Goal: Task Accomplishment & Management: Use online tool/utility

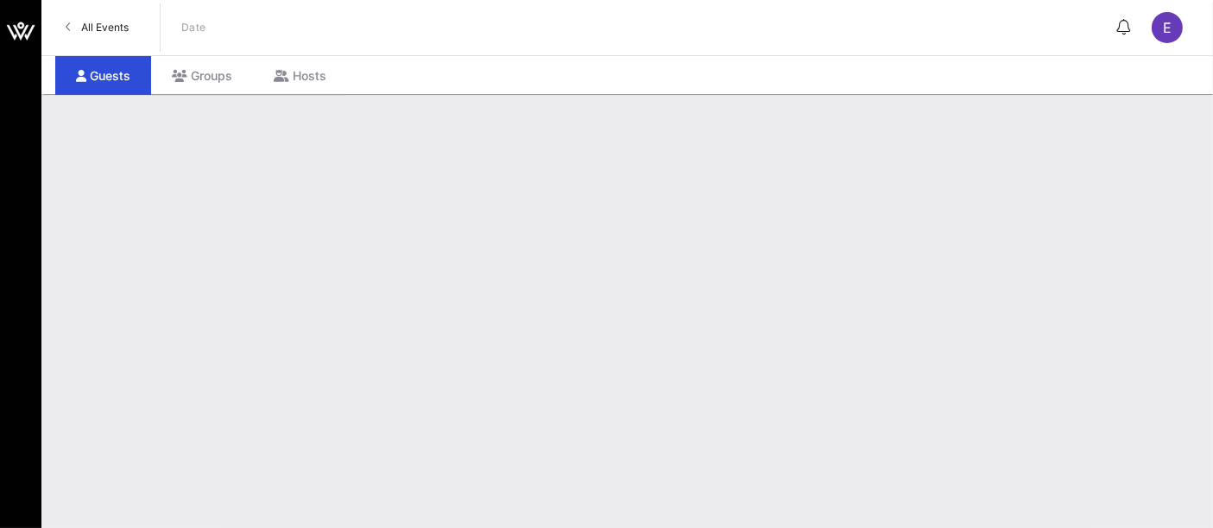
click at [110, 36] on link "All Events" at bounding box center [97, 28] width 84 height 28
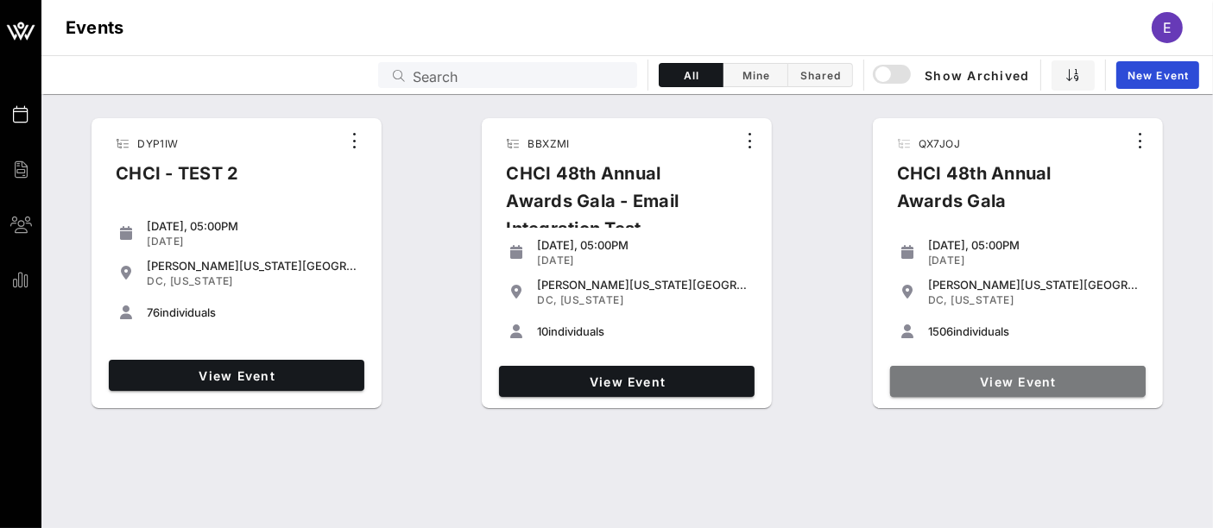
click at [1023, 384] on span "View Event" at bounding box center [1018, 382] width 242 height 15
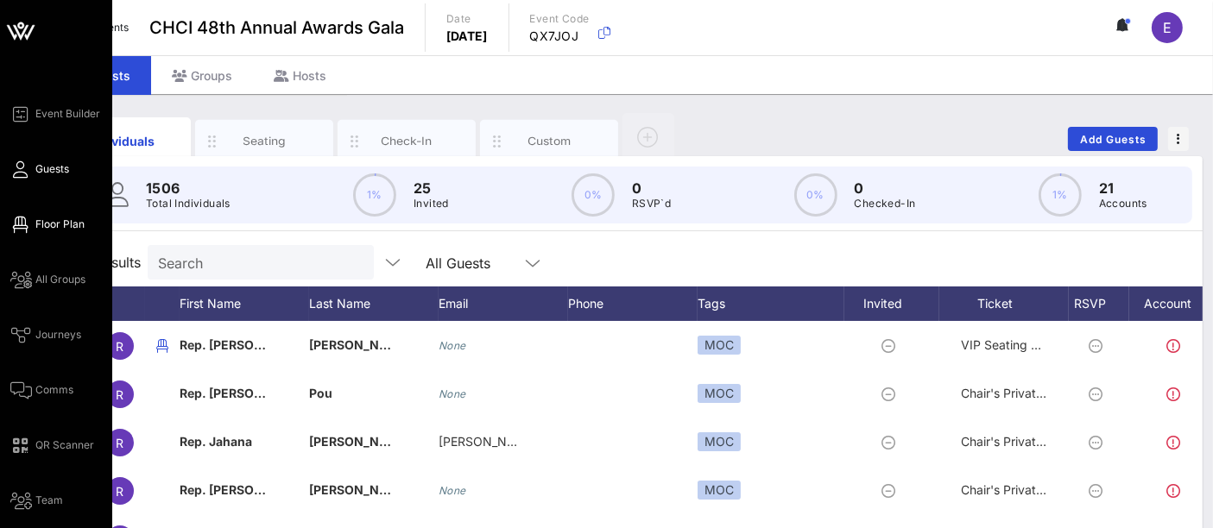
click at [54, 223] on span "Floor Plan" at bounding box center [59, 225] width 49 height 16
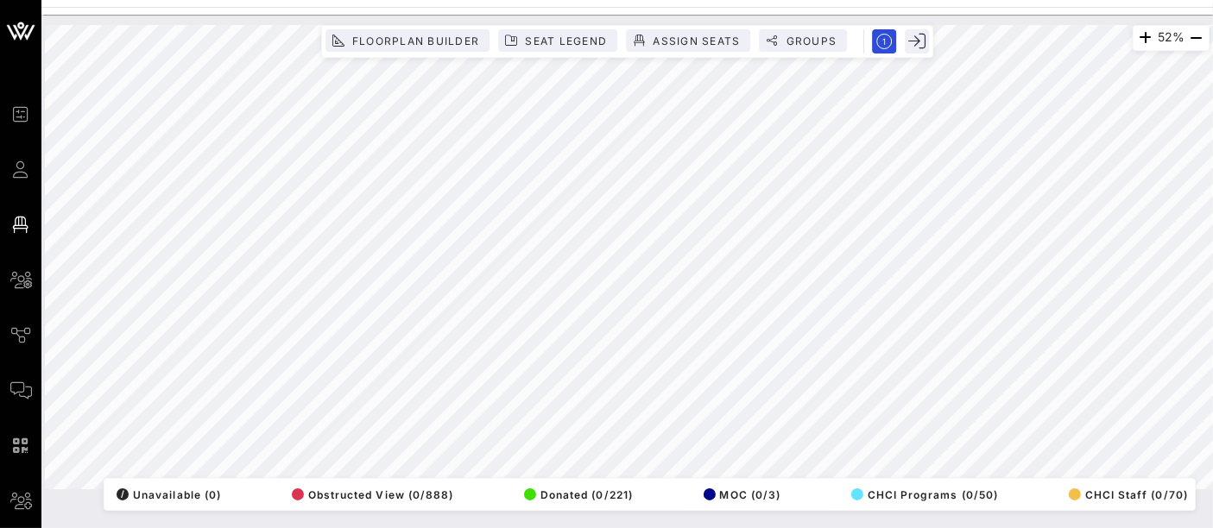
click at [645, 489] on div "52% Floorplan Builder Seat Legend Assign Seats Groups Exit All Reserved Shared …" at bounding box center [627, 257] width 1164 height 464
click at [457, 41] on span "Floorplan Builder" at bounding box center [415, 41] width 128 height 13
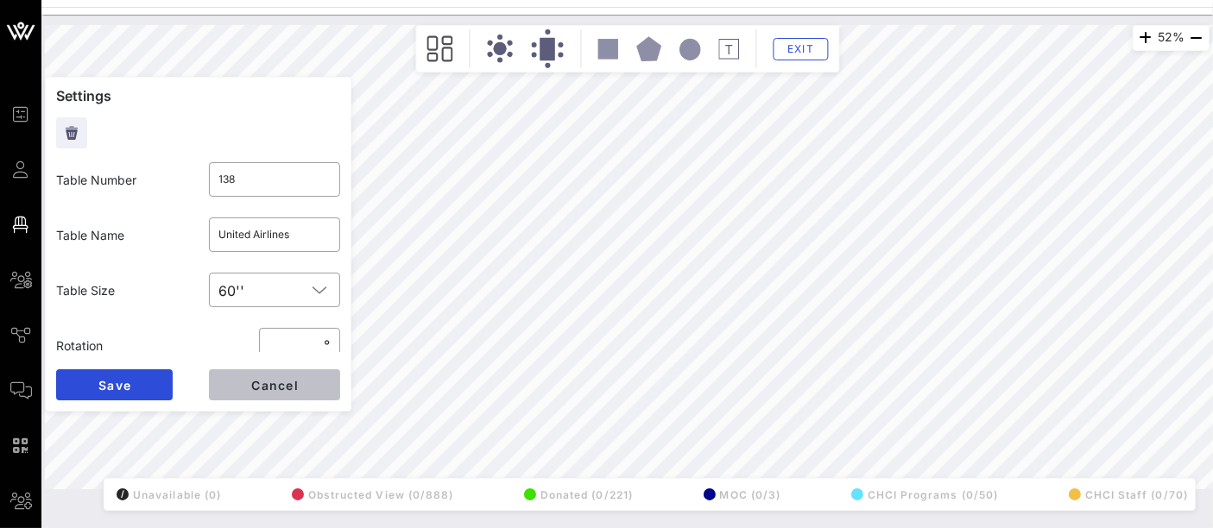
click at [297, 383] on span "Cancel" at bounding box center [274, 385] width 48 height 15
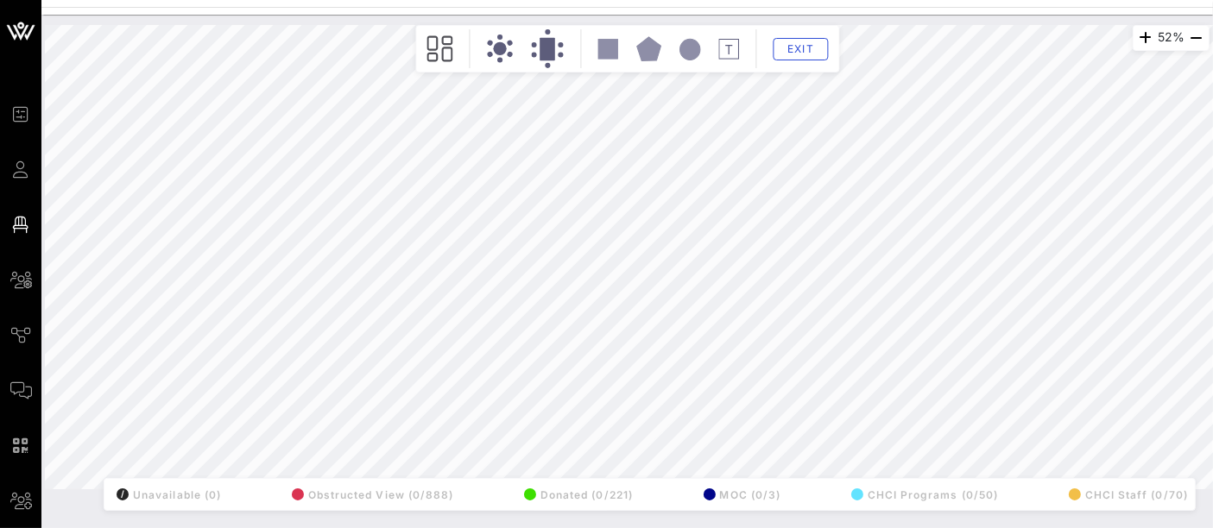
click at [344, 321] on div "52% Floorplan Builder Seat Legend Assign Seats Groups Exit All Reserved Shared …" at bounding box center [627, 257] width 1164 height 464
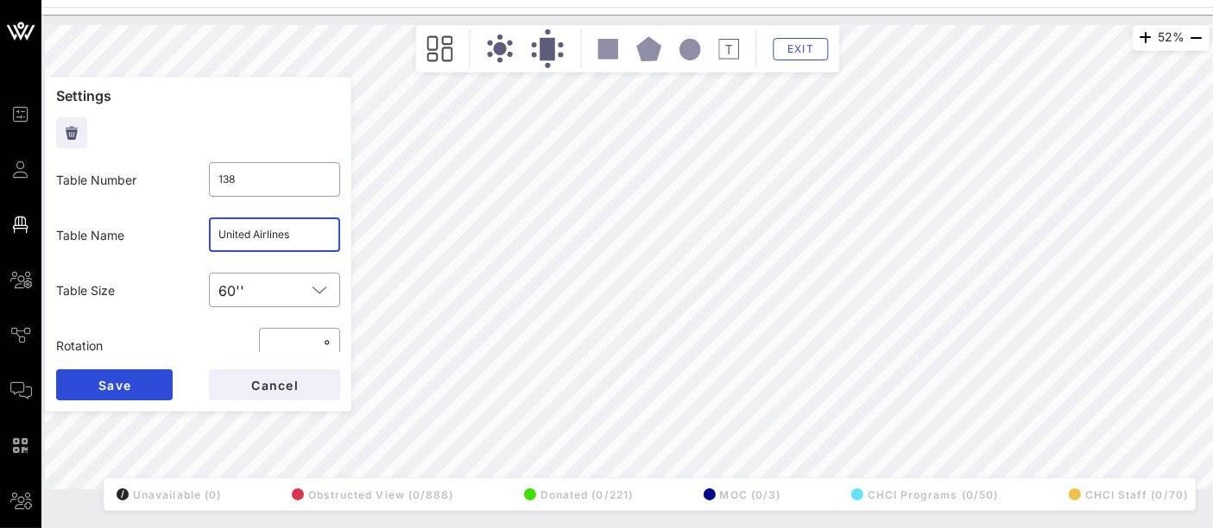
click at [294, 234] on input "United Airlines" at bounding box center [274, 235] width 111 height 28
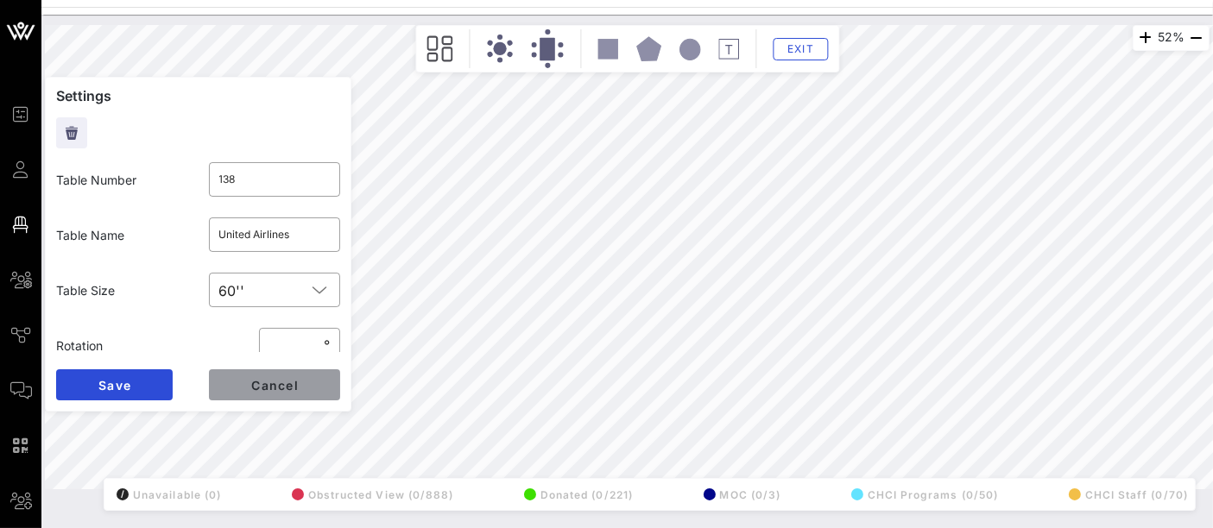
click at [268, 388] on span "Cancel" at bounding box center [274, 385] width 48 height 15
click at [256, 240] on input "text" at bounding box center [274, 235] width 111 height 28
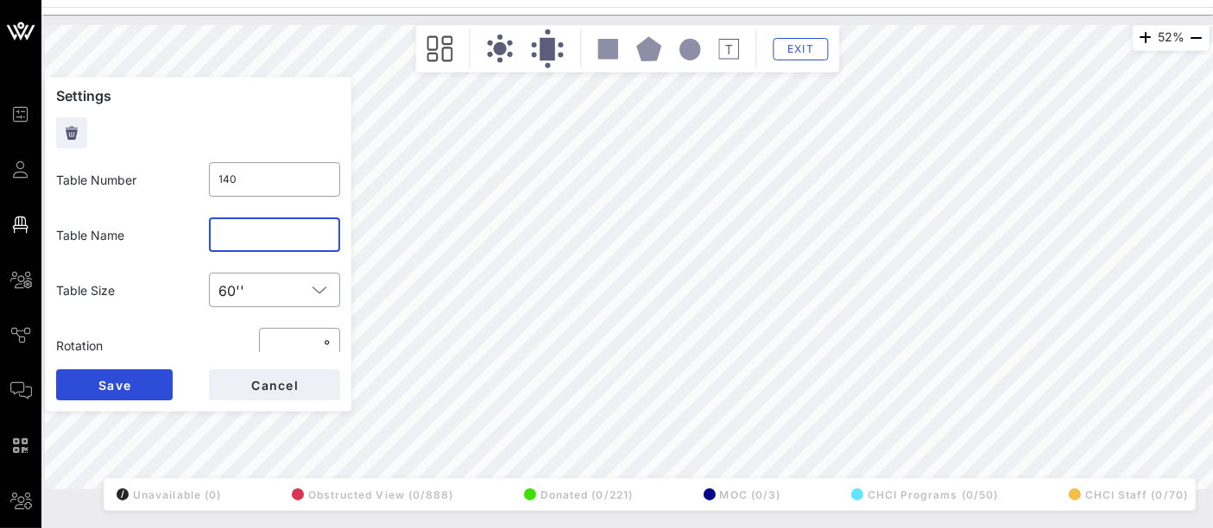
paste input "United Airlines"
type input "United Airlines"
click at [137, 382] on button "Save" at bounding box center [114, 384] width 117 height 31
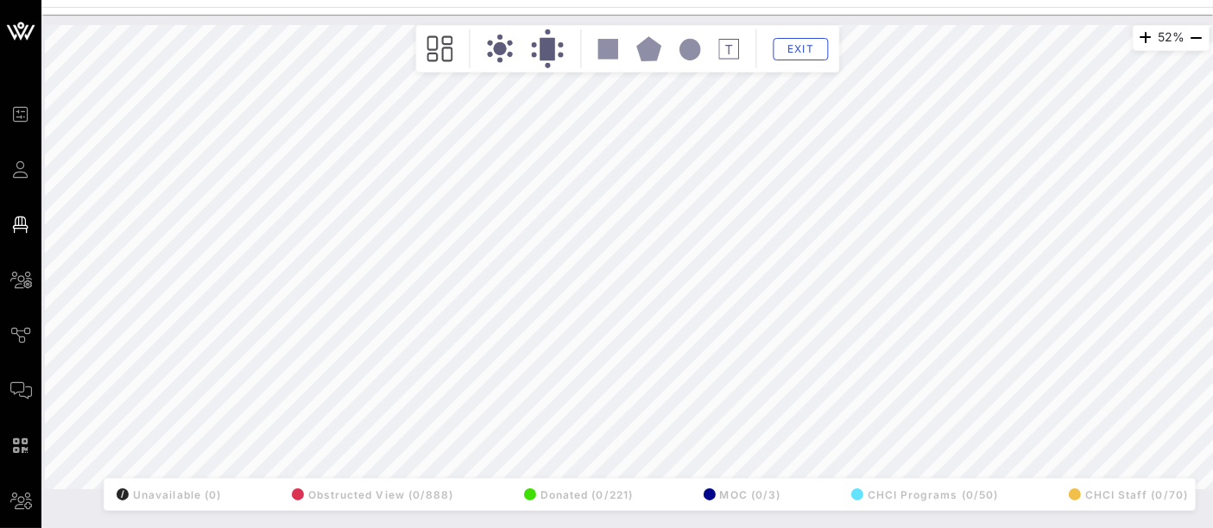
click at [343, 322] on div "52% Floorplan Builder Seat Legend Assign Seats Groups Exit All Reserved Shared …" at bounding box center [627, 257] width 1164 height 464
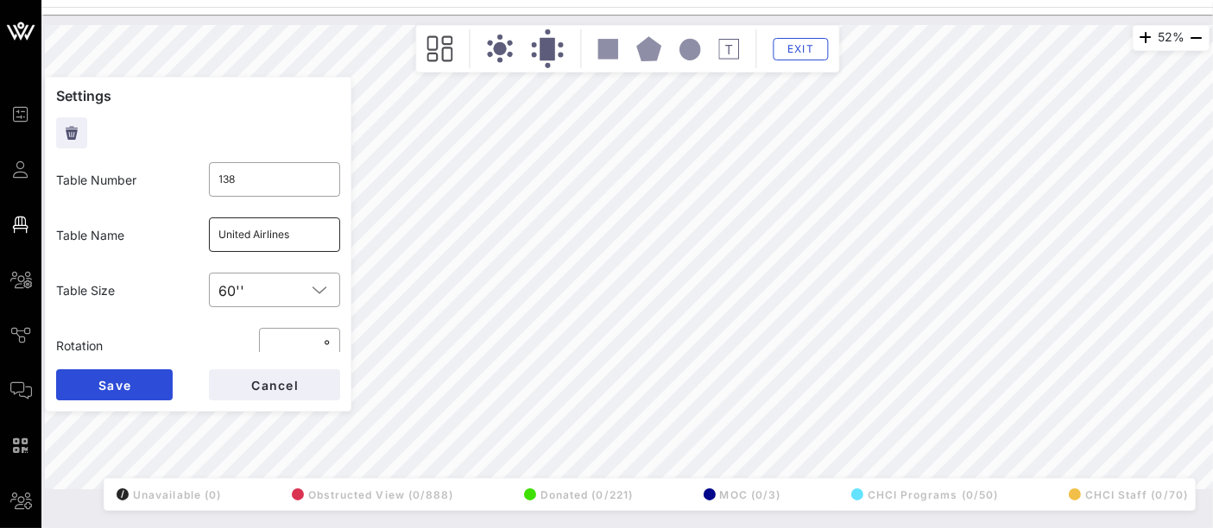
click at [233, 235] on input "United Airlines" at bounding box center [274, 235] width 111 height 28
click at [148, 385] on button "Save" at bounding box center [114, 384] width 117 height 31
click at [266, 384] on span "Cancel" at bounding box center [274, 385] width 48 height 15
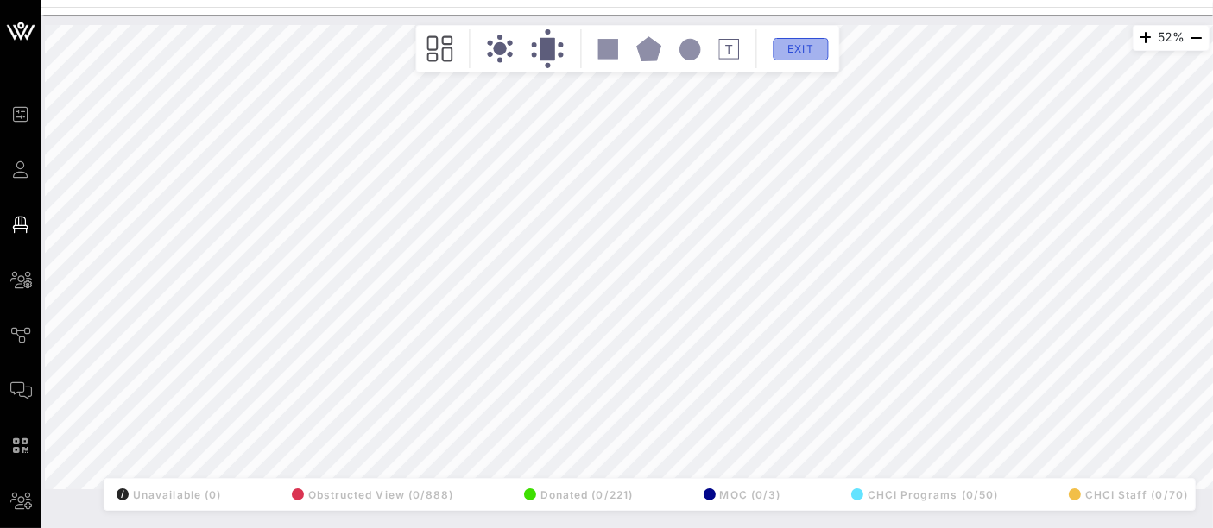
click at [804, 45] on span "Exit" at bounding box center [800, 48] width 33 height 13
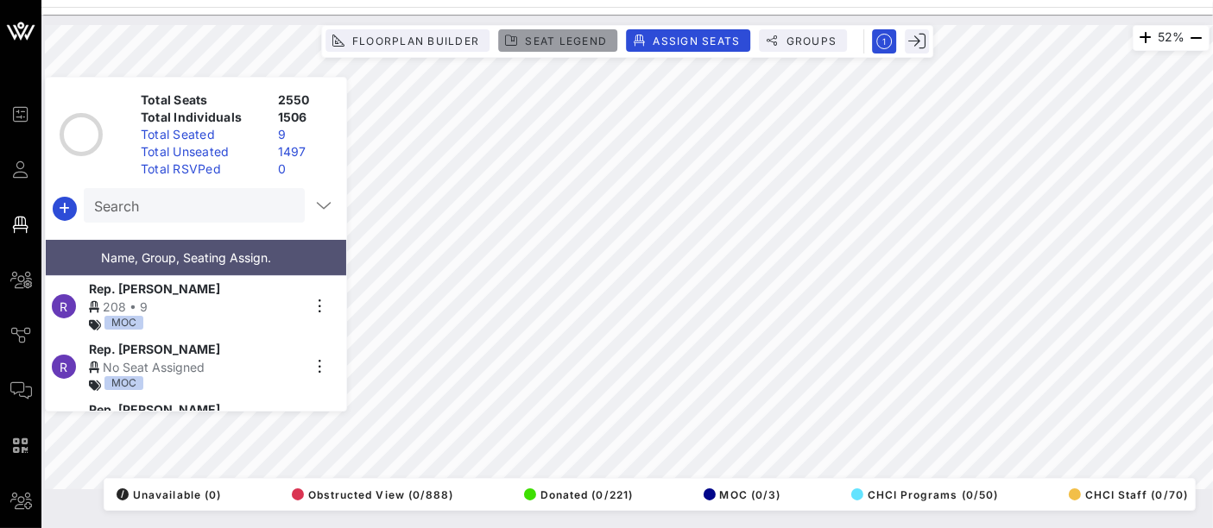
click at [571, 43] on span "Seat Legend" at bounding box center [565, 41] width 83 height 13
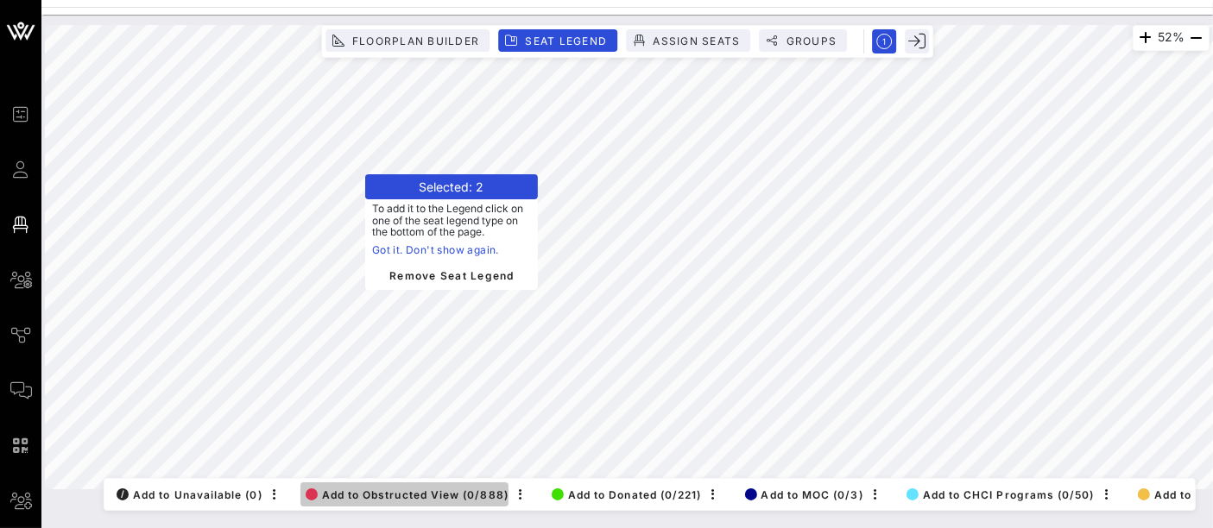
click at [421, 489] on span "Add to Obstructed View (0/888)" at bounding box center [407, 495] width 203 height 13
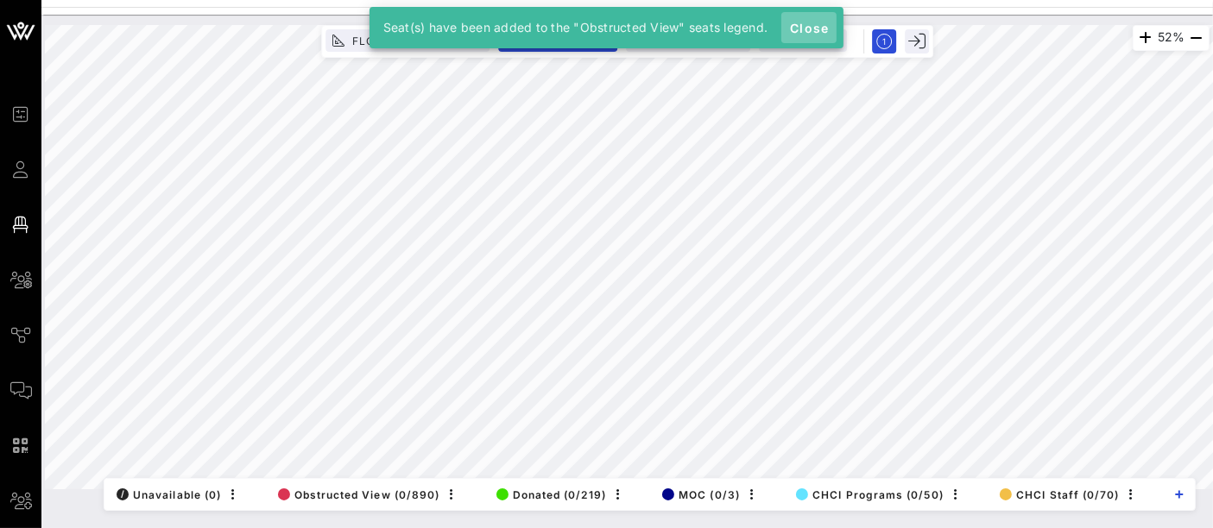
click at [814, 31] on span "Close" at bounding box center [808, 28] width 41 height 15
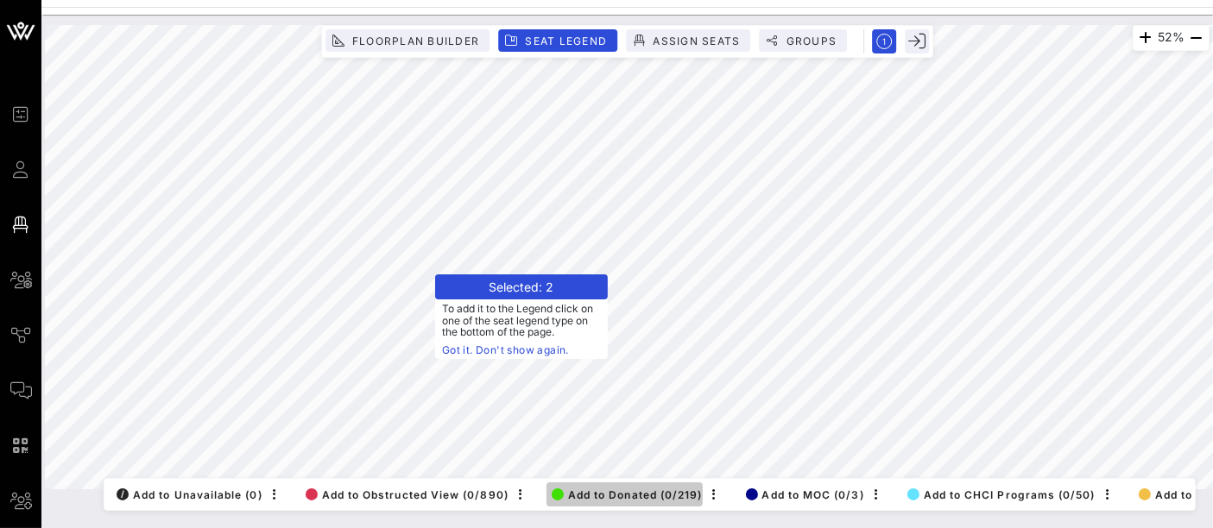
click at [638, 489] on span "Add to Donated (0/219)" at bounding box center [627, 495] width 151 height 13
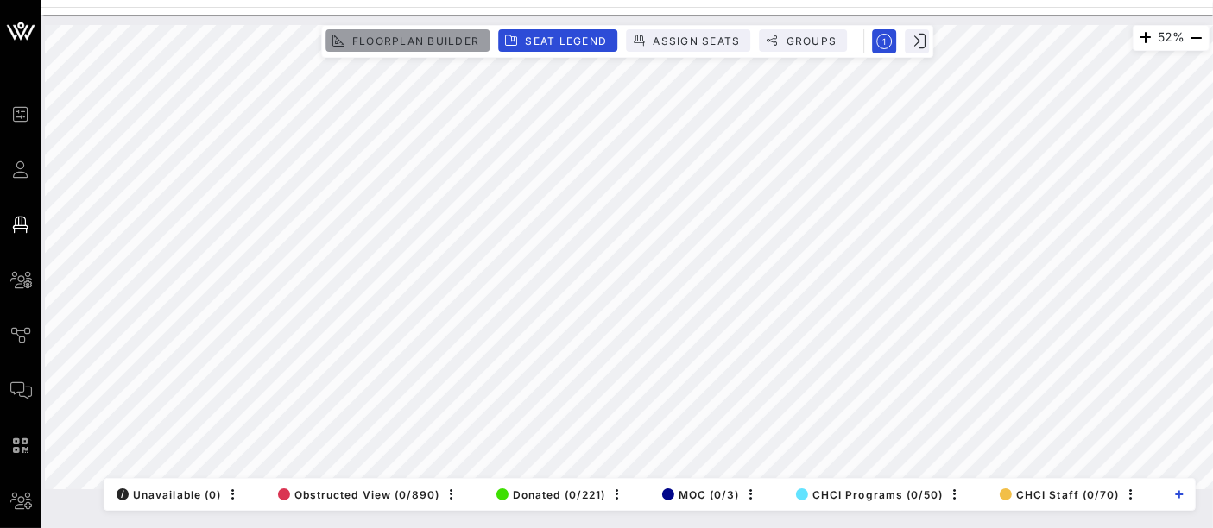
click at [437, 36] on span "Floorplan Builder" at bounding box center [415, 41] width 128 height 13
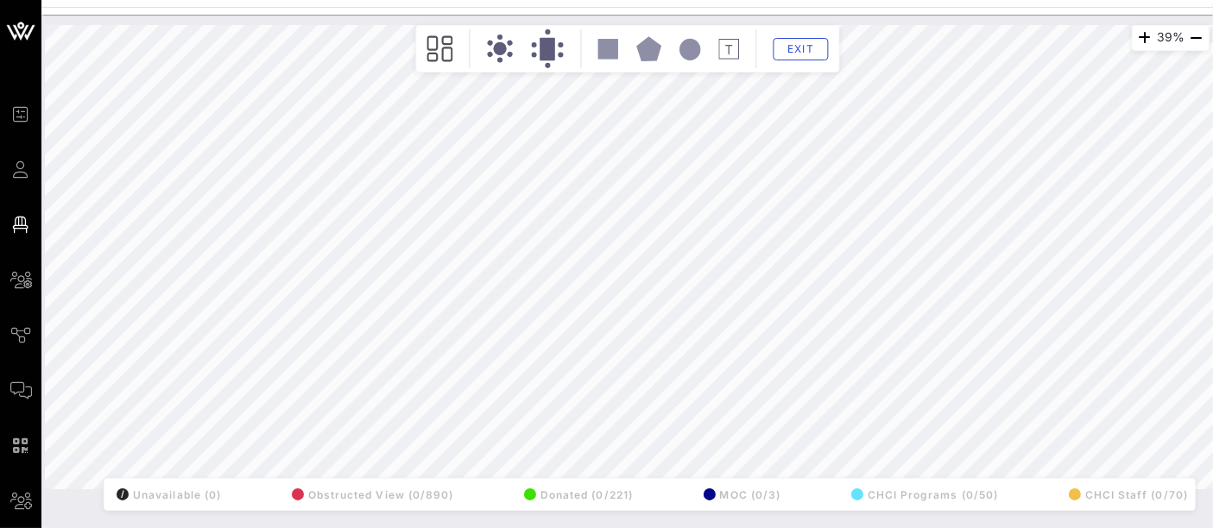
click at [127, 127] on div "39% Floorplan Builder Seat Legend Assign Seats Groups Exit All Reserved Shared …" at bounding box center [627, 257] width 1164 height 464
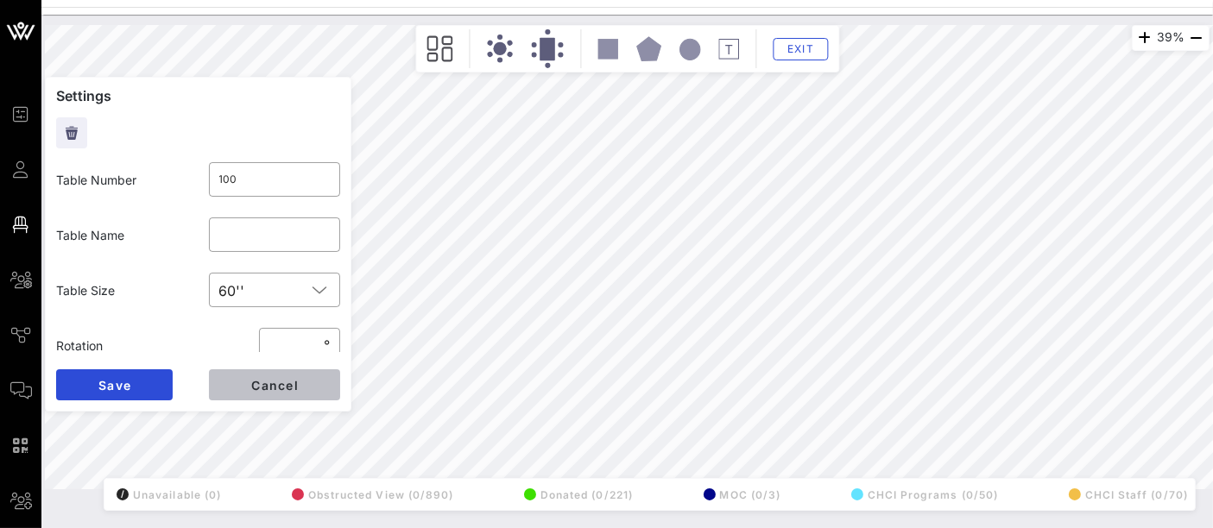
click at [271, 390] on span "Cancel" at bounding box center [274, 385] width 48 height 15
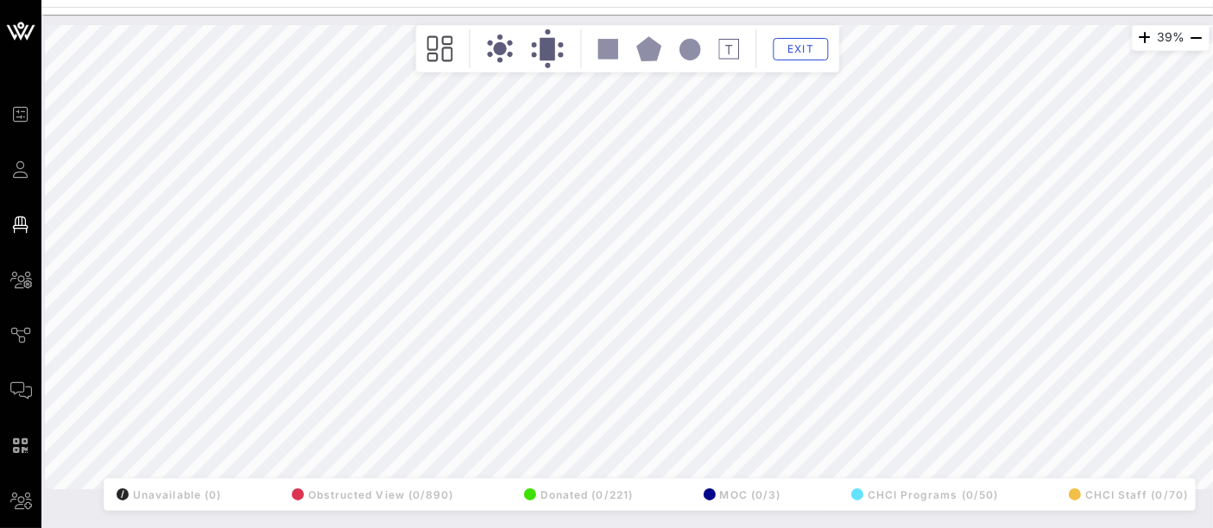
click at [142, 132] on div "39% Floorplan Builder Seat Legend Assign Seats Groups Exit All Reserved Shared …" at bounding box center [627, 257] width 1164 height 464
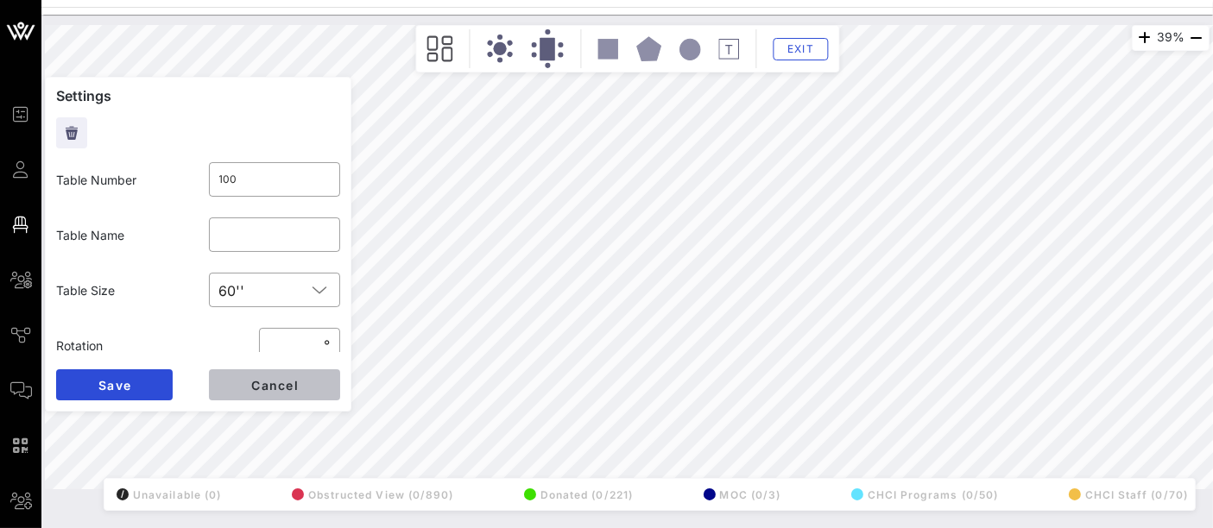
click at [316, 392] on button "Cancel" at bounding box center [274, 384] width 131 height 31
click at [272, 234] on input "Nationwide" at bounding box center [274, 235] width 111 height 28
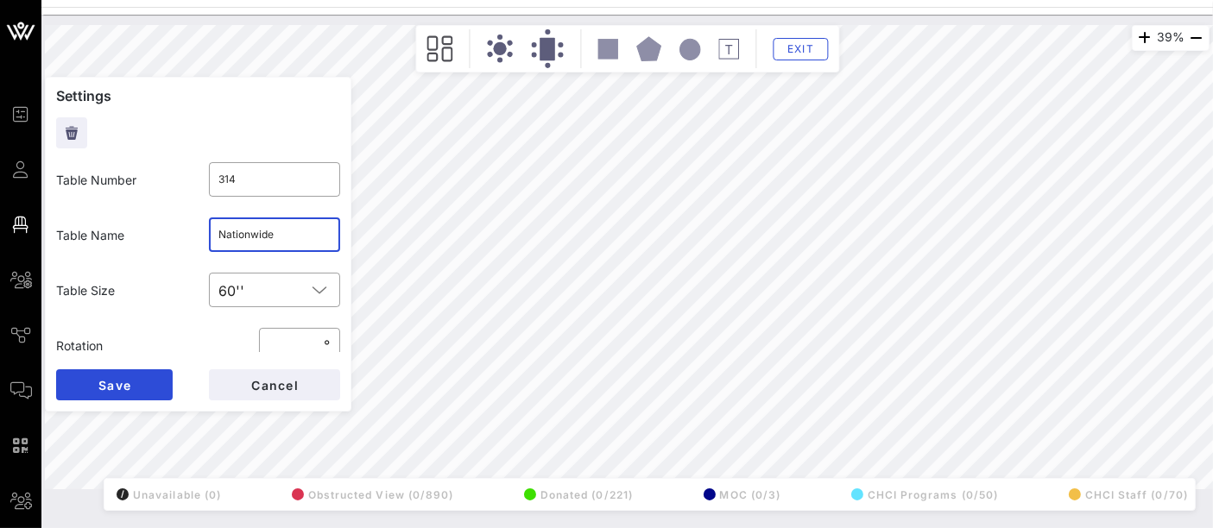
click at [272, 234] on input "Nationwide" at bounding box center [274, 235] width 111 height 28
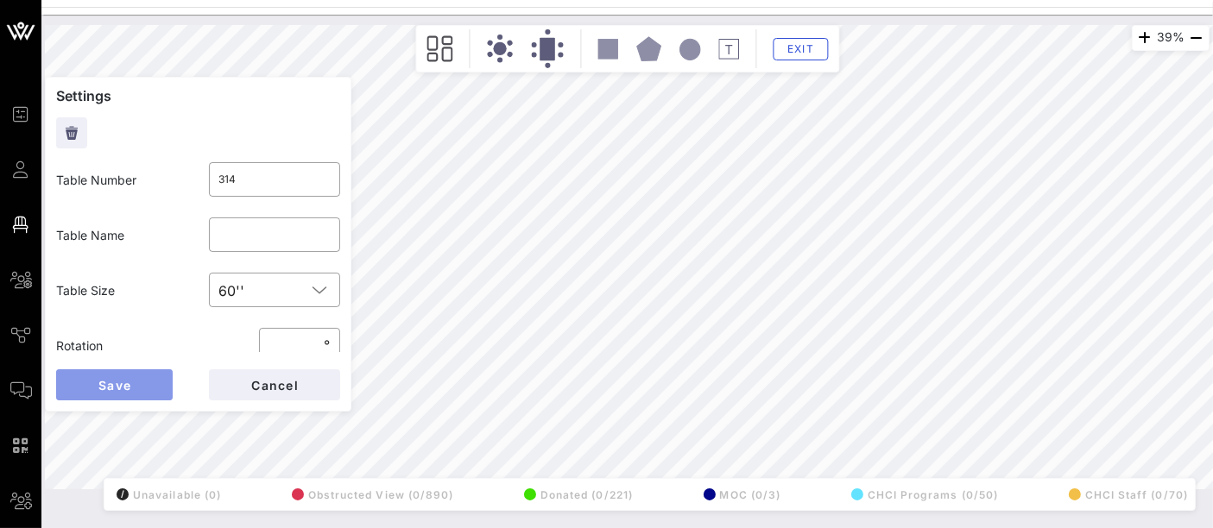
click at [133, 383] on button "Save" at bounding box center [114, 384] width 117 height 31
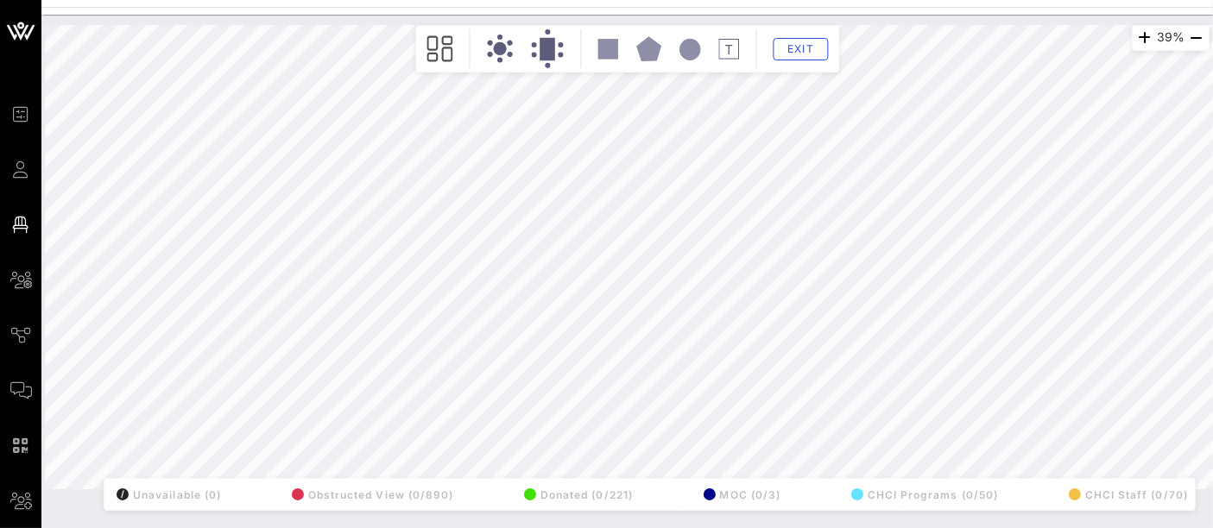
click at [136, 123] on div "39% Floorplan Builder Seat Legend Assign Seats Groups Exit All Reserved Shared …" at bounding box center [627, 257] width 1164 height 464
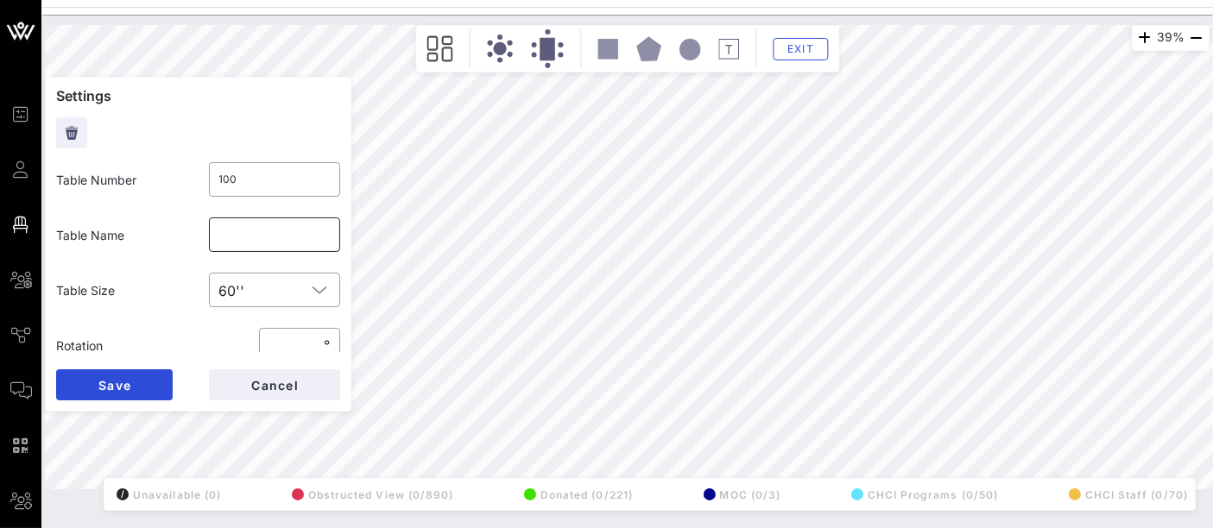
click at [262, 245] on input "text" at bounding box center [274, 235] width 111 height 28
paste input "United Airlines"
click at [293, 236] on input "United Airlines" at bounding box center [274, 235] width 111 height 28
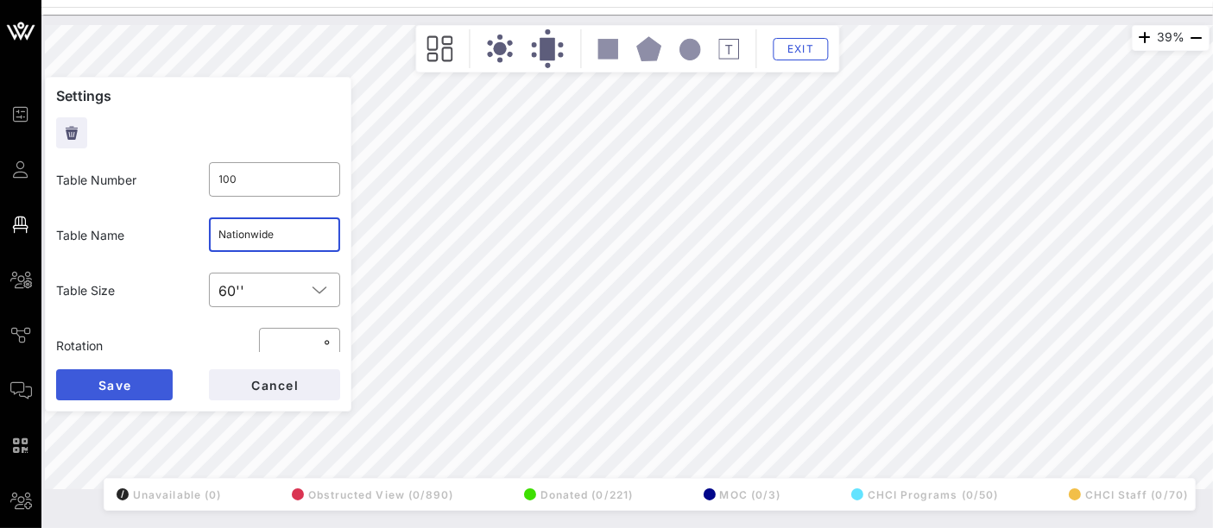
type input "Nationwide"
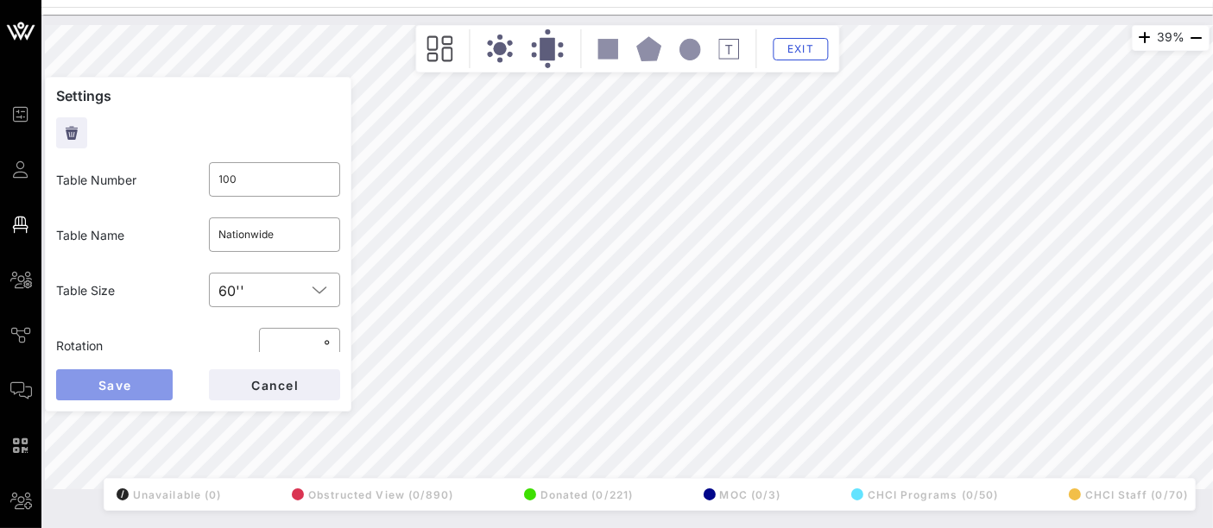
click at [121, 382] on span "Save" at bounding box center [115, 385] width 34 height 15
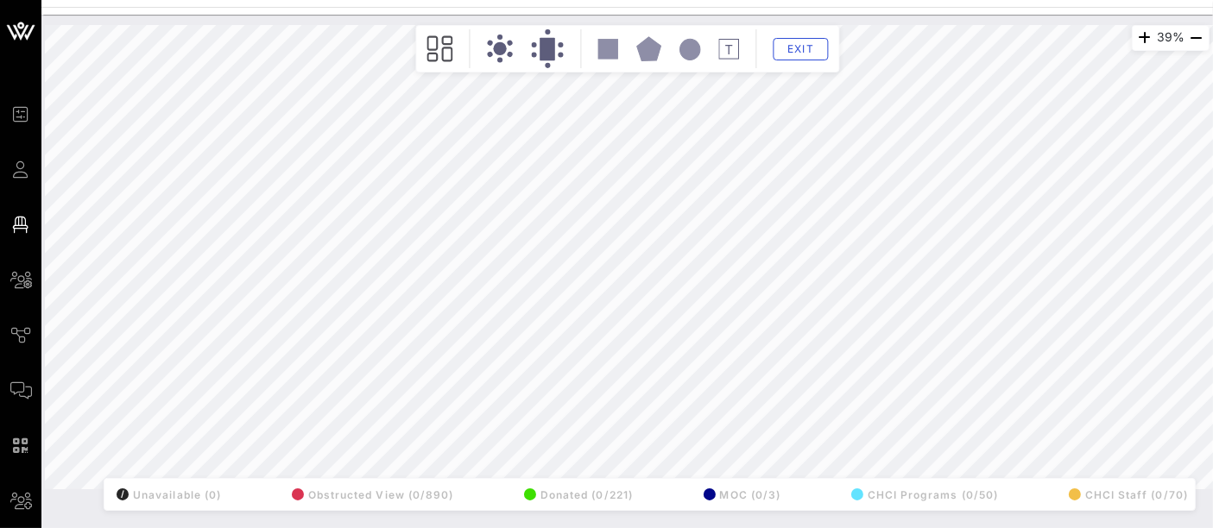
click at [136, 123] on div "39% Floorplan Builder Seat Legend Assign Seats Groups Exit All Reserved Shared …" at bounding box center [627, 257] width 1164 height 464
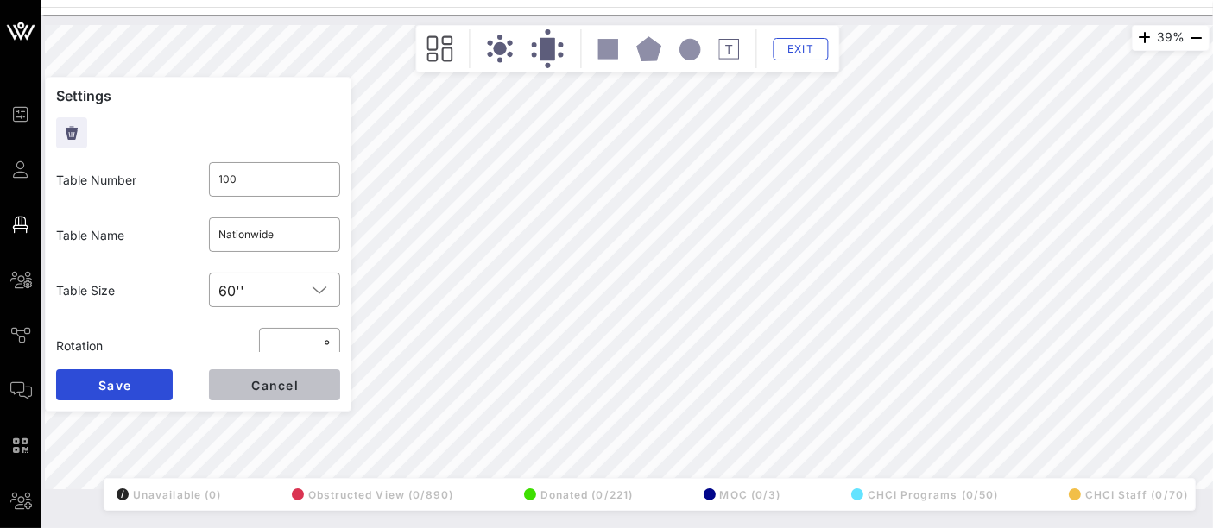
click at [306, 384] on button "Cancel" at bounding box center [274, 384] width 131 height 31
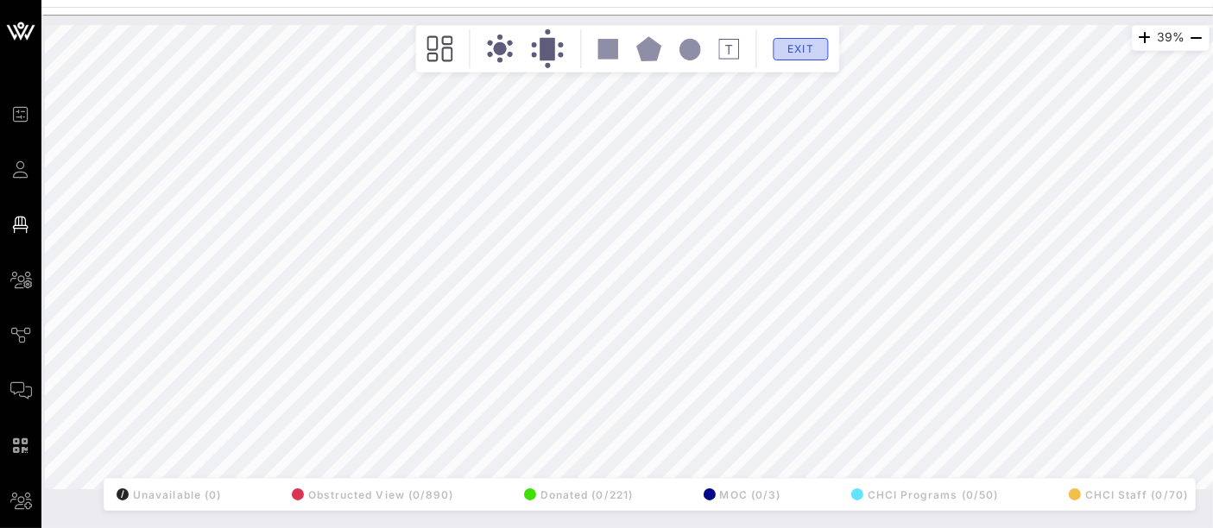
click at [811, 52] on span "Exit" at bounding box center [800, 48] width 33 height 13
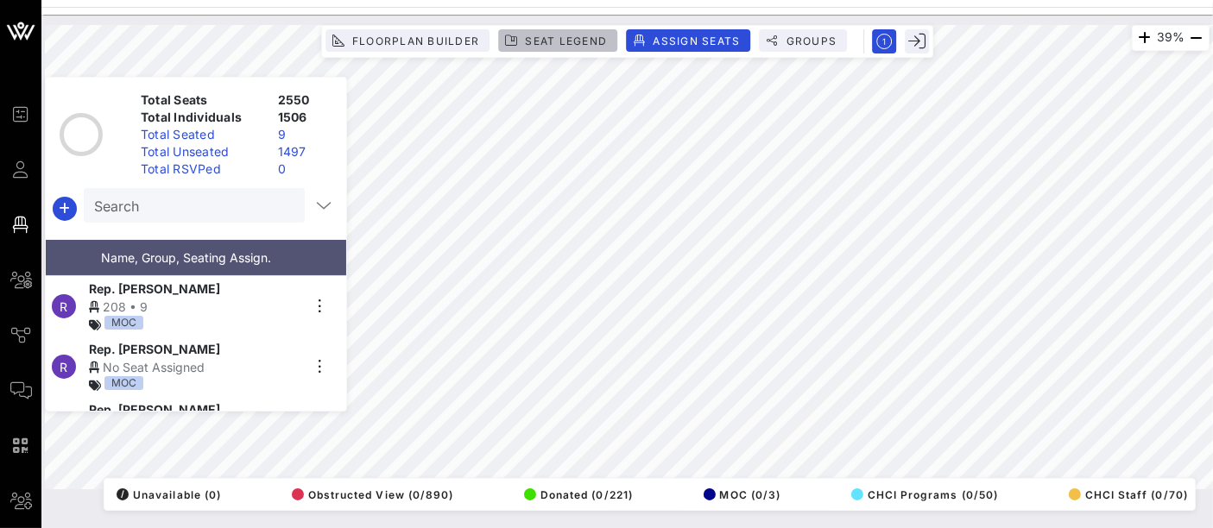
click at [558, 44] on span "Seat Legend" at bounding box center [565, 41] width 83 height 13
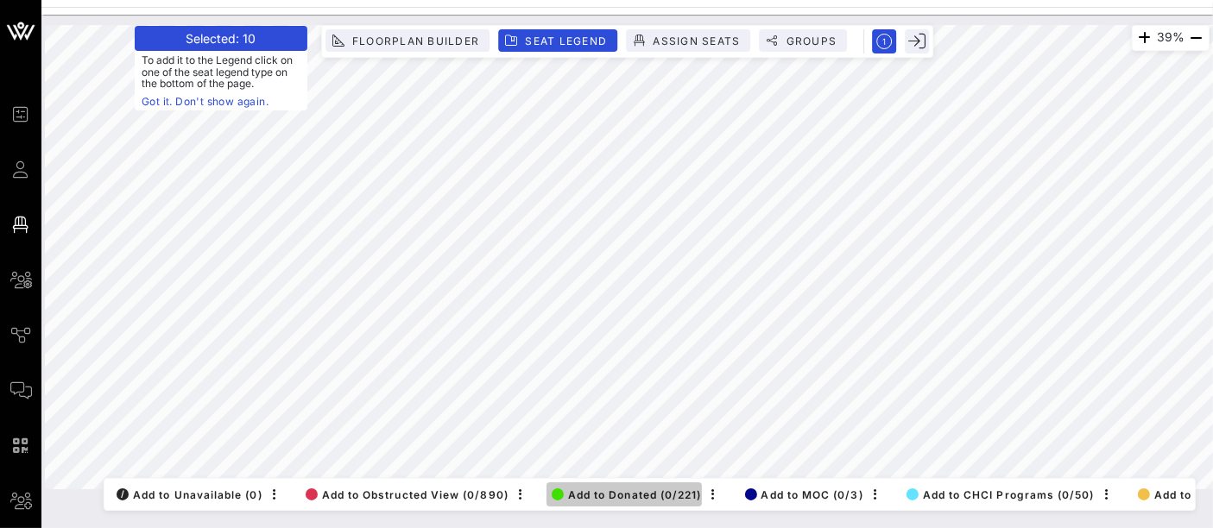
click at [623, 489] on span "Add to Donated (0/221)" at bounding box center [627, 495] width 150 height 13
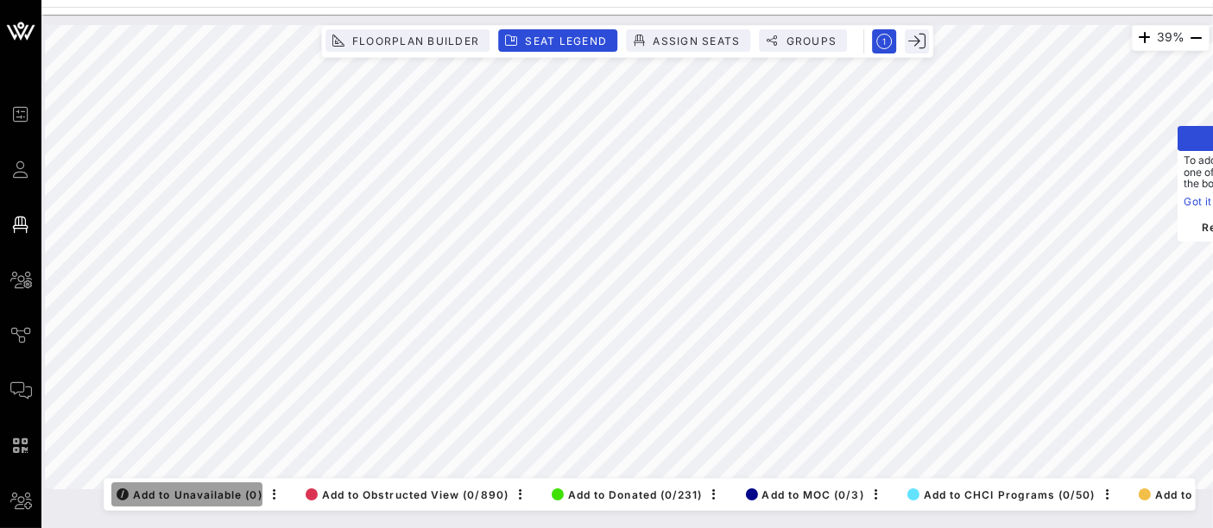
click at [229, 489] on span "/ Add to Unavailable (0)" at bounding box center [190, 495] width 146 height 13
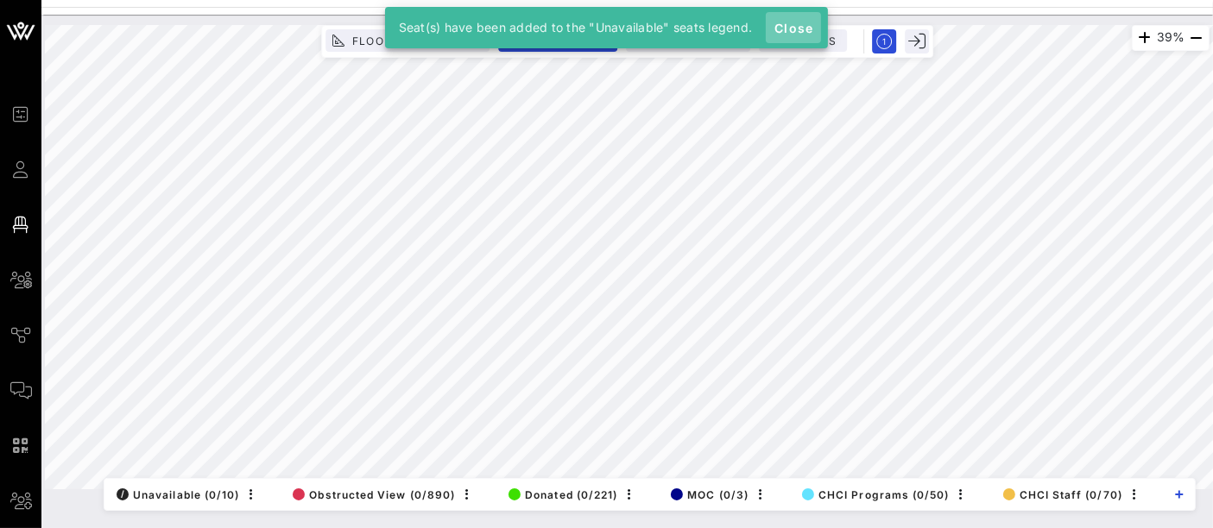
click at [801, 16] on button "Close" at bounding box center [793, 27] width 55 height 31
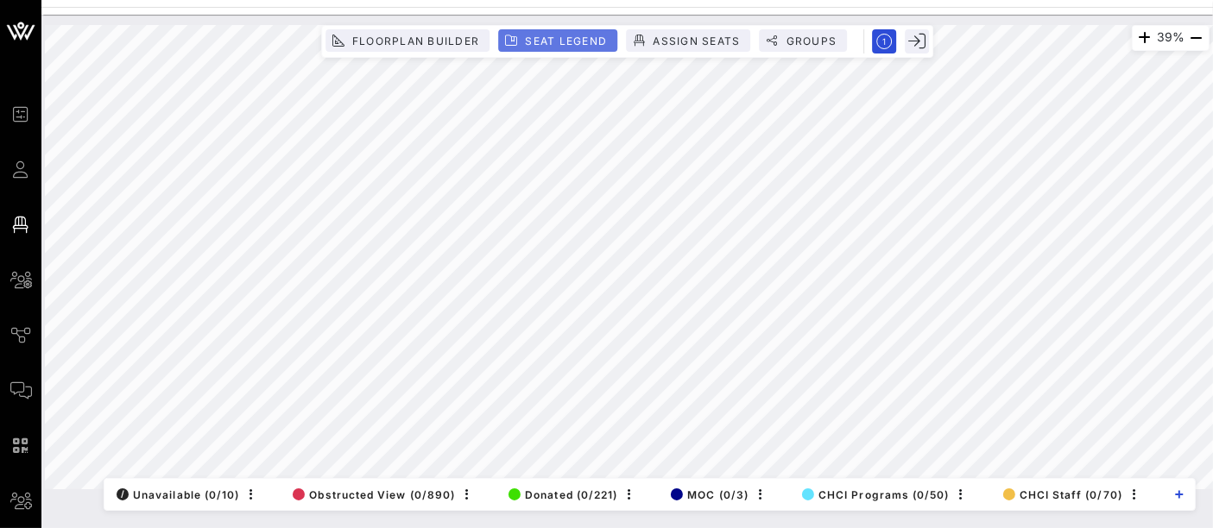
click at [593, 35] on span "Seat Legend" at bounding box center [565, 41] width 83 height 13
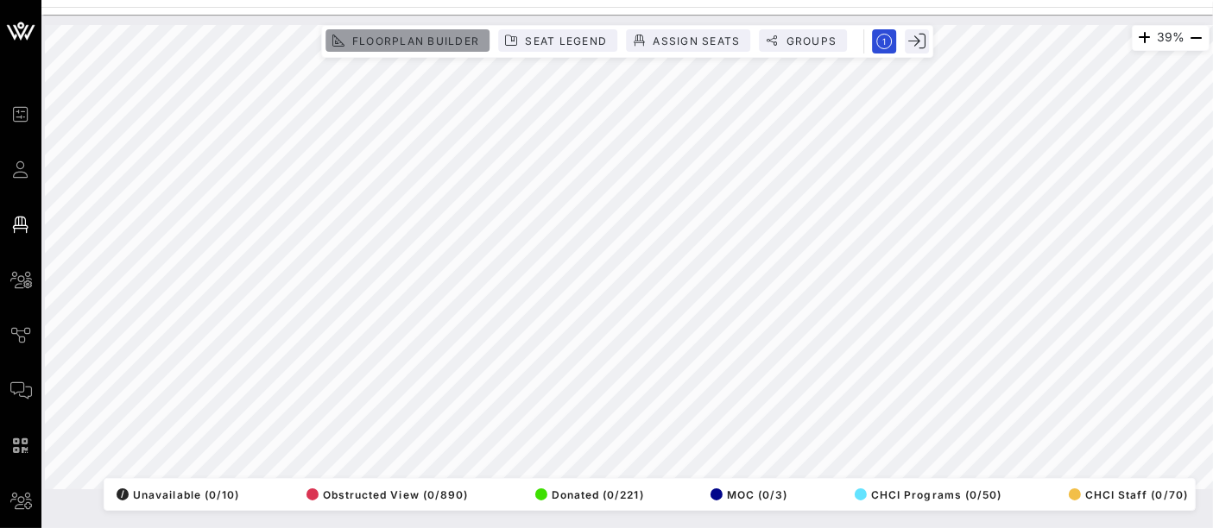
click at [462, 33] on button "Floorplan Builder" at bounding box center [407, 40] width 164 height 22
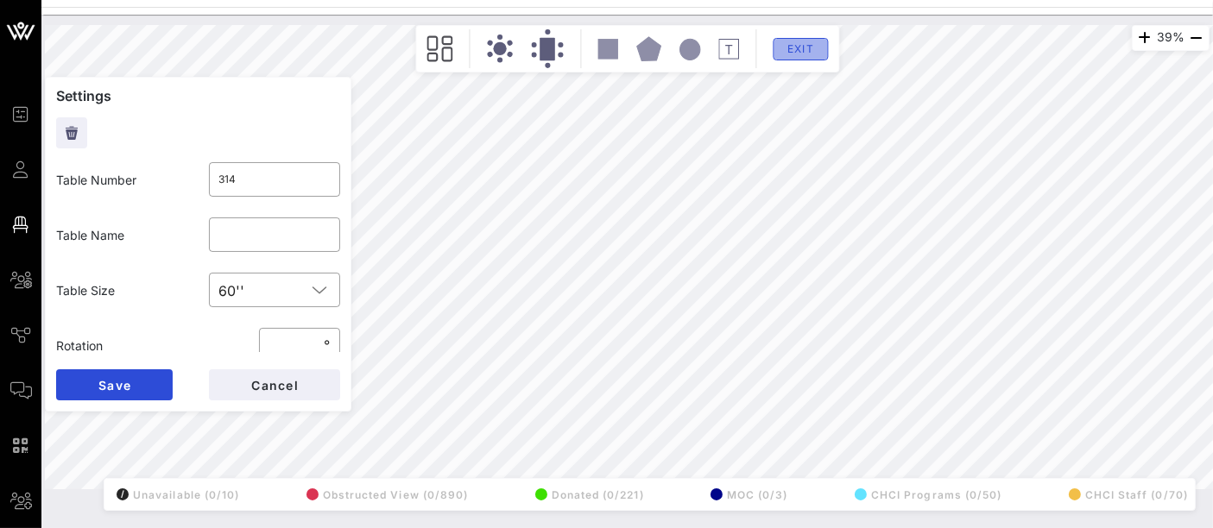
click at [804, 55] on button "Exit" at bounding box center [800, 49] width 55 height 22
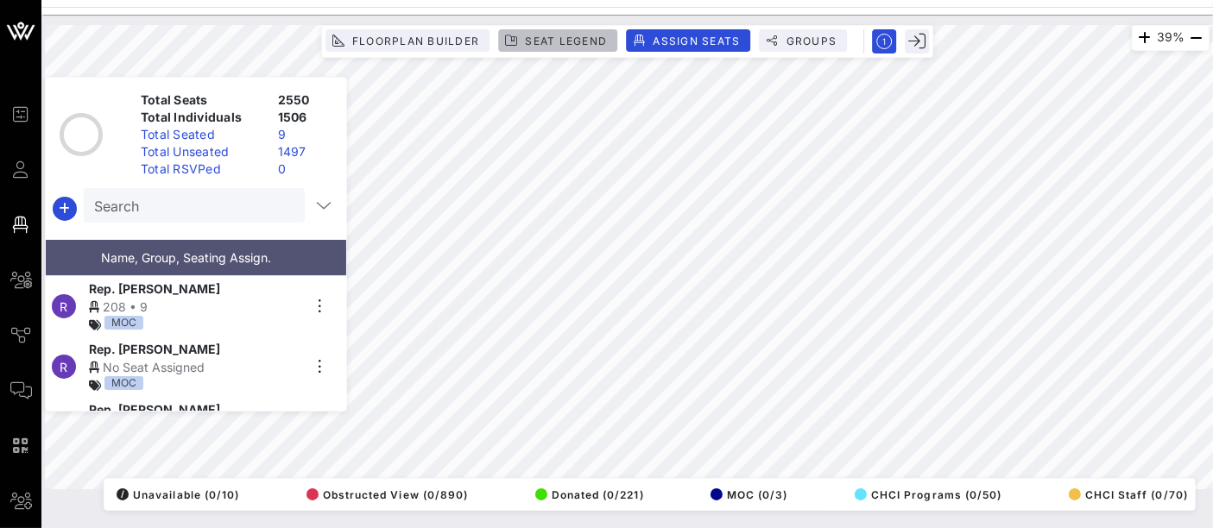
click at [597, 45] on span "Seat Legend" at bounding box center [565, 41] width 83 height 13
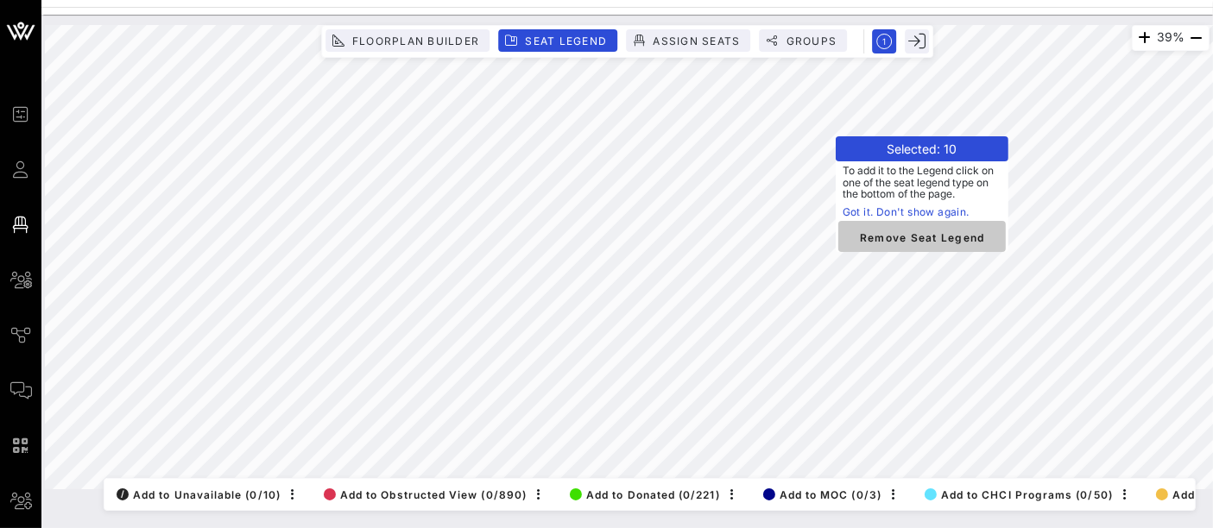
click at [935, 243] on span "Remove Seat Legend" at bounding box center [922, 237] width 140 height 16
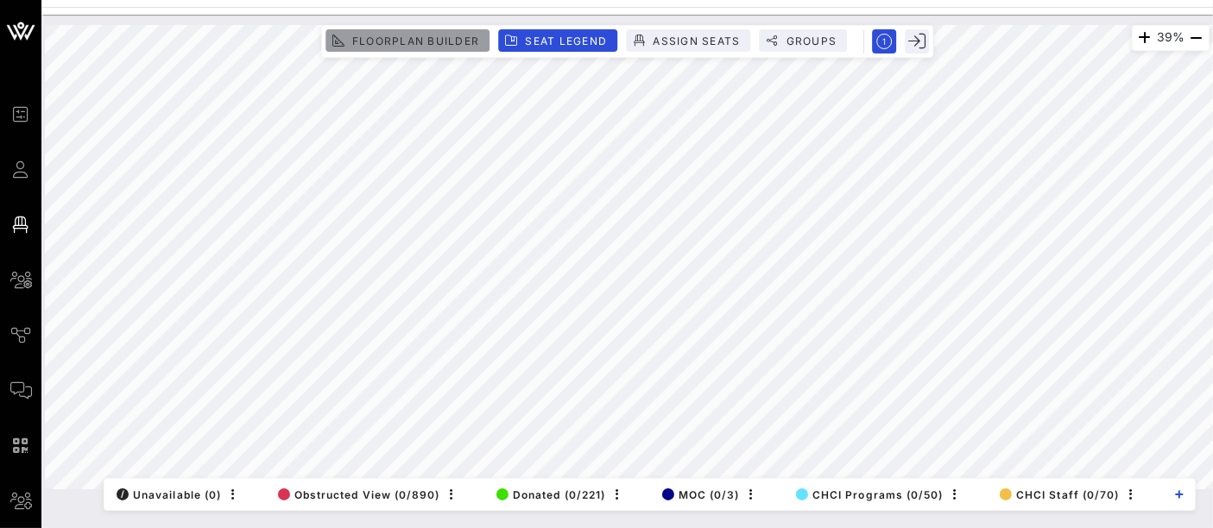
click at [460, 40] on span "Floorplan Builder" at bounding box center [415, 41] width 128 height 13
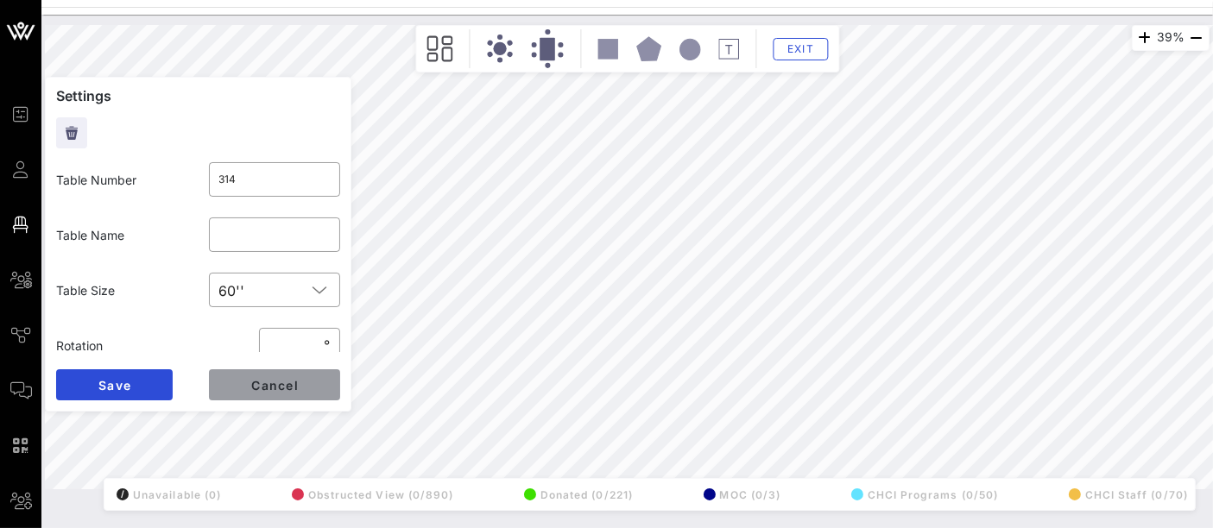
click at [288, 386] on span "Cancel" at bounding box center [274, 385] width 48 height 15
click at [280, 385] on span "Cancel" at bounding box center [274, 385] width 48 height 15
click at [331, 381] on button "Cancel" at bounding box center [274, 384] width 131 height 31
click at [811, 50] on span "Exit" at bounding box center [800, 48] width 33 height 13
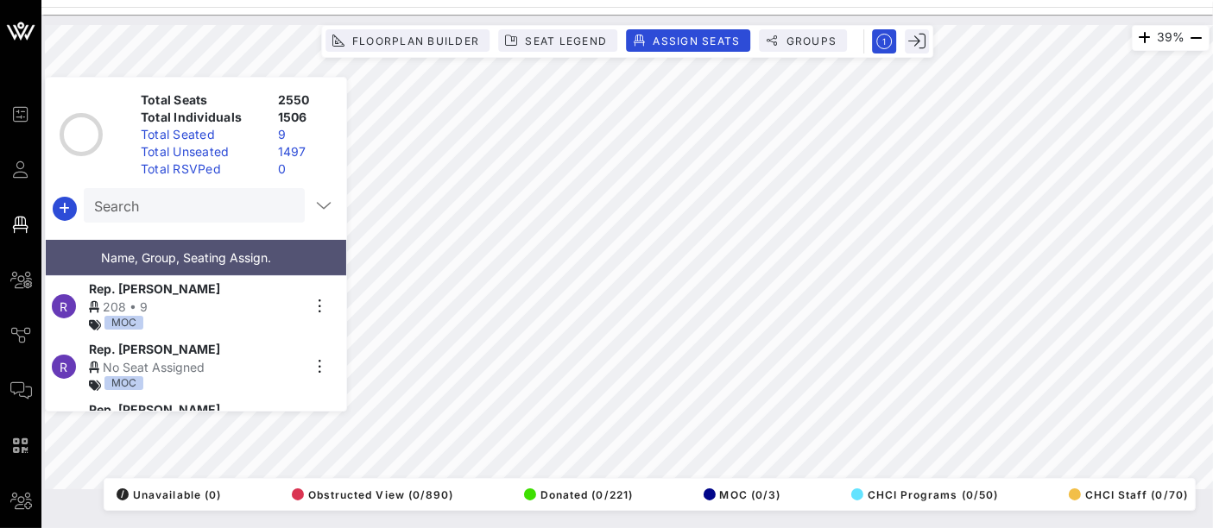
click at [451, 28] on div "Floorplan Builder Seat Legend Assign Seats Groups Exit" at bounding box center [627, 41] width 612 height 33
click at [451, 45] on span "Floorplan Builder" at bounding box center [415, 41] width 128 height 13
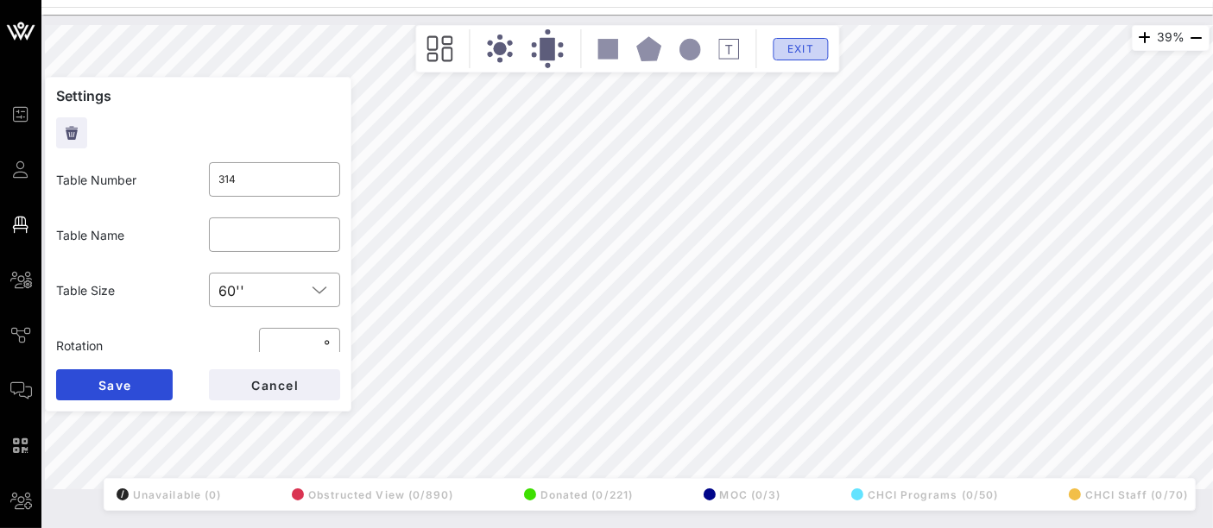
click at [799, 48] on span "Exit" at bounding box center [800, 48] width 33 height 13
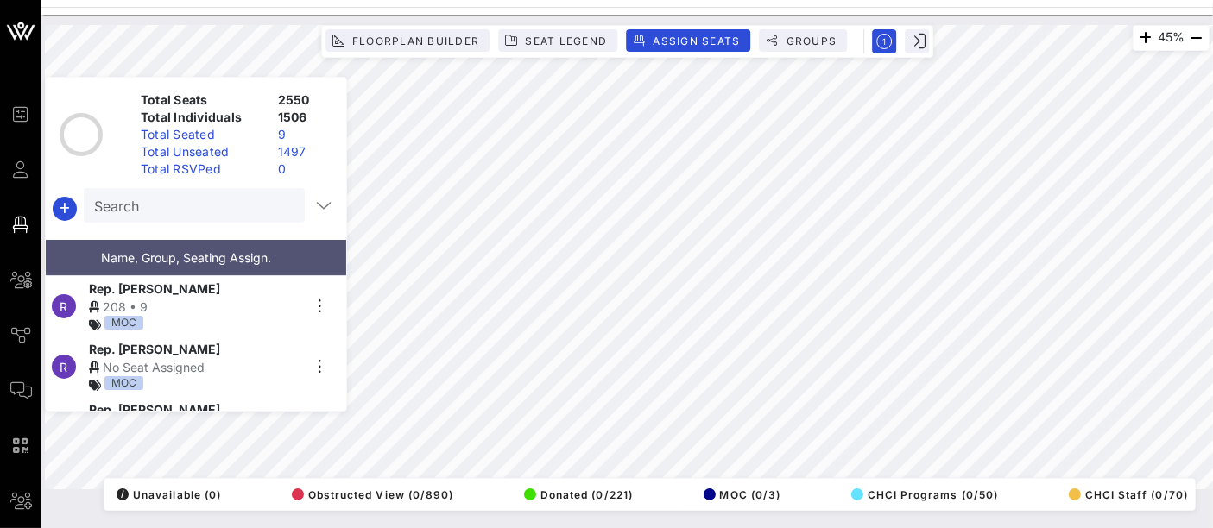
click at [651, 489] on div "45% Floorplan Builder Seat Legend Assign Seats Groups Exit Total Seats 2550 Tot…" at bounding box center [627, 257] width 1164 height 464
click at [539, 35] on span "Seat Legend" at bounding box center [565, 41] width 83 height 13
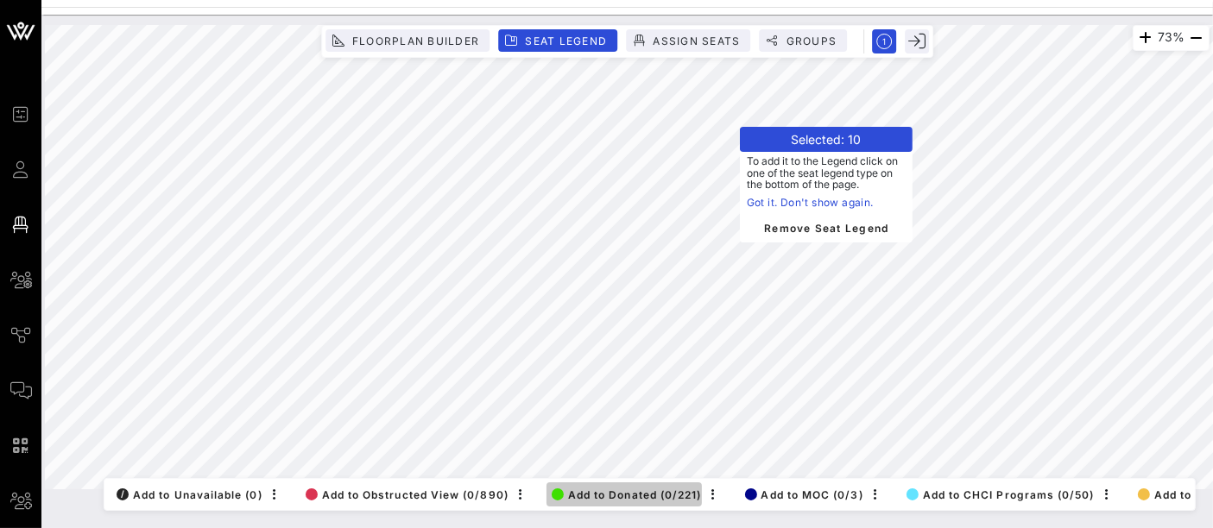
click at [615, 489] on span "Add to Donated (0/221)" at bounding box center [627, 495] width 150 height 13
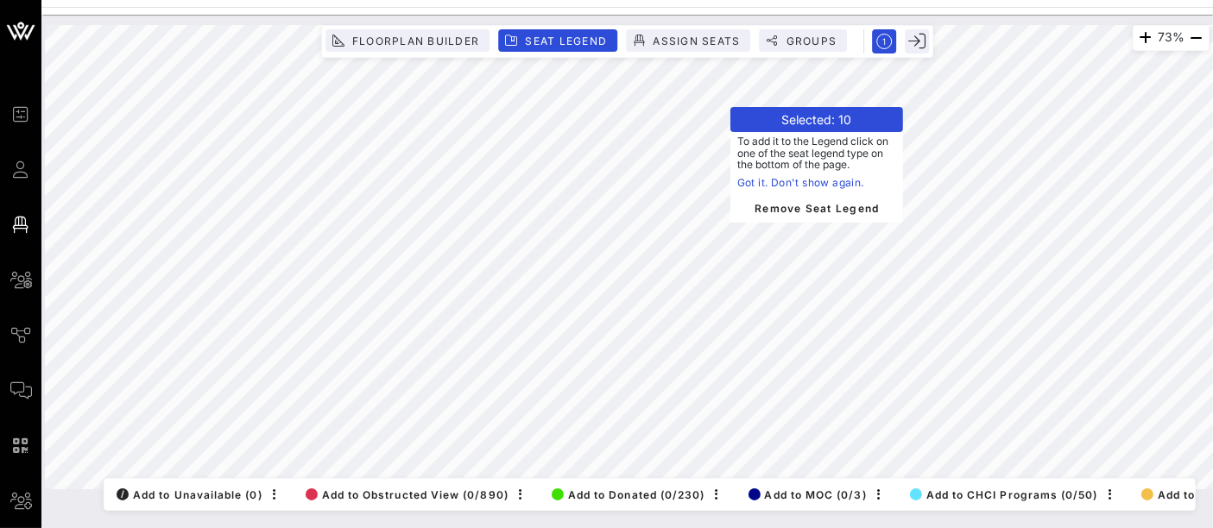
click at [744, 181] on link "Got it. Don't show again." at bounding box center [816, 182] width 159 height 17
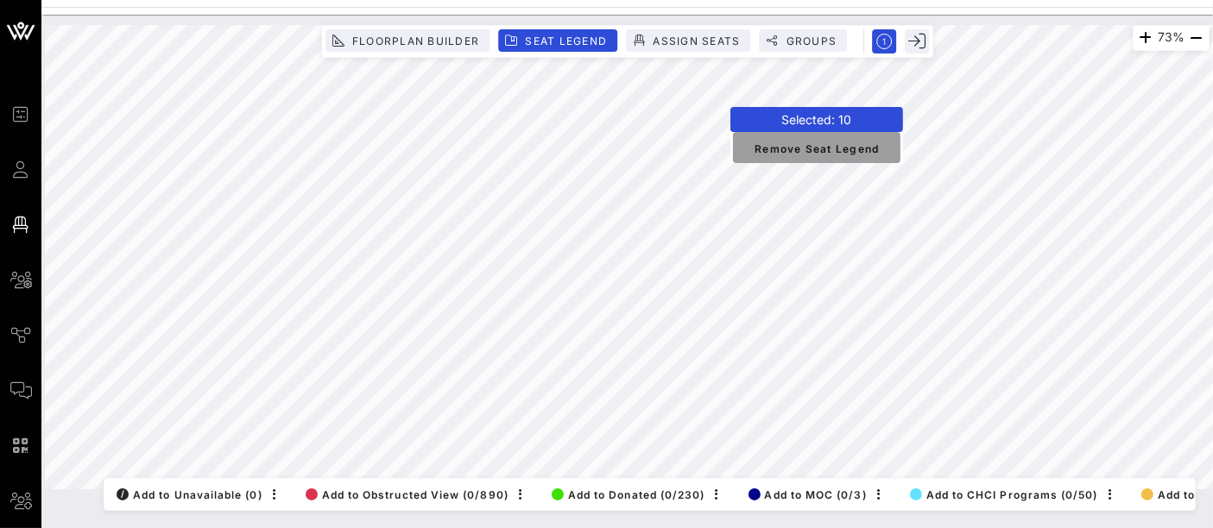
click at [816, 151] on span "Remove Seat Legend" at bounding box center [817, 148] width 140 height 16
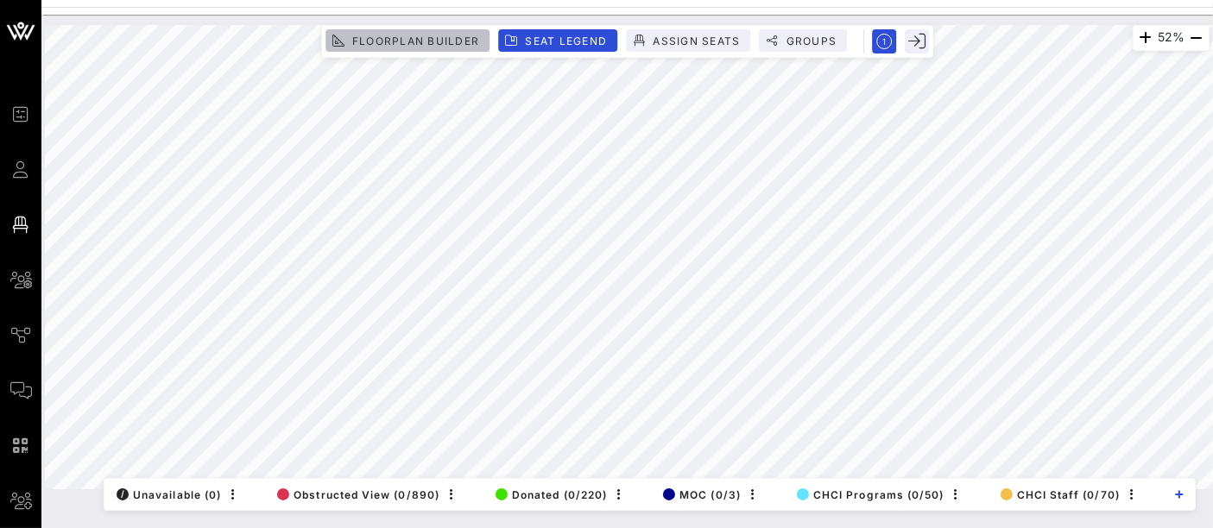
click at [463, 43] on span "Floorplan Builder" at bounding box center [415, 41] width 128 height 13
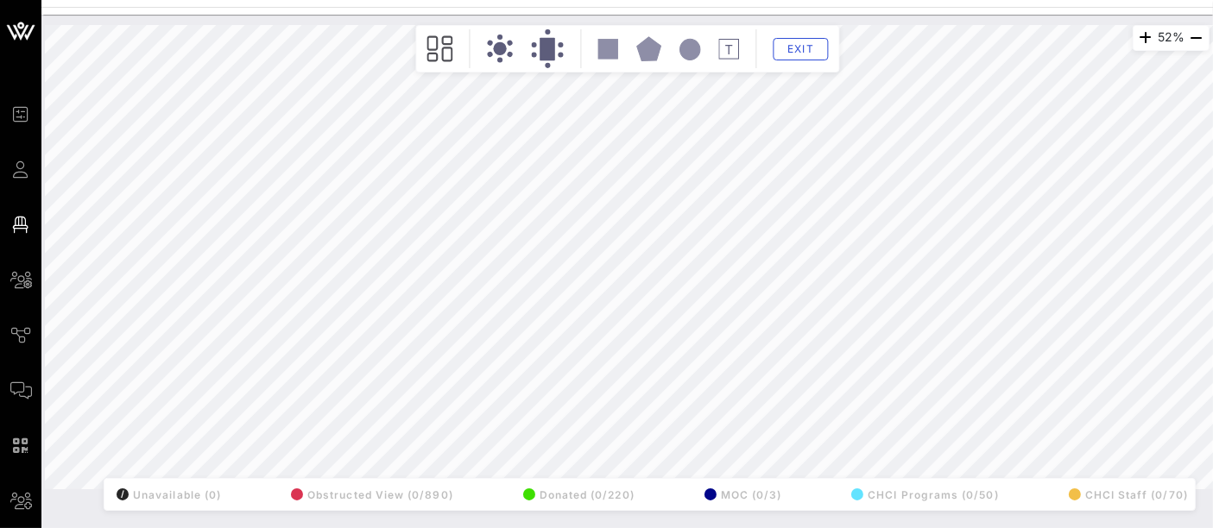
click at [804, 0] on html "Event Builder Guests Floor Plan All Groups Journeys Comms QR Scanner Team Setti…" at bounding box center [606, 264] width 1213 height 528
click at [779, 15] on div "52% Floorplan Builder Seat Legend Assign Seats Groups Exit All Reserved Shared …" at bounding box center [627, 257] width 1185 height 485
click at [761, 61] on div "52% Floorplan Builder Seat Legend Assign Seats Groups Exit All Reserved Shared …" at bounding box center [627, 257] width 1164 height 464
click at [146, 527] on html "Event Builder Guests Floor Plan All Groups Journeys Comms QR Scanner Team Setti…" at bounding box center [606, 264] width 1213 height 528
click at [350, 170] on div "52% Floorplan Builder Seat Legend Assign Seats Groups Exit All Reserved Shared …" at bounding box center [627, 257] width 1164 height 464
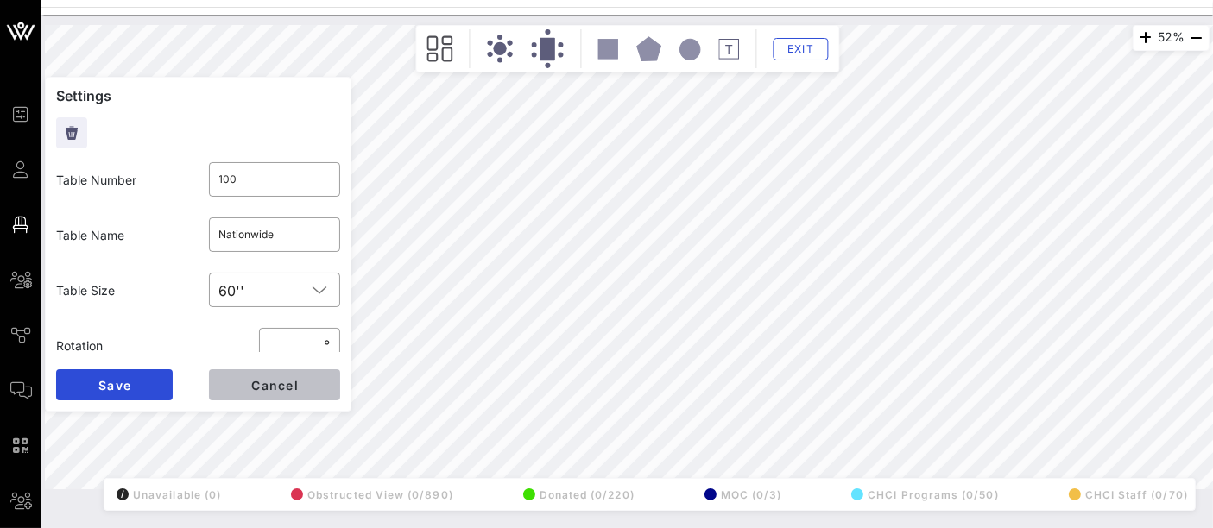
click at [280, 384] on span "Cancel" at bounding box center [274, 385] width 48 height 15
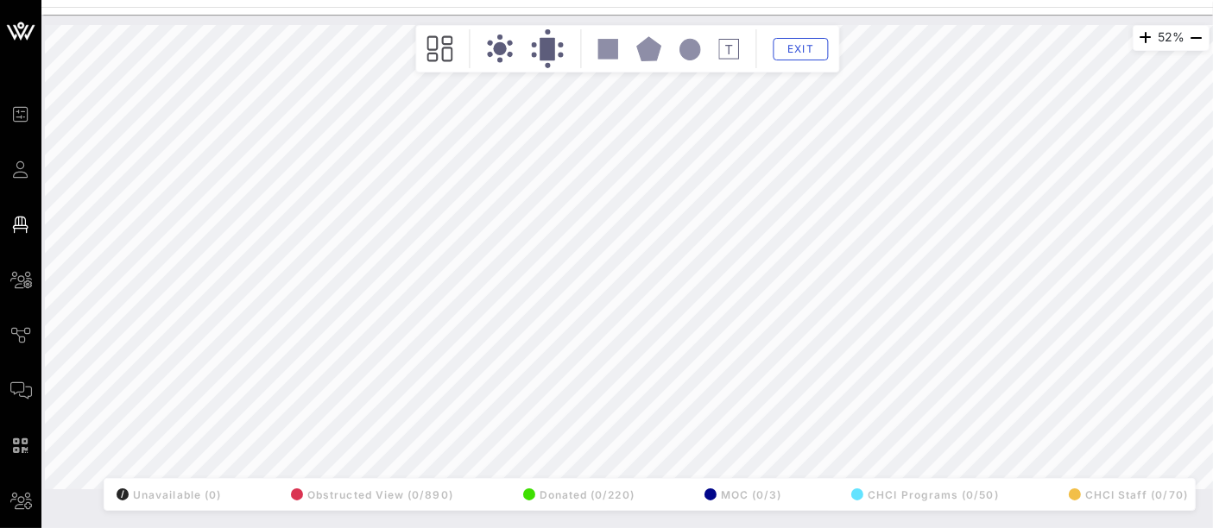
click at [342, 167] on div "52% Floorplan Builder Seat Legend Assign Seats Groups Exit All Reserved Shared …" at bounding box center [627, 257] width 1164 height 464
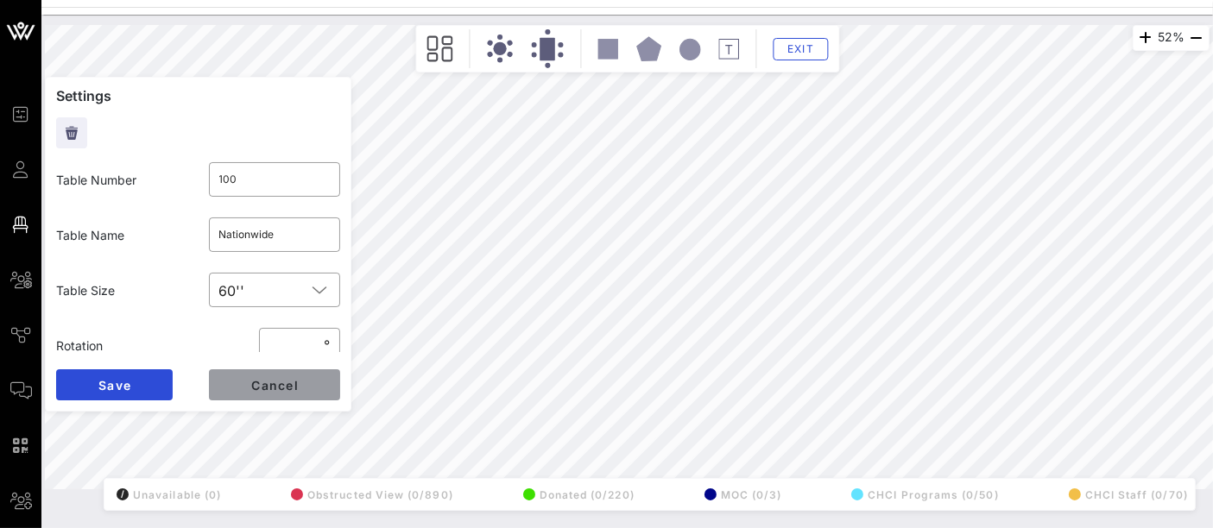
click at [286, 388] on span "Cancel" at bounding box center [274, 385] width 48 height 15
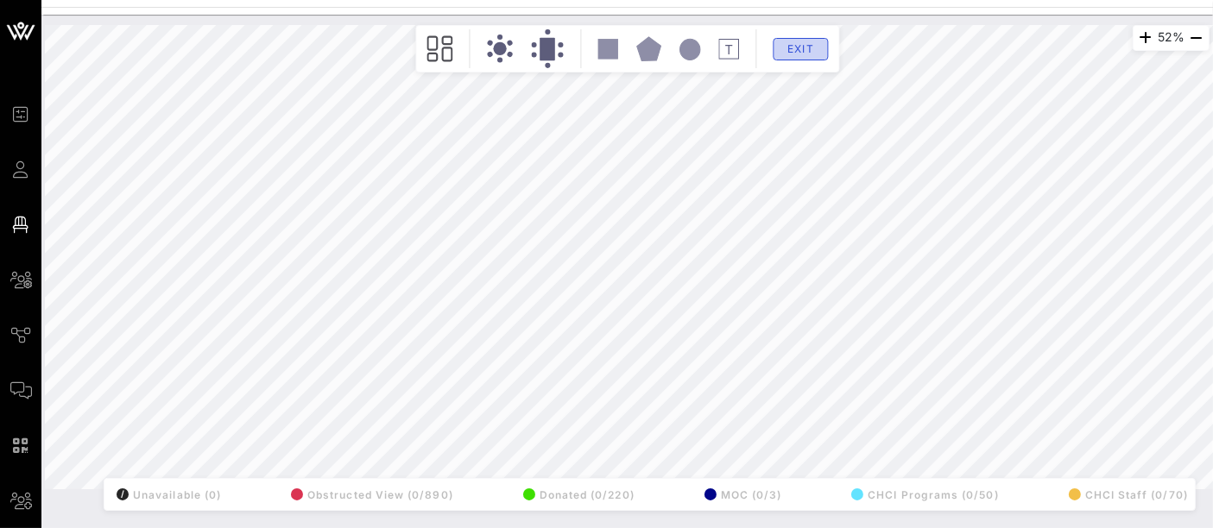
click at [804, 48] on span "Exit" at bounding box center [800, 48] width 33 height 13
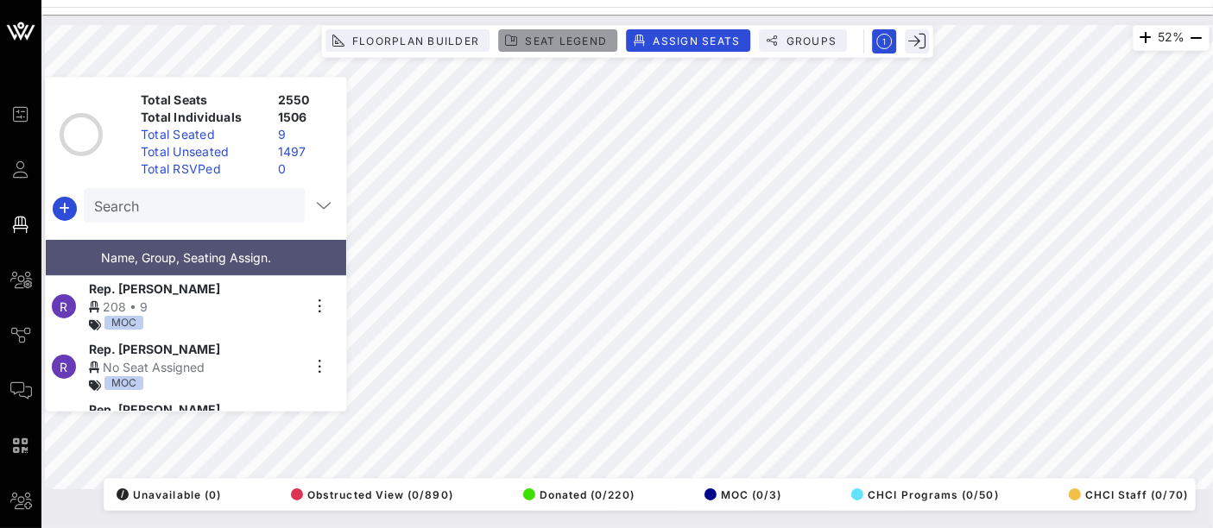
click at [571, 40] on span "Seat Legend" at bounding box center [565, 41] width 83 height 13
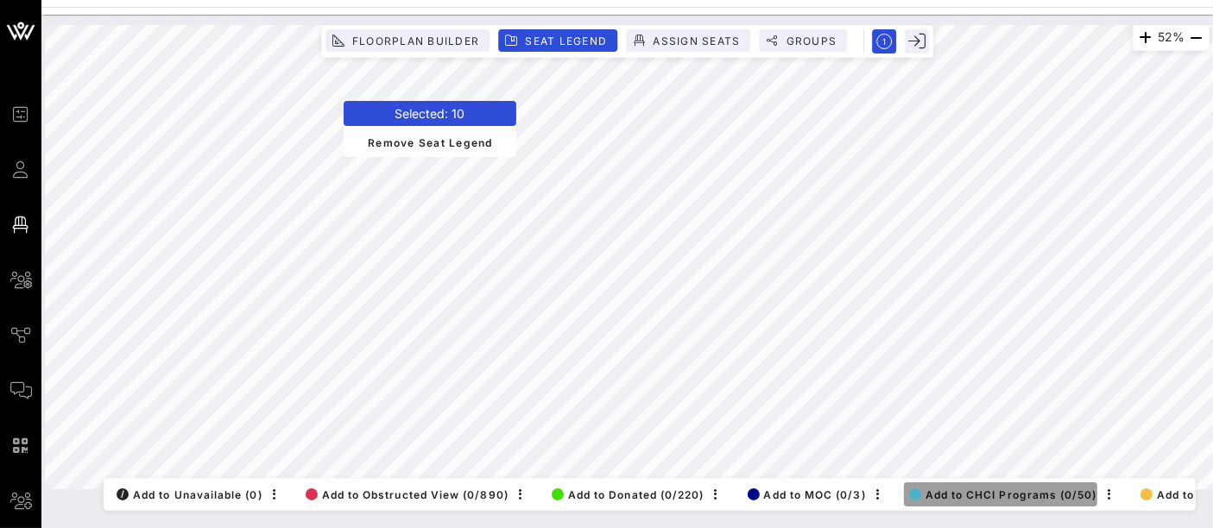
click at [951, 489] on span "Add to CHCI Programs (0/50)" at bounding box center [1003, 495] width 188 height 13
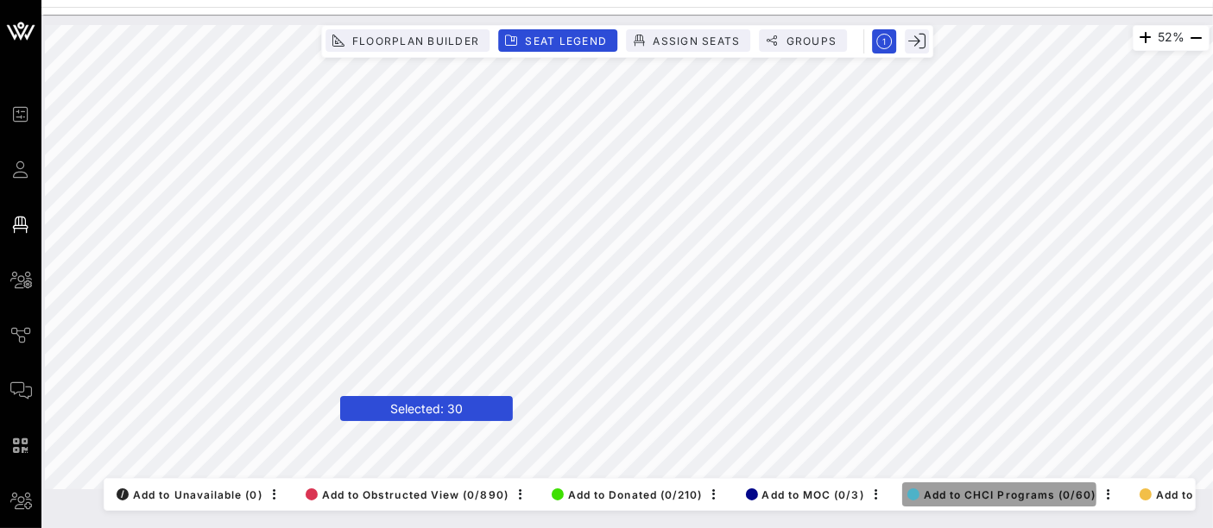
click at [1016, 489] on span "Add to CHCI Programs (0/60)" at bounding box center [1001, 495] width 189 height 13
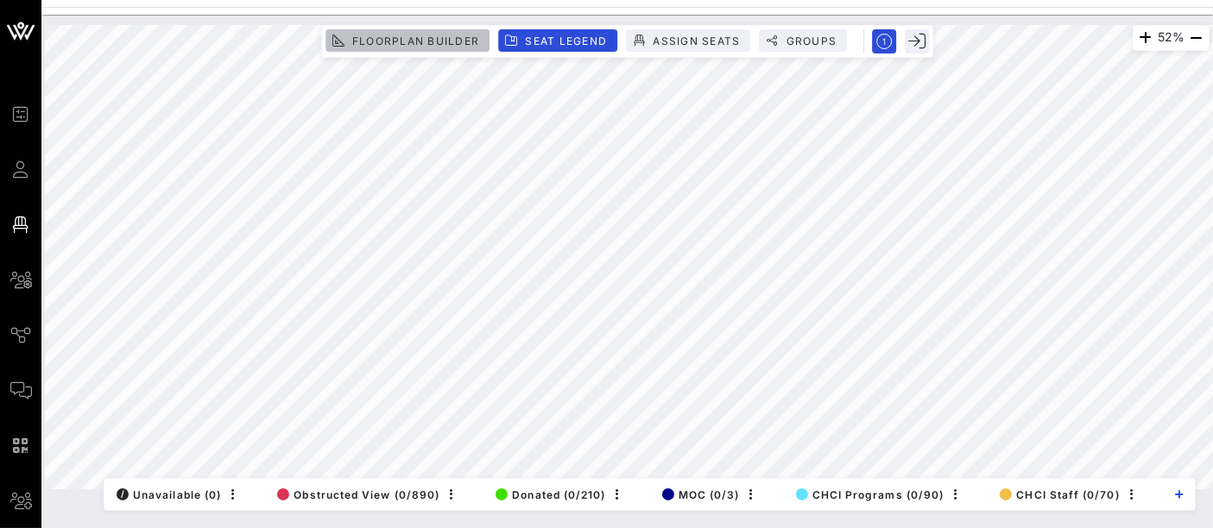
click at [459, 37] on span "Floorplan Builder" at bounding box center [415, 41] width 128 height 13
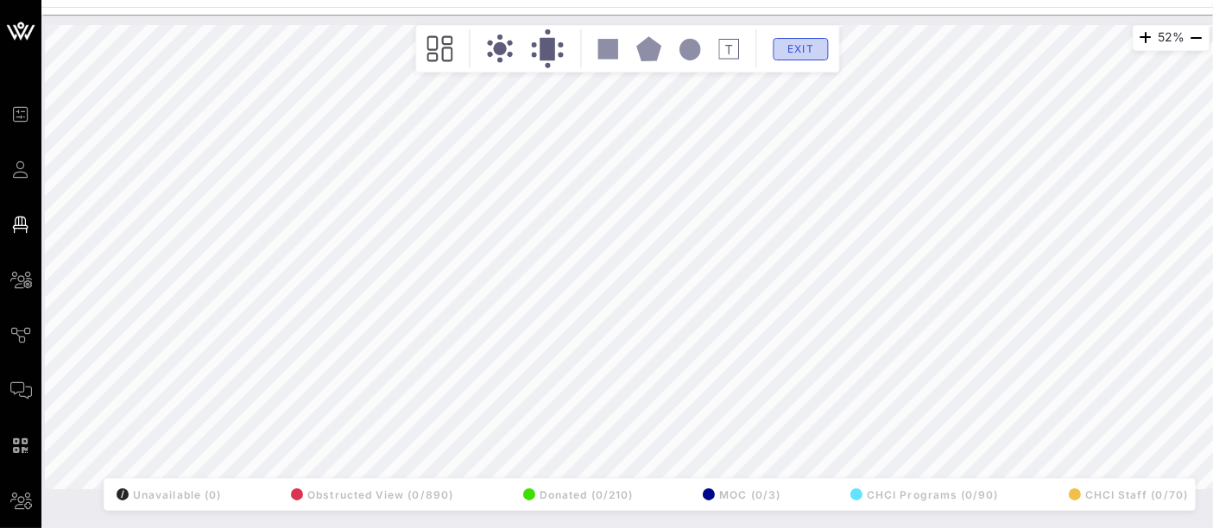
click at [805, 54] on button "Exit" at bounding box center [800, 49] width 55 height 22
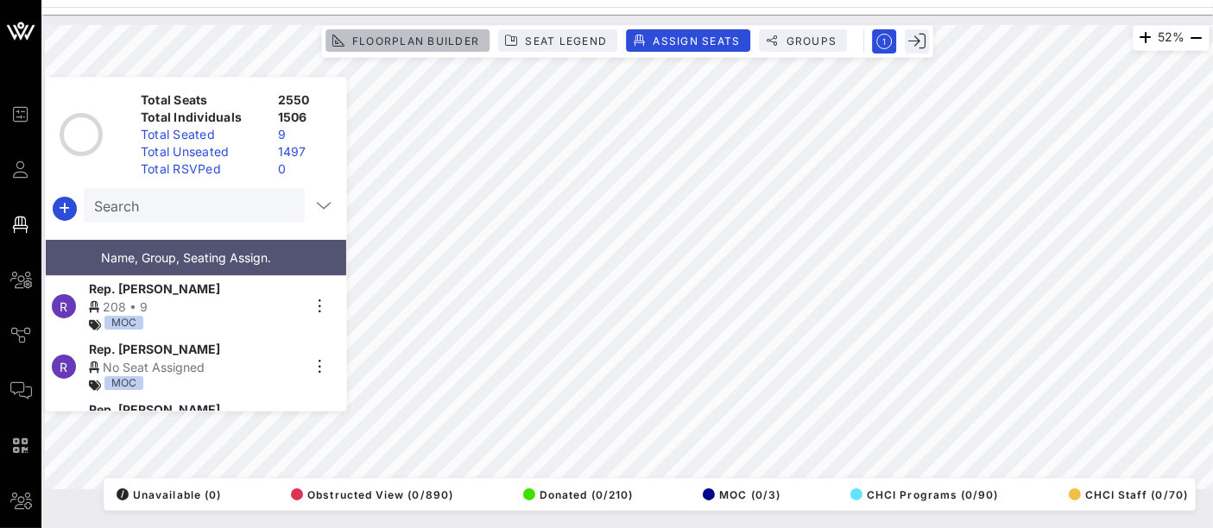
click at [443, 38] on span "Floorplan Builder" at bounding box center [415, 41] width 128 height 13
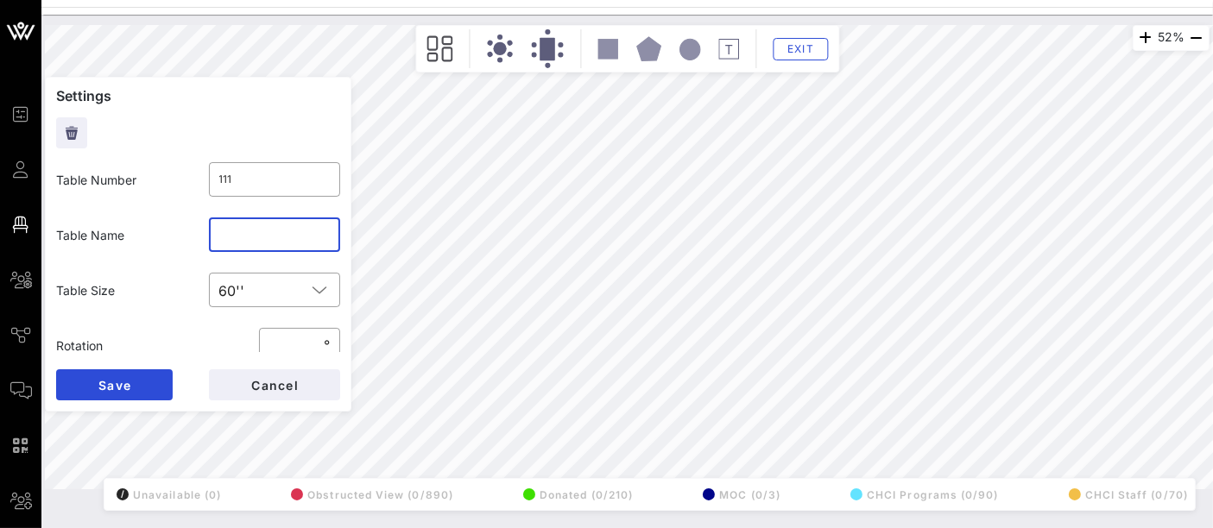
click at [243, 243] on input "text" at bounding box center [274, 235] width 111 height 28
type input "CHCI Programs 3"
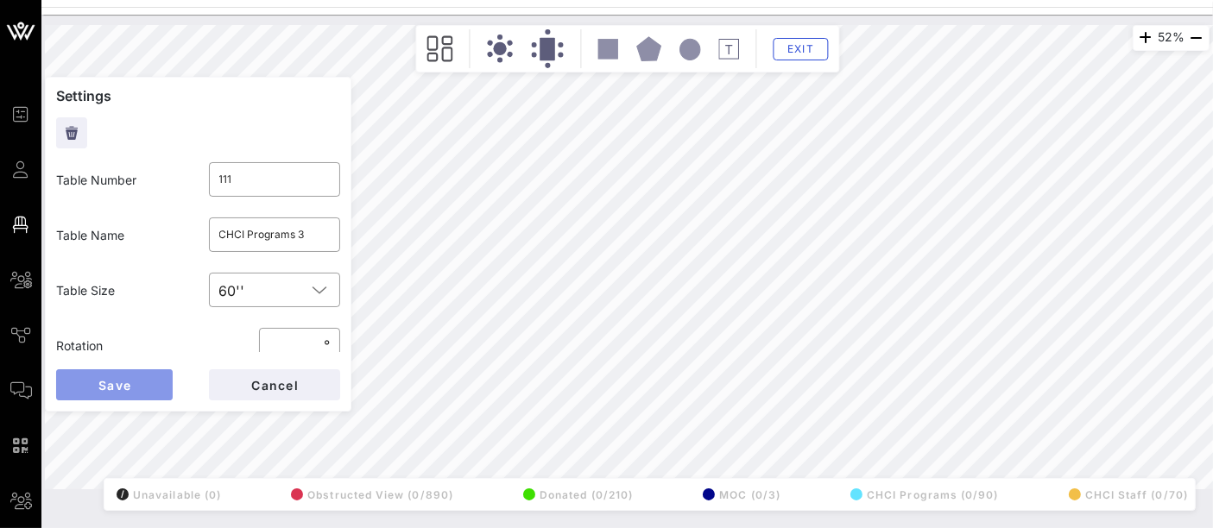
click at [130, 388] on span "Save" at bounding box center [115, 385] width 34 height 15
click at [219, 244] on input "text" at bounding box center [274, 235] width 111 height 28
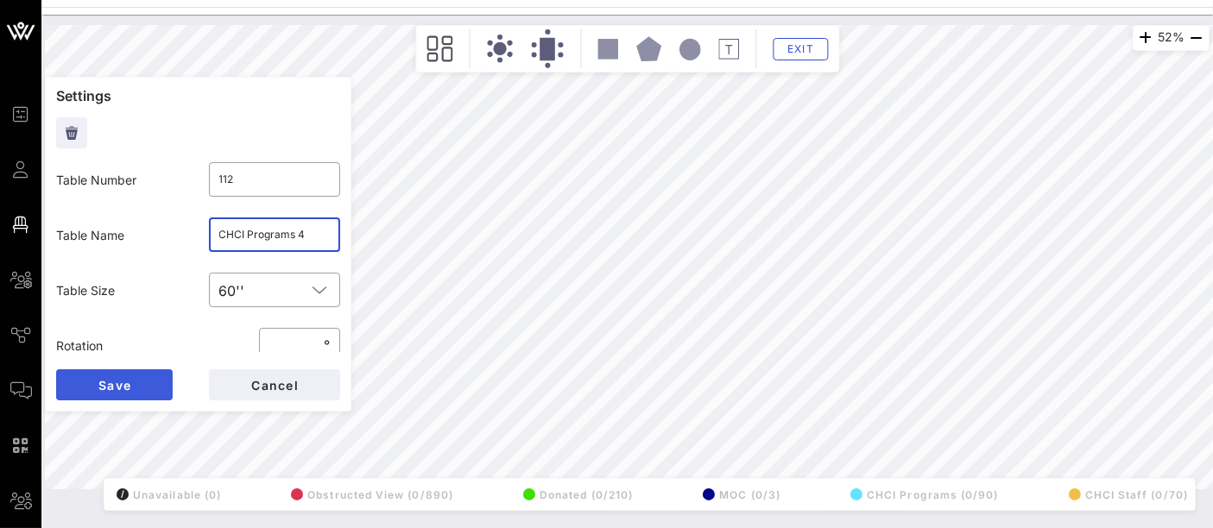
type input "CHCI Programs 4"
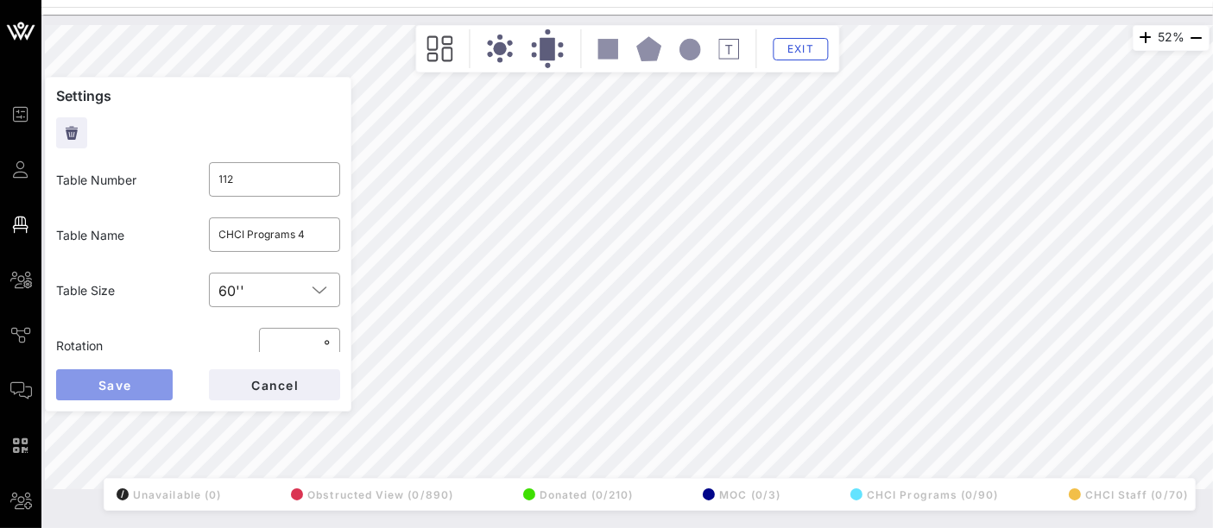
click at [142, 384] on button "Save" at bounding box center [114, 384] width 117 height 31
click at [281, 236] on input "text" at bounding box center [274, 235] width 111 height 28
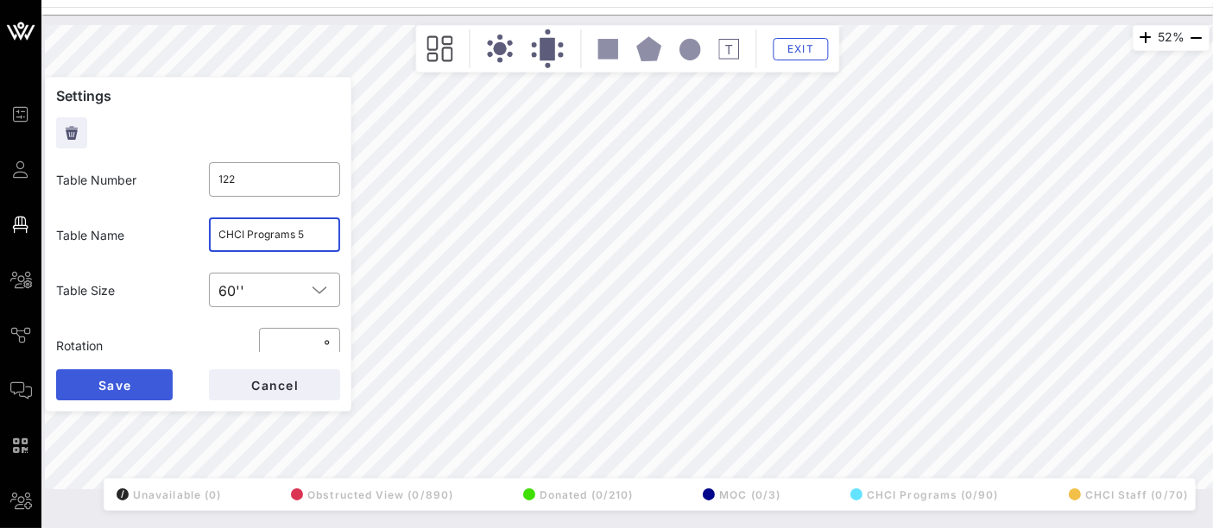
type input "CHCI Programs 5"
click at [118, 385] on span "Save" at bounding box center [115, 385] width 34 height 15
click at [308, 236] on input "CHCI Programs 1 (Accessibility)" at bounding box center [274, 235] width 111 height 28
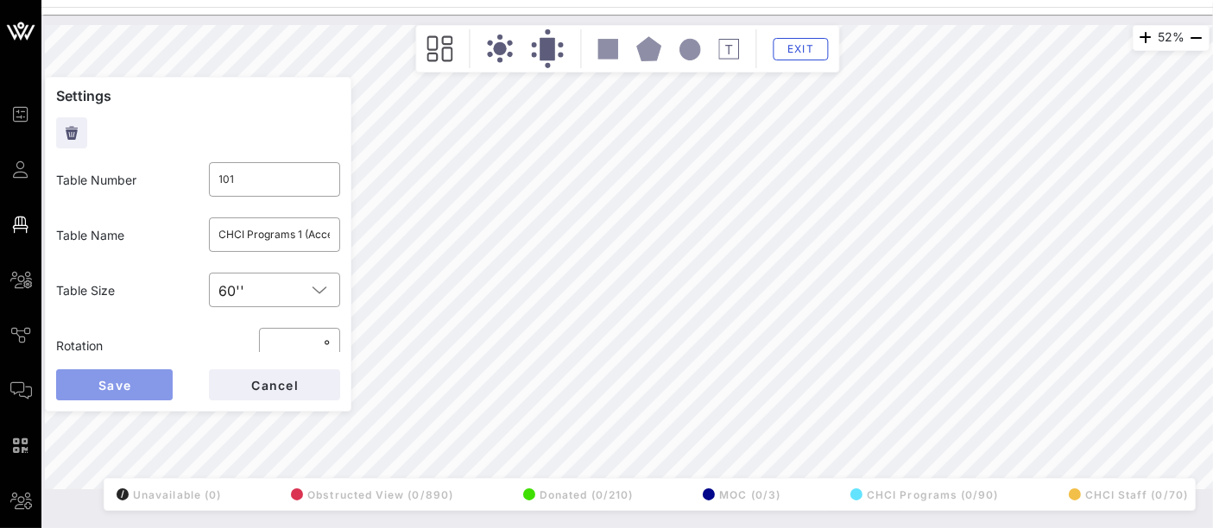
click at [142, 386] on button "Save" at bounding box center [114, 384] width 117 height 31
click at [263, 249] on div "CHCI Programs 3" at bounding box center [274, 235] width 111 height 35
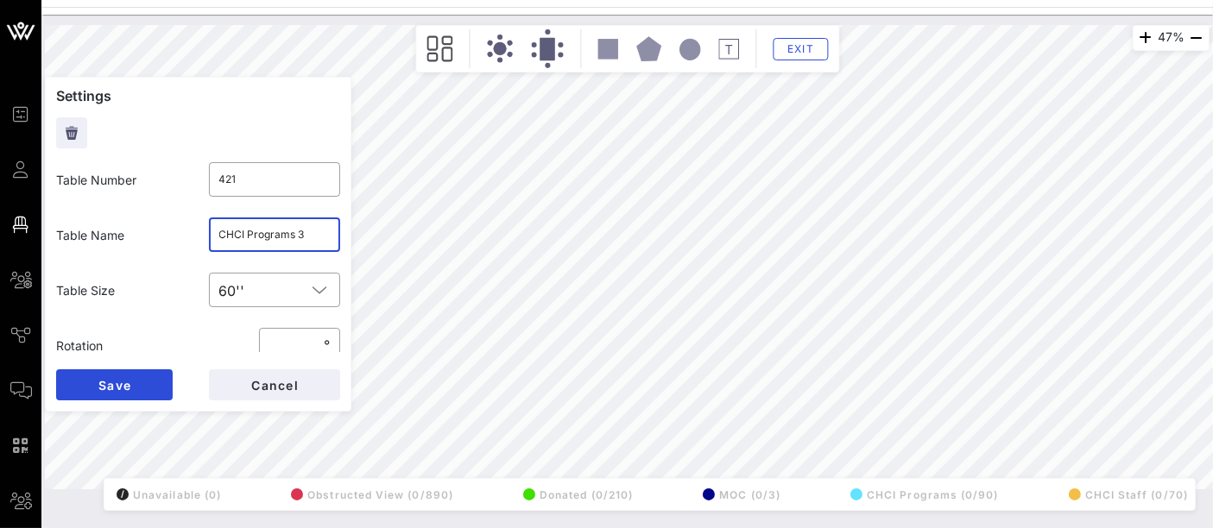
click at [263, 249] on div "CHCI Programs 3" at bounding box center [274, 235] width 111 height 35
click at [271, 236] on input "CHCI Programs 3" at bounding box center [274, 235] width 111 height 28
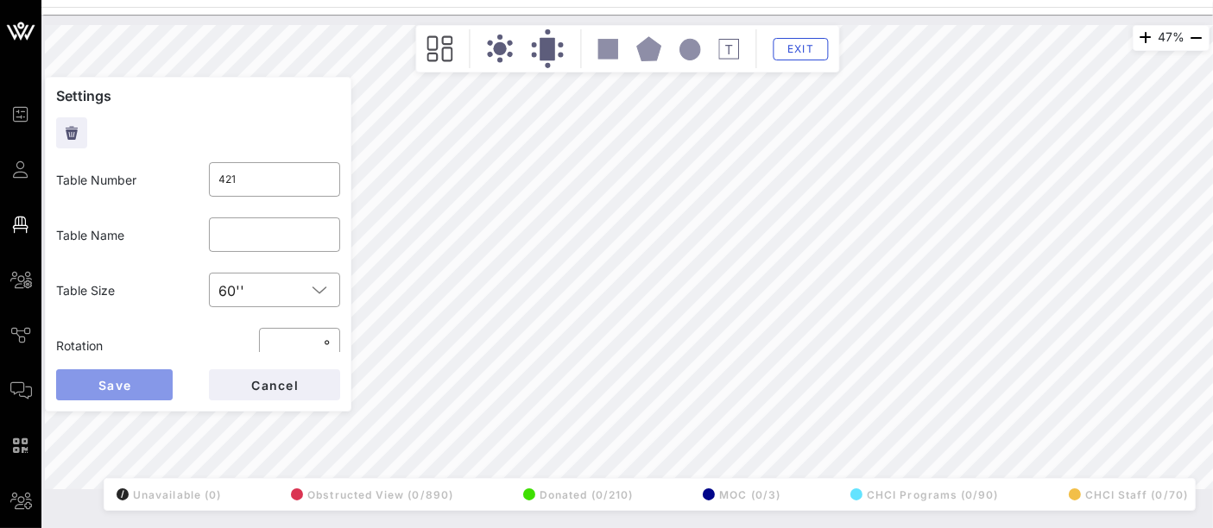
click at [127, 384] on span "Save" at bounding box center [115, 385] width 34 height 15
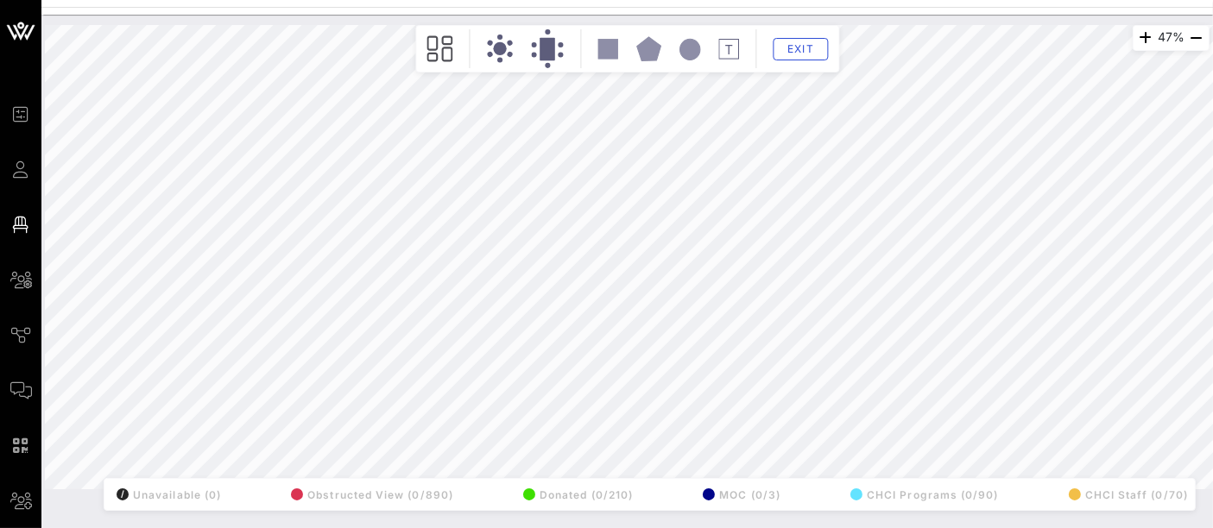
click at [325, 202] on div "47% Floorplan Builder Seat Legend Assign Seats Groups Exit All Reserved Shared …" at bounding box center [627, 257] width 1164 height 464
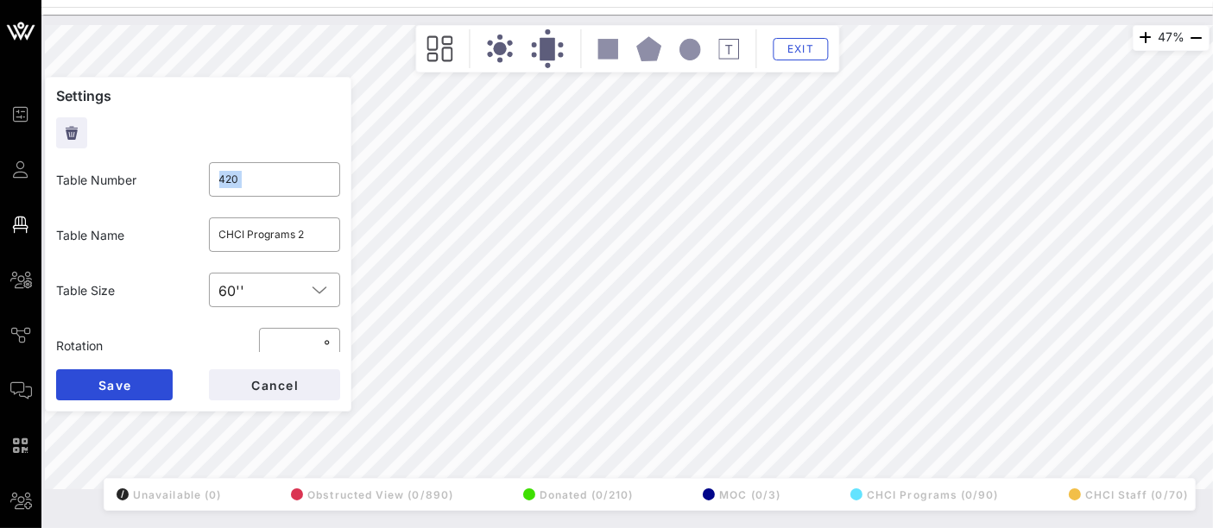
click at [325, 202] on div "​ 420" at bounding box center [275, 179] width 153 height 55
click at [276, 233] on input "CHCI Programs 2" at bounding box center [274, 235] width 111 height 28
click at [122, 395] on button "Save" at bounding box center [114, 384] width 117 height 31
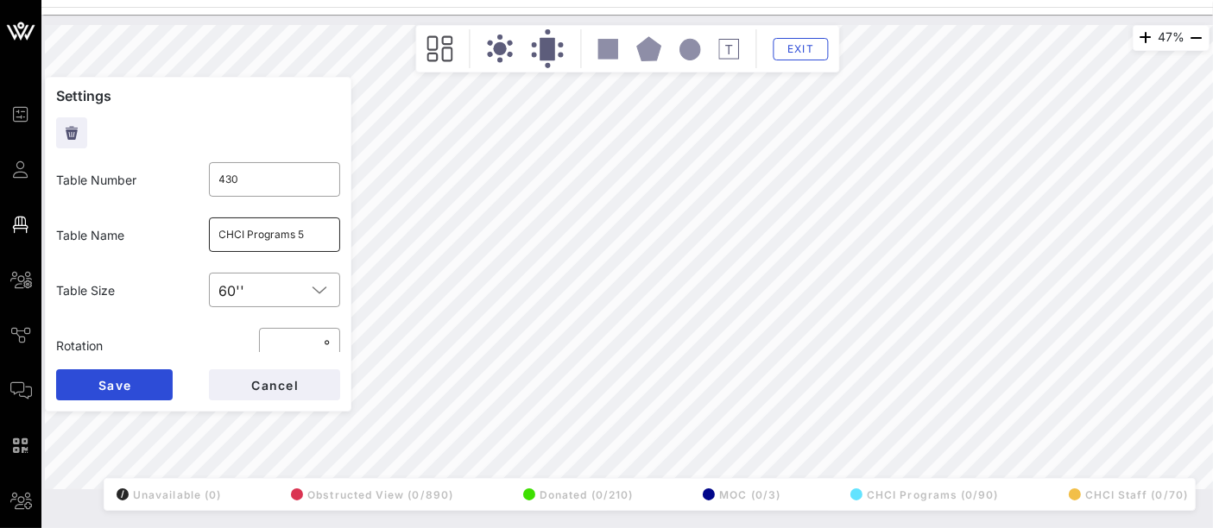
click at [286, 231] on input "CHCI Programs 5" at bounding box center [274, 235] width 111 height 28
click at [122, 387] on span "Save" at bounding box center [115, 385] width 34 height 15
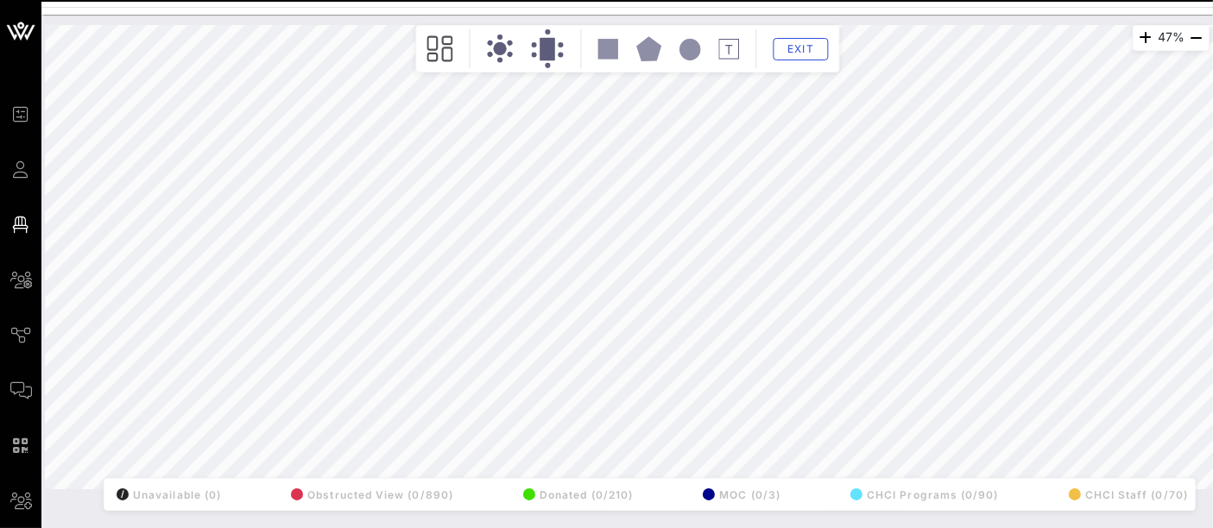
click at [330, 269] on div "47% Floorplan Builder Seat Legend Assign Seats Groups Exit All Reserved Shared …" at bounding box center [627, 257] width 1164 height 464
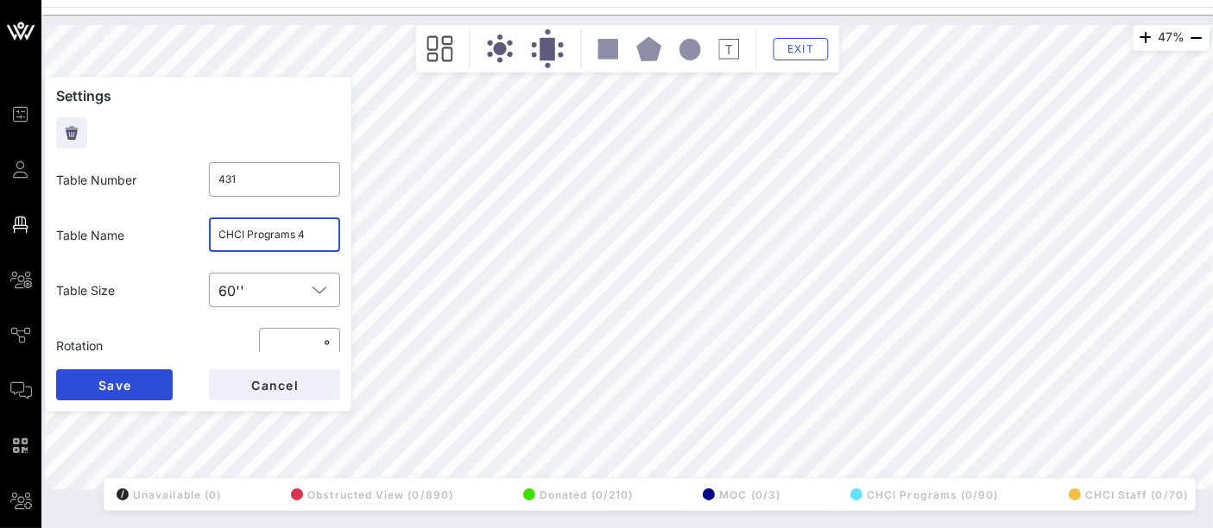
click at [284, 241] on input "CHCI Programs 4" at bounding box center [274, 235] width 111 height 28
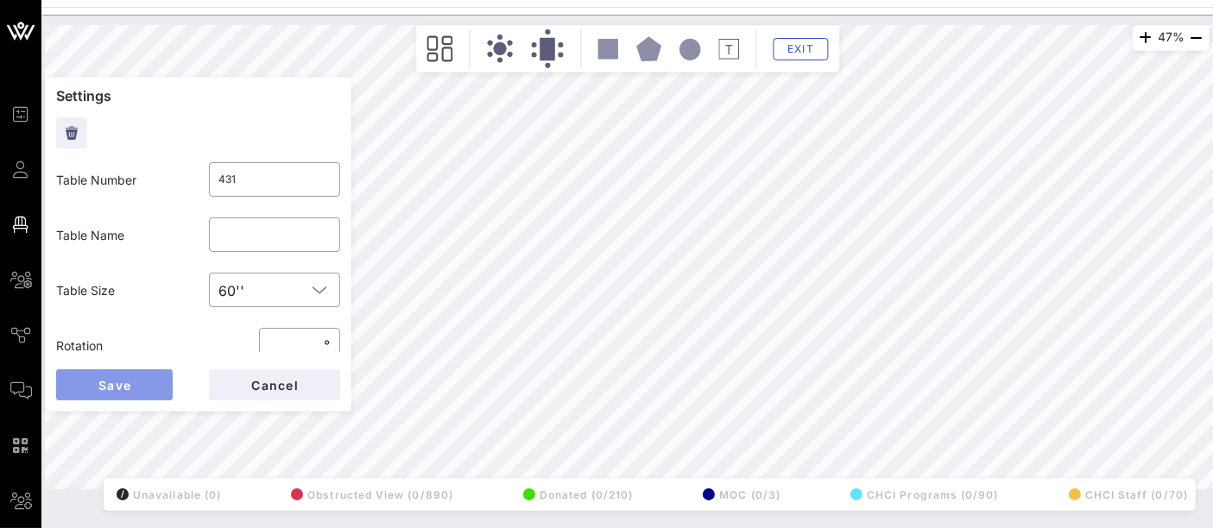
click at [138, 382] on button "Save" at bounding box center [114, 384] width 117 height 31
type input "421"
click at [798, 45] on span "Exit" at bounding box center [800, 48] width 33 height 13
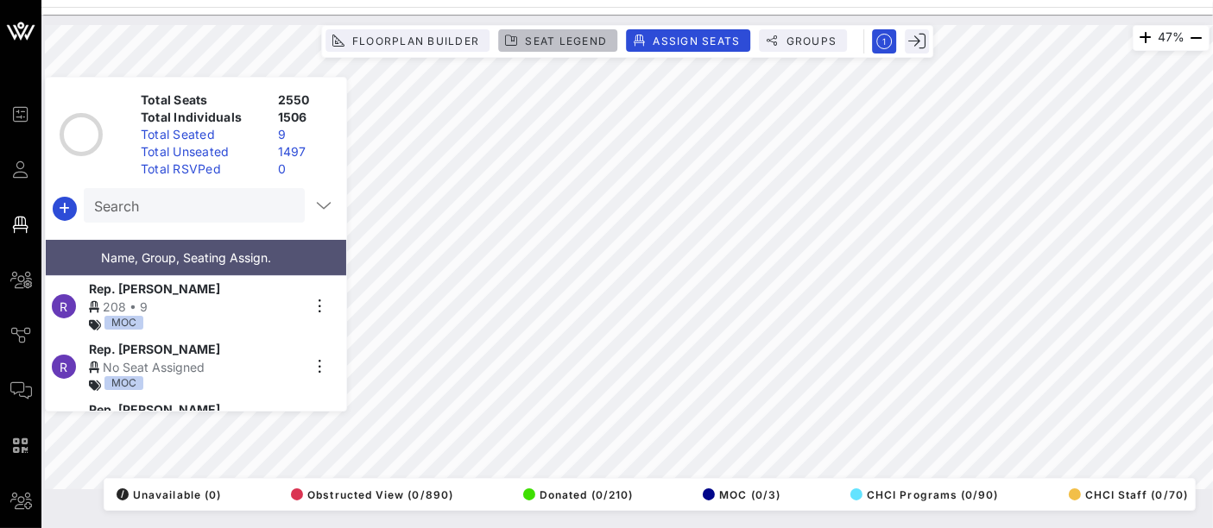
click at [579, 35] on span "Seat Legend" at bounding box center [565, 41] width 83 height 13
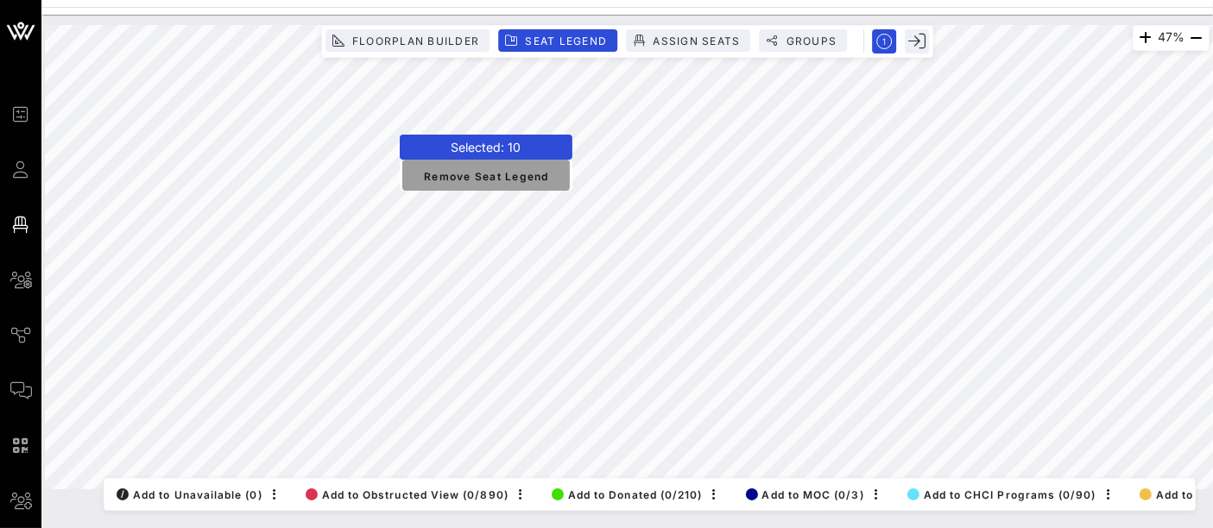
click at [488, 173] on span "Remove Seat Legend" at bounding box center [486, 175] width 140 height 16
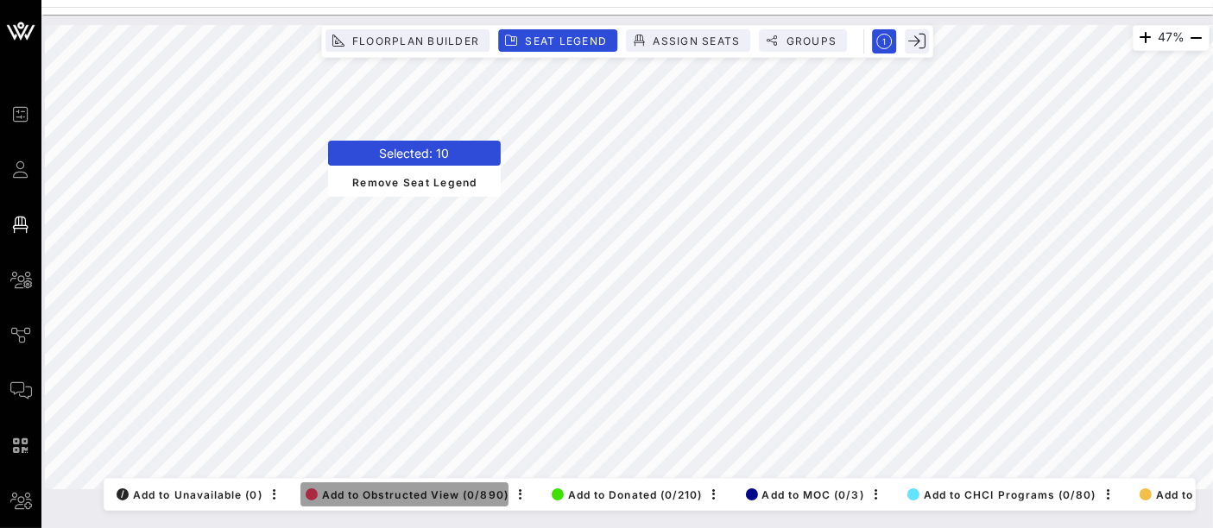
click at [430, 489] on span "Add to Obstructed View (0/890)" at bounding box center [407, 495] width 203 height 13
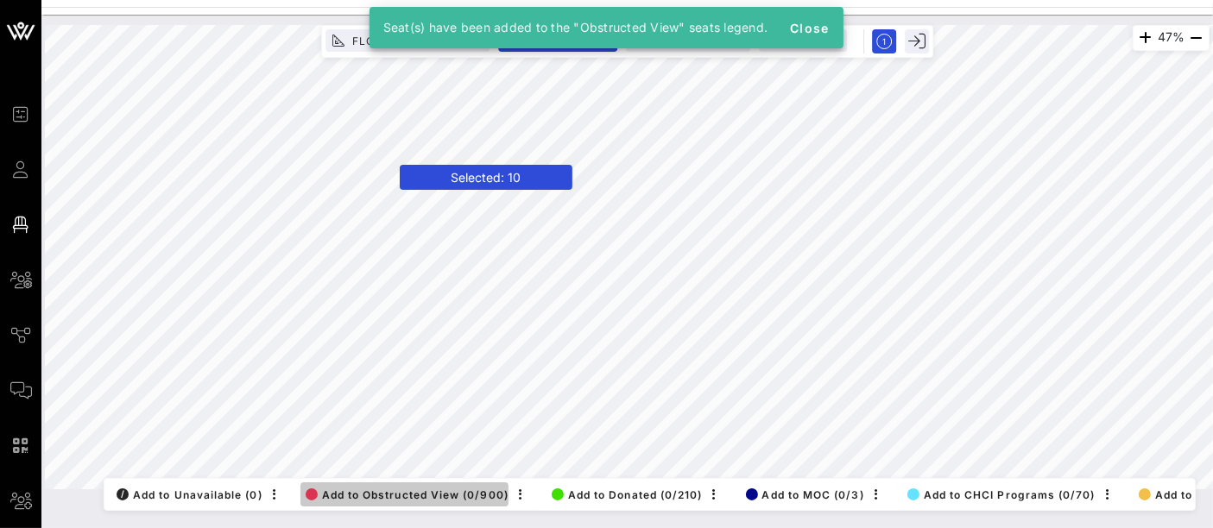
click at [386, 489] on span "Add to Obstructed View (0/900)" at bounding box center [407, 495] width 203 height 13
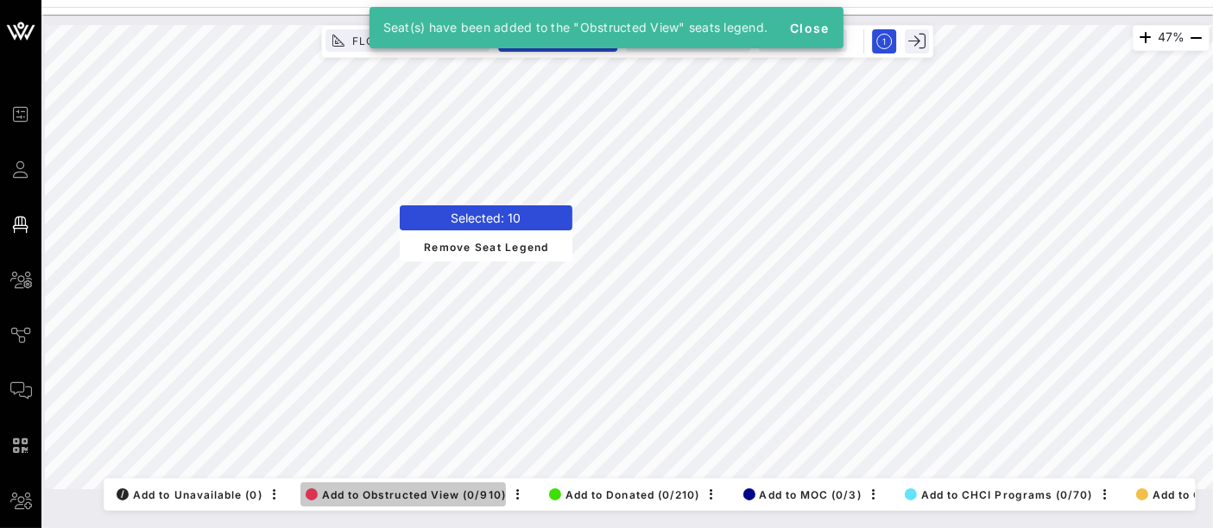
click at [397, 489] on span "Add to Obstructed View (0/910)" at bounding box center [406, 495] width 200 height 13
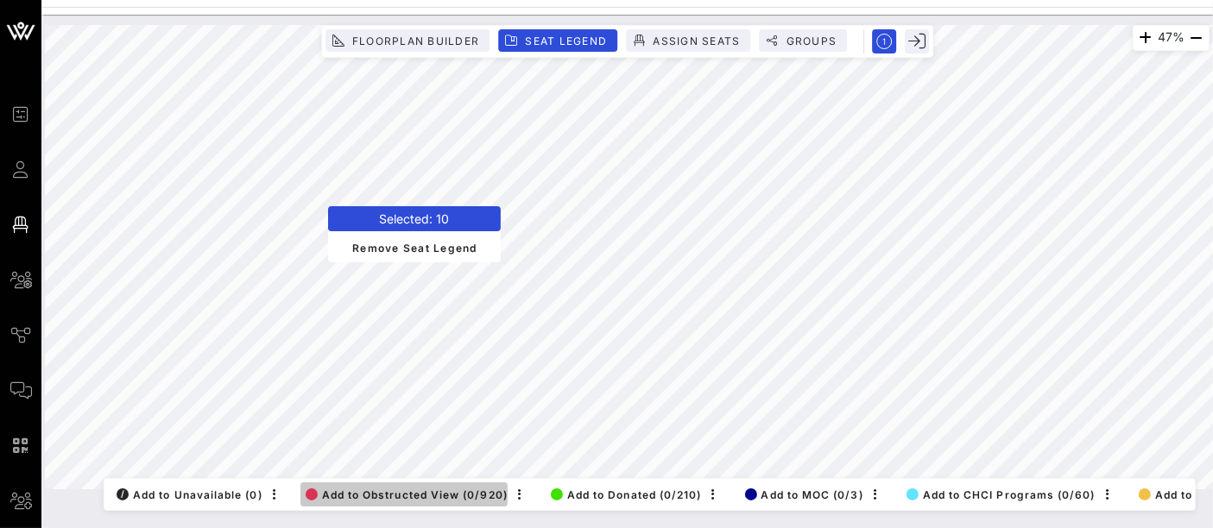
click at [405, 489] on span "Add to Obstructed View (0/920)" at bounding box center [407, 495] width 202 height 13
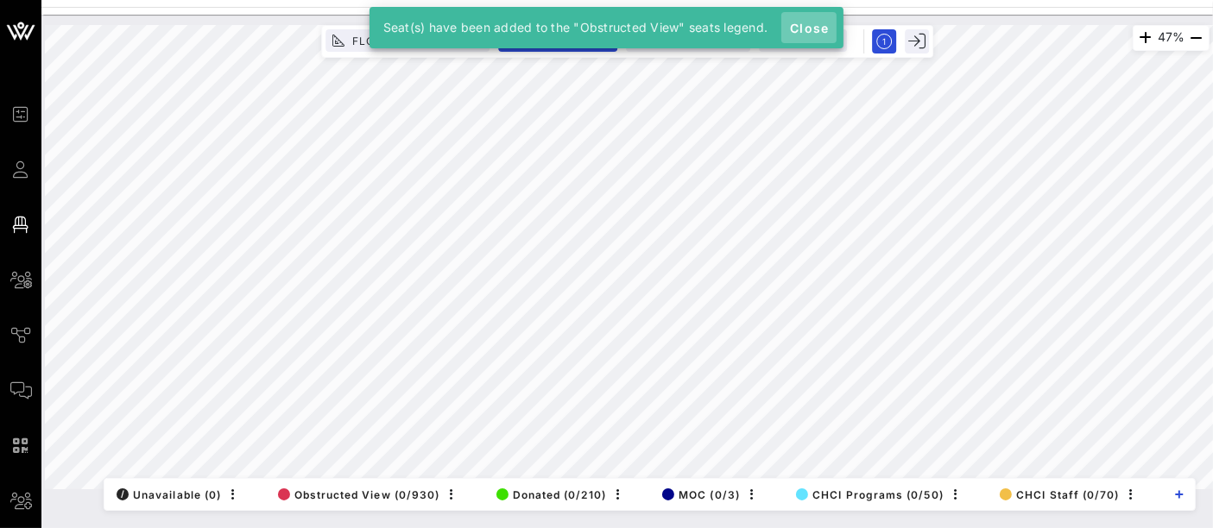
click at [797, 27] on span "Close" at bounding box center [808, 28] width 41 height 15
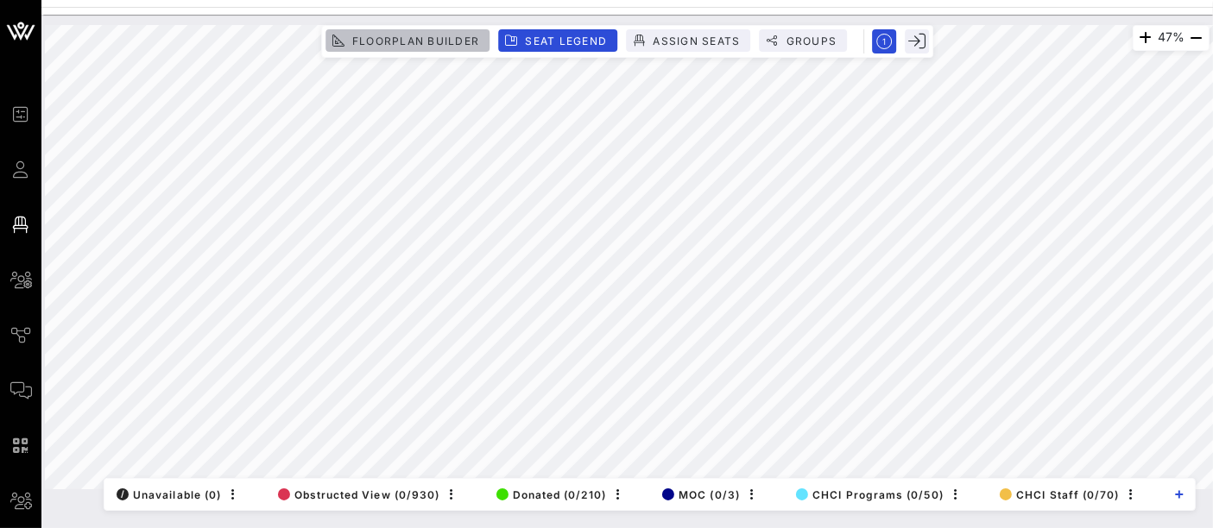
click at [437, 47] on button "Floorplan Builder" at bounding box center [407, 40] width 164 height 22
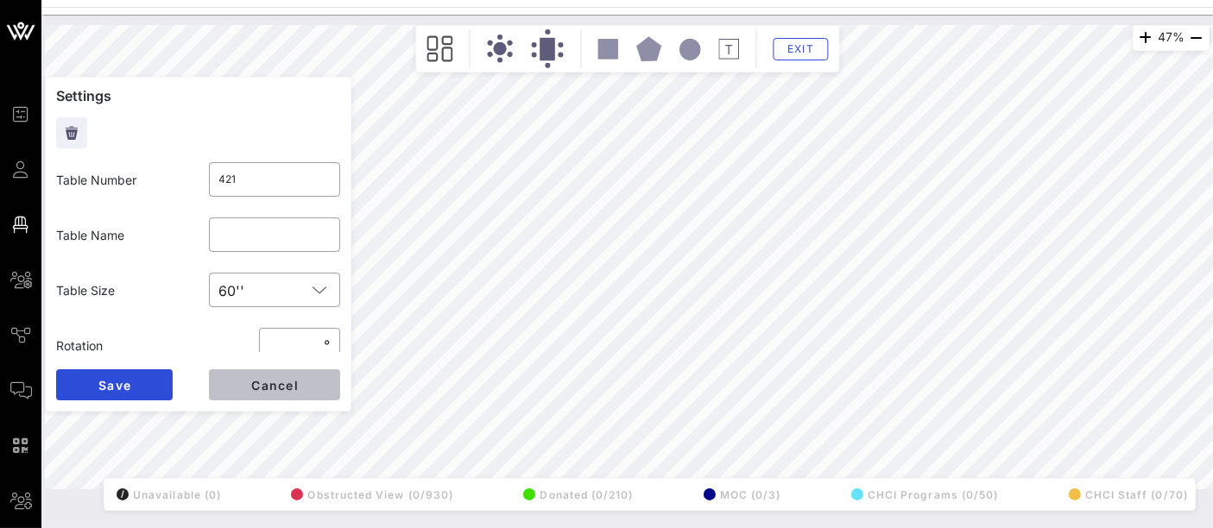
click at [274, 388] on span "Cancel" at bounding box center [274, 385] width 48 height 15
click at [272, 235] on input "Exxon Mobil" at bounding box center [274, 235] width 111 height 28
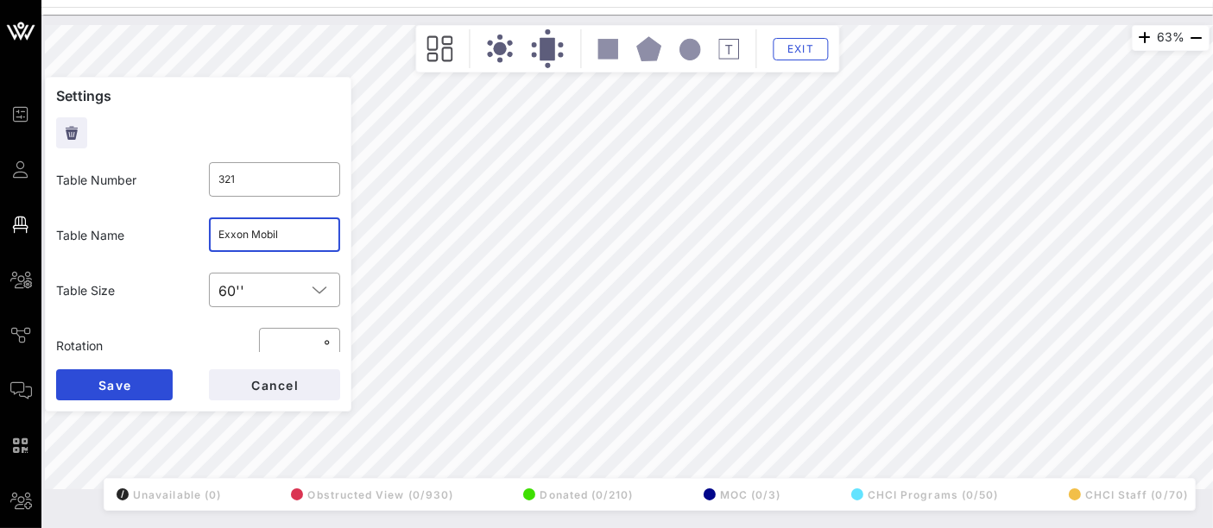
click at [272, 235] on input "Exxon Mobil" at bounding box center [274, 235] width 111 height 28
type input "314"
click at [273, 239] on input "text" at bounding box center [274, 235] width 111 height 28
paste input "Exxon Mobil"
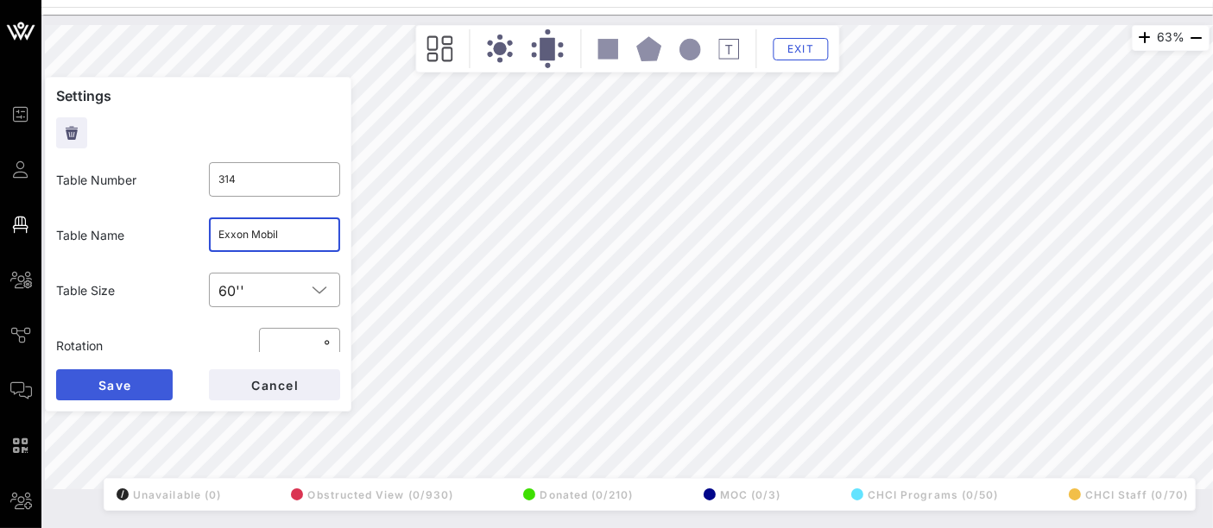
type input "Exxon Mobil"
click at [136, 389] on button "Save" at bounding box center [114, 384] width 117 height 31
click at [275, 231] on input "[DEMOGRAPHIC_DATA]" at bounding box center [274, 235] width 111 height 28
type input "321"
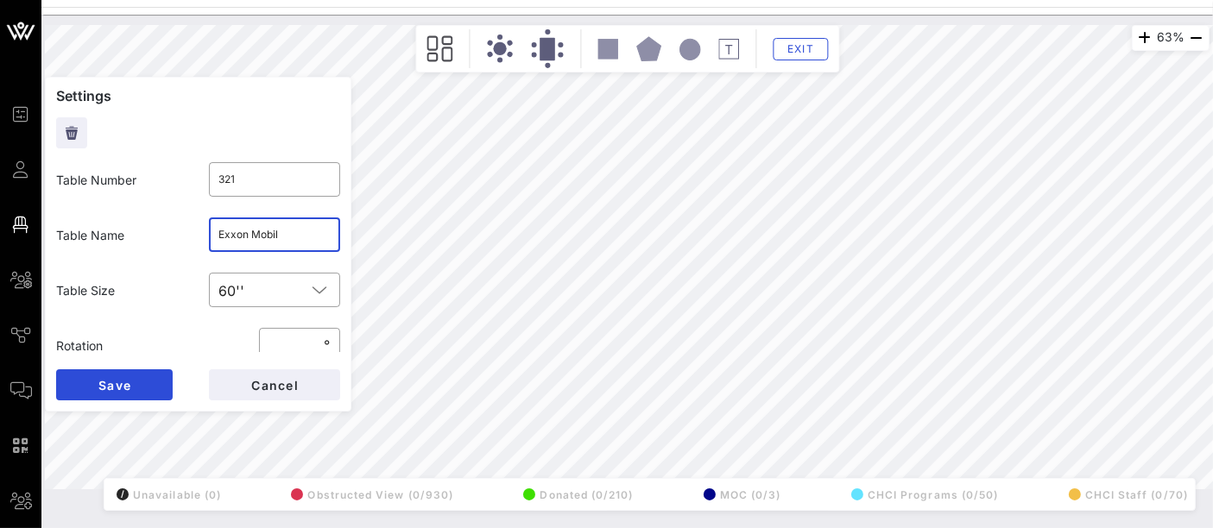
click at [279, 232] on input "Exxon Mobil" at bounding box center [274, 235] width 111 height 28
paste input "D"
click at [263, 240] on input "Exxon Mobil" at bounding box center [274, 235] width 111 height 28
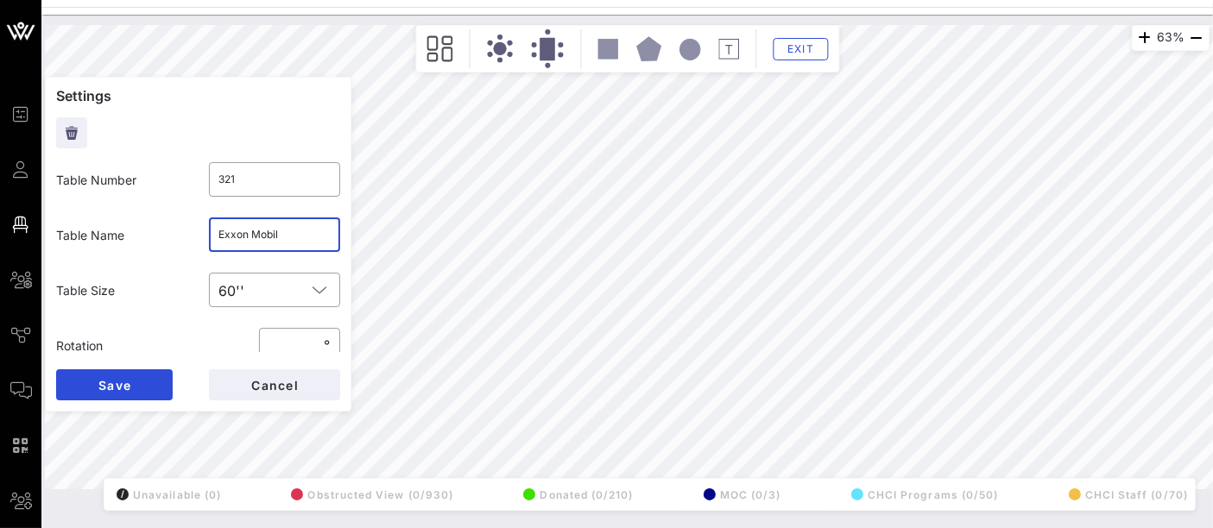
click at [263, 240] on input "Exxon Mobil" at bounding box center [274, 235] width 111 height 28
type input "[DEMOGRAPHIC_DATA]"
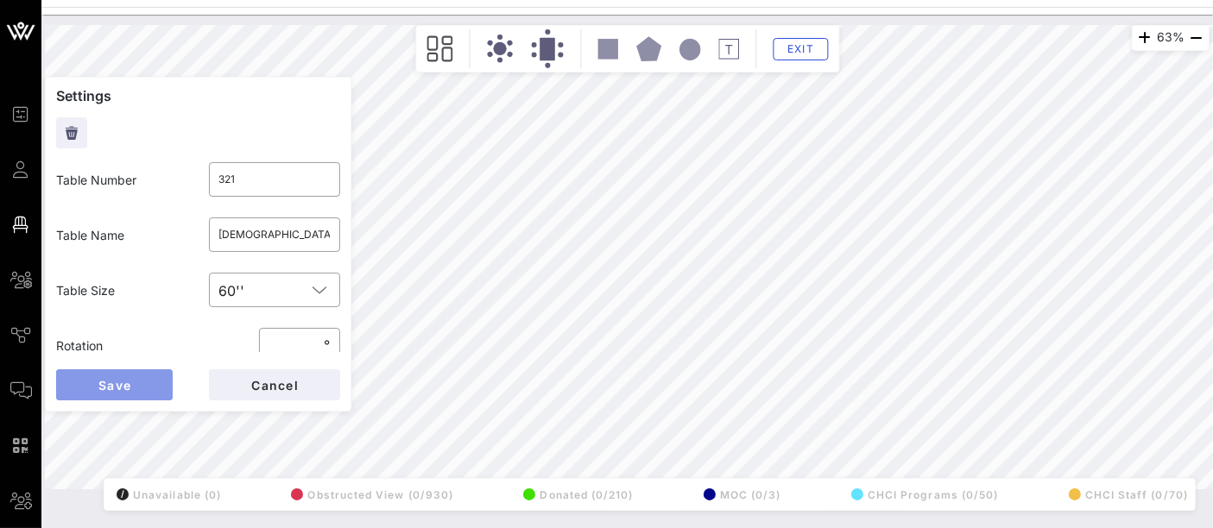
click at [124, 386] on span "Save" at bounding box center [115, 385] width 34 height 15
click at [261, 233] on input "PhRMA" at bounding box center [274, 235] width 111 height 28
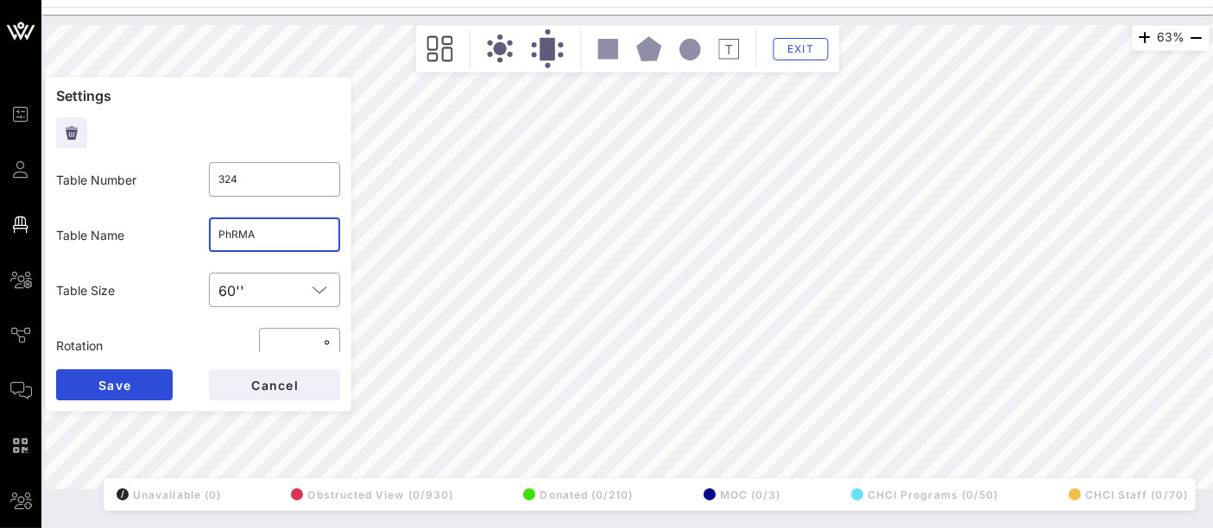
click at [261, 233] on input "PhRMA" at bounding box center [274, 235] width 111 height 28
type input "326"
click at [259, 230] on input "[DEMOGRAPHIC_DATA]" at bounding box center [274, 235] width 111 height 28
paste input "PhRMA"
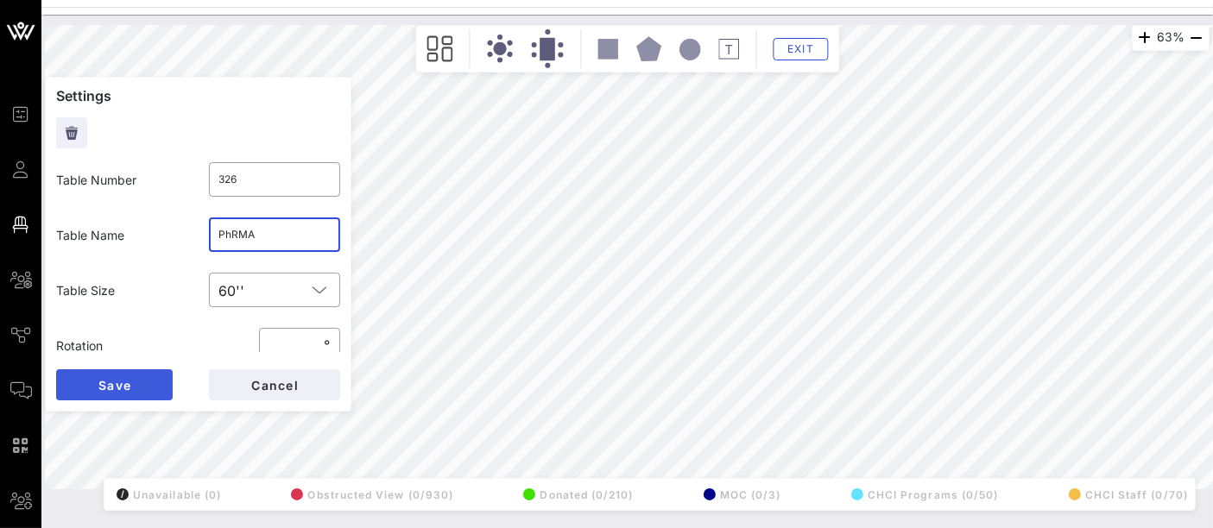
type input "PhRMA"
click at [113, 380] on span "Save" at bounding box center [115, 385] width 34 height 15
click at [243, 236] on input "PhRMA" at bounding box center [274, 235] width 111 height 28
click at [130, 376] on button "Save" at bounding box center [114, 384] width 117 height 31
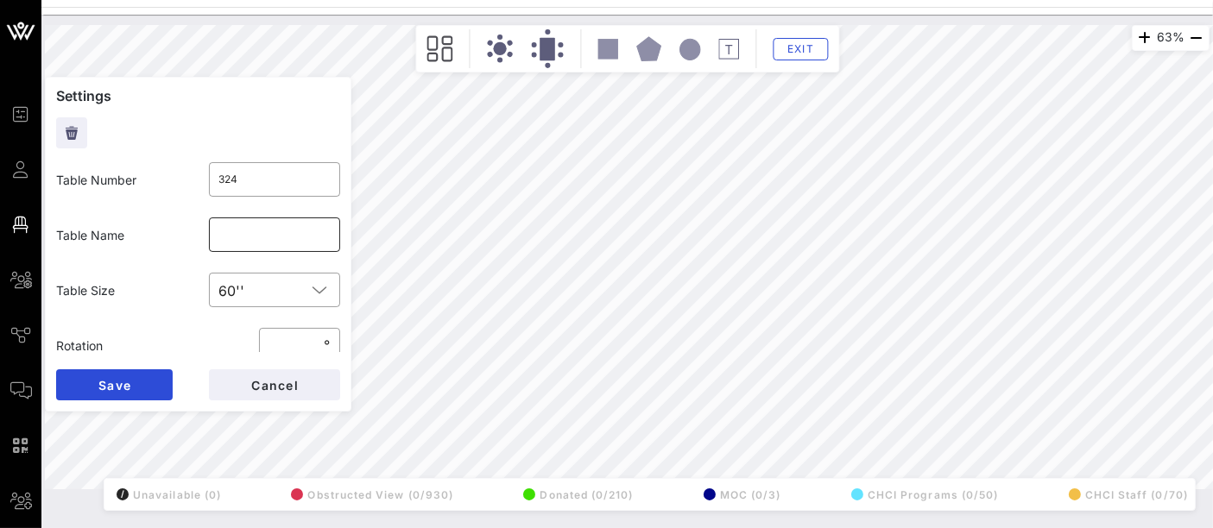
click at [242, 223] on input "text" at bounding box center [274, 235] width 111 height 28
type input "AFT"
click at [138, 379] on button "Save" at bounding box center [114, 384] width 117 height 31
click at [810, 50] on span "Exit" at bounding box center [800, 48] width 33 height 13
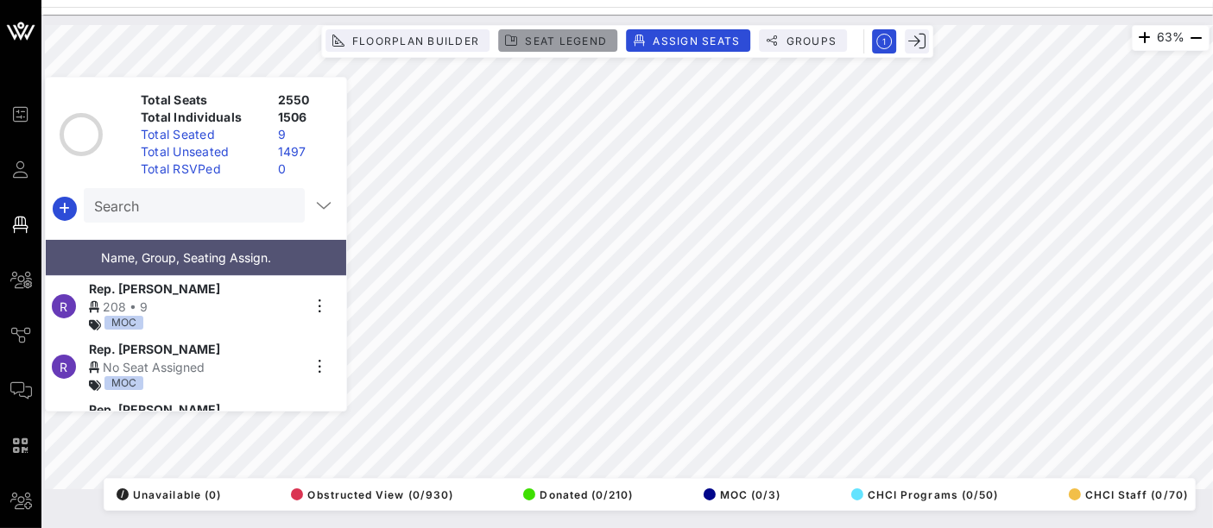
click at [587, 41] on span "Seat Legend" at bounding box center [565, 41] width 83 height 13
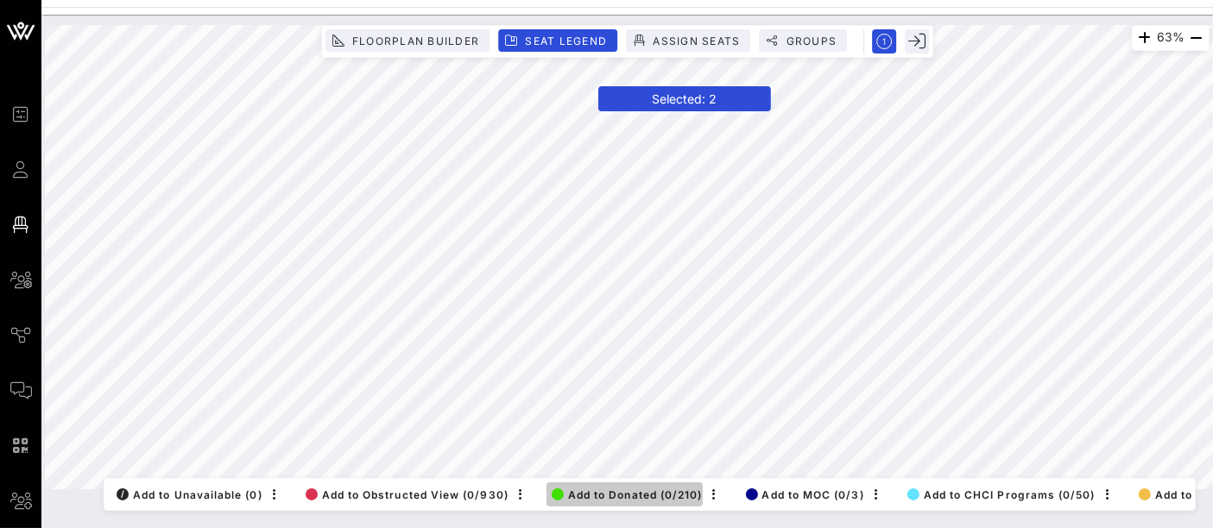
click at [602, 489] on span "Add to Donated (0/210)" at bounding box center [627, 495] width 151 height 13
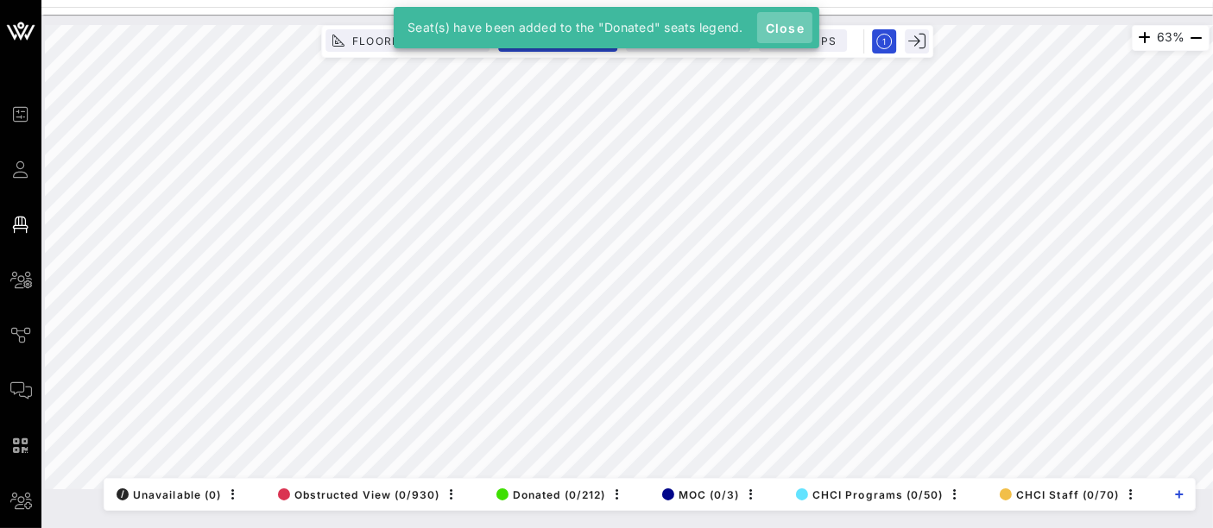
click at [783, 35] on span "Close" at bounding box center [784, 28] width 41 height 15
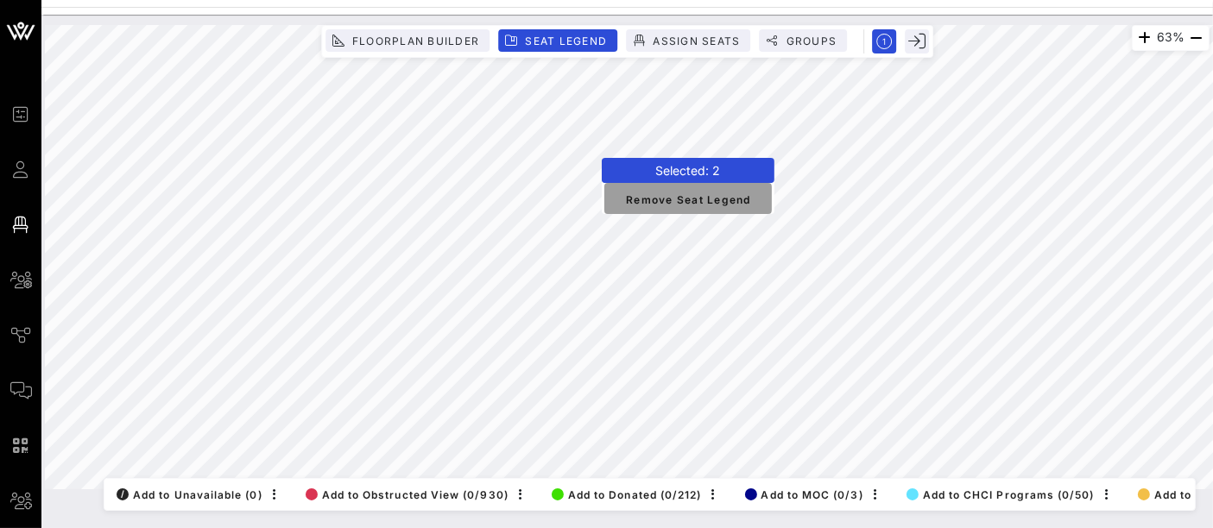
click at [677, 205] on span "Remove Seat Legend" at bounding box center [688, 199] width 140 height 16
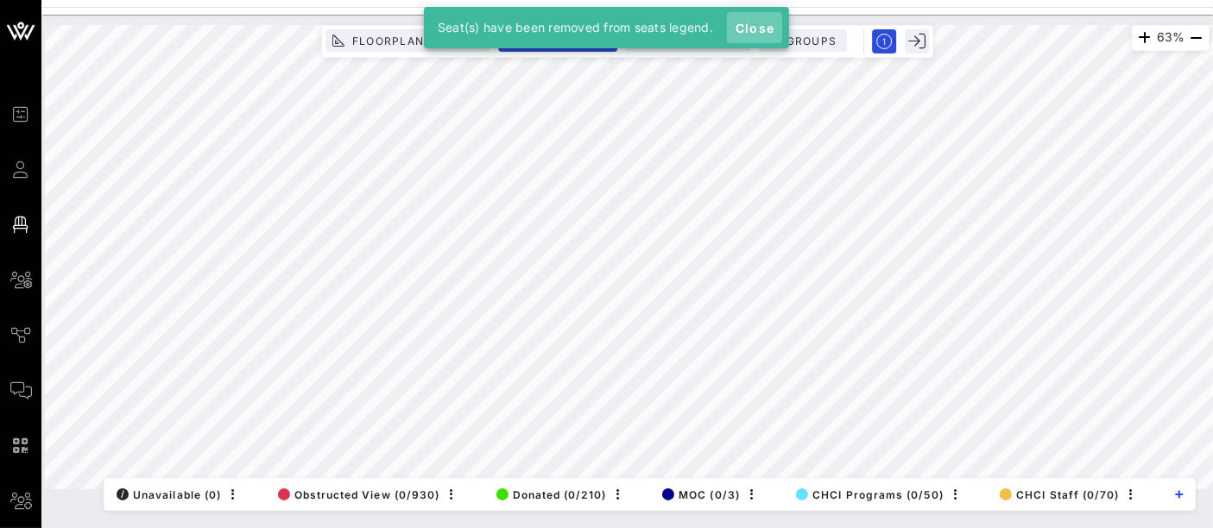
click at [759, 28] on span "Close" at bounding box center [754, 28] width 41 height 15
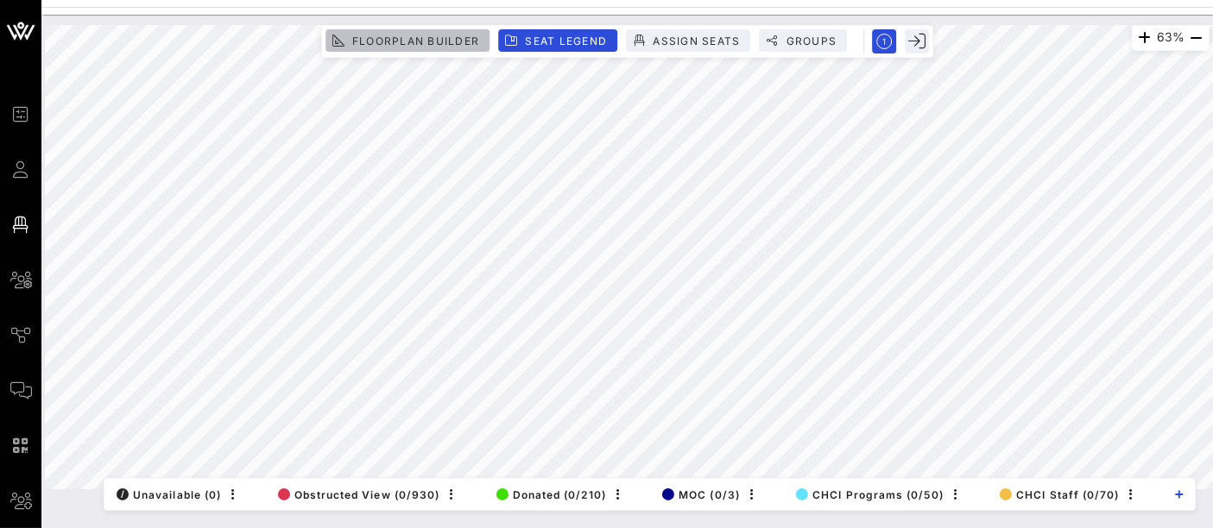
click at [438, 41] on span "Floorplan Builder" at bounding box center [415, 41] width 128 height 13
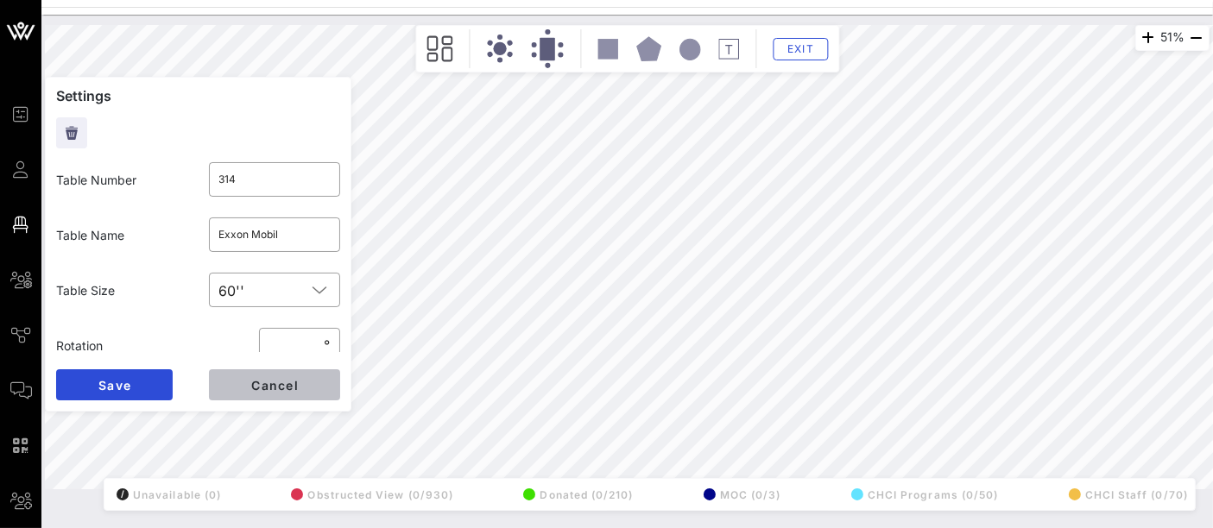
click at [320, 395] on button "Cancel" at bounding box center [274, 384] width 131 height 31
click at [264, 390] on span "Cancel" at bounding box center [274, 385] width 48 height 15
click at [301, 380] on button "Cancel" at bounding box center [274, 384] width 131 height 31
click at [271, 393] on button "Cancel" at bounding box center [274, 384] width 131 height 31
click at [261, 383] on span "Cancel" at bounding box center [274, 385] width 48 height 15
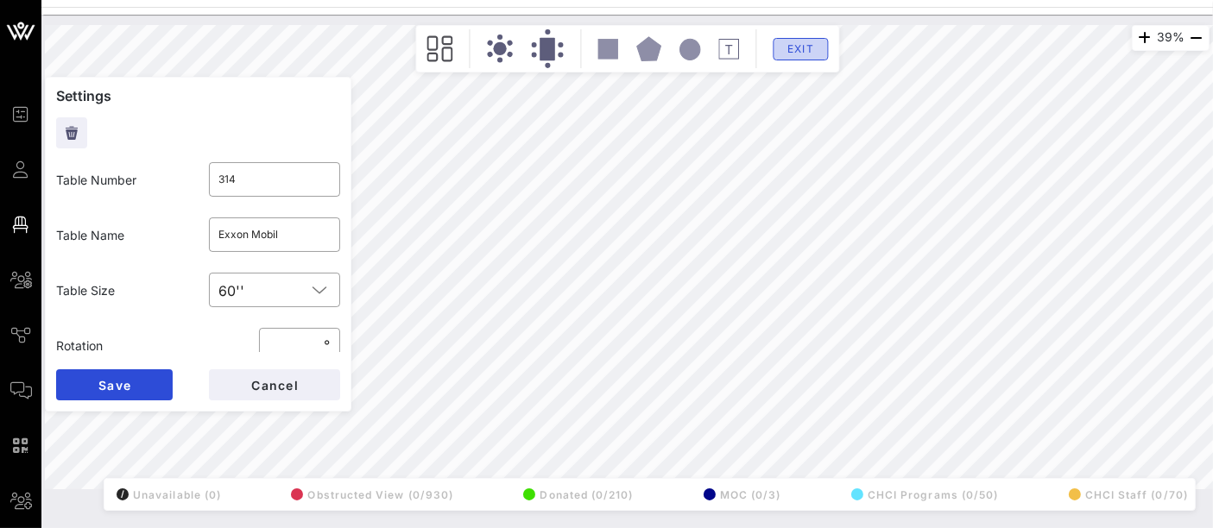
click at [798, 58] on button "Exit" at bounding box center [800, 49] width 55 height 22
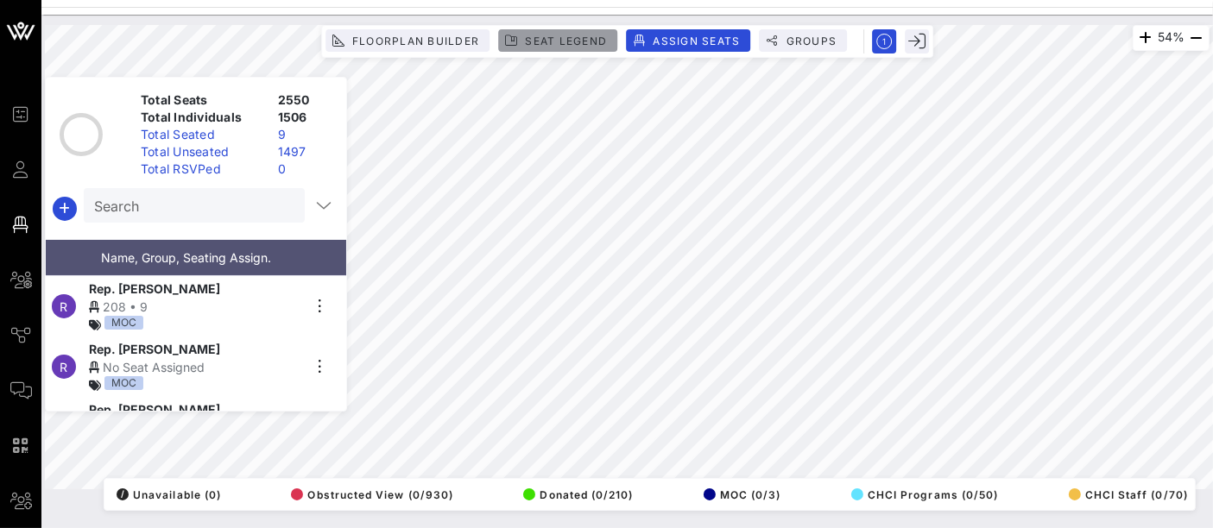
click at [552, 45] on span "Seat Legend" at bounding box center [565, 41] width 83 height 13
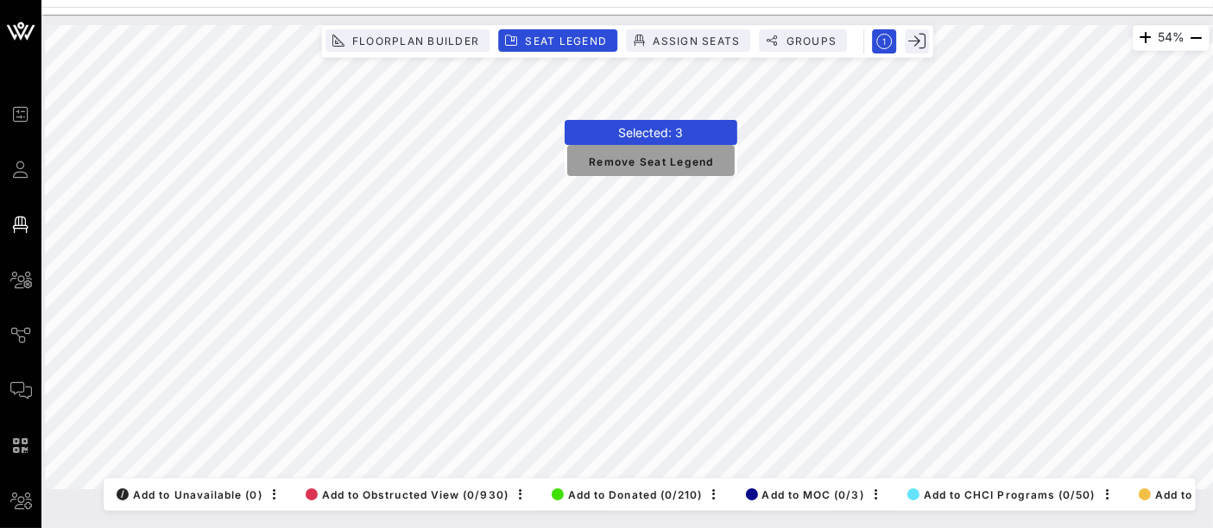
click at [663, 160] on span "Remove Seat Legend" at bounding box center [651, 161] width 140 height 16
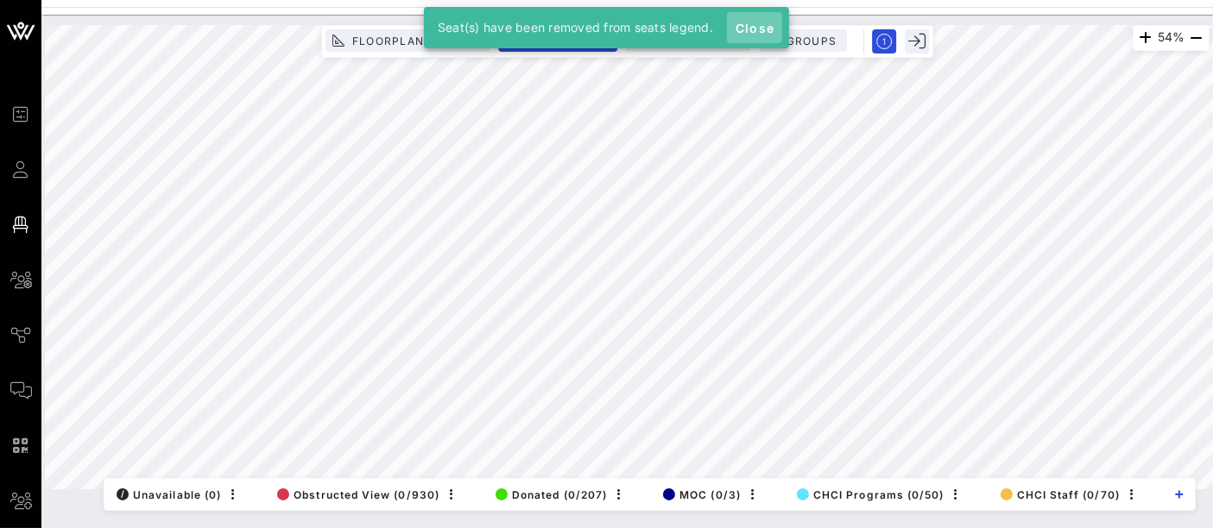
click at [754, 28] on span "Close" at bounding box center [754, 28] width 41 height 15
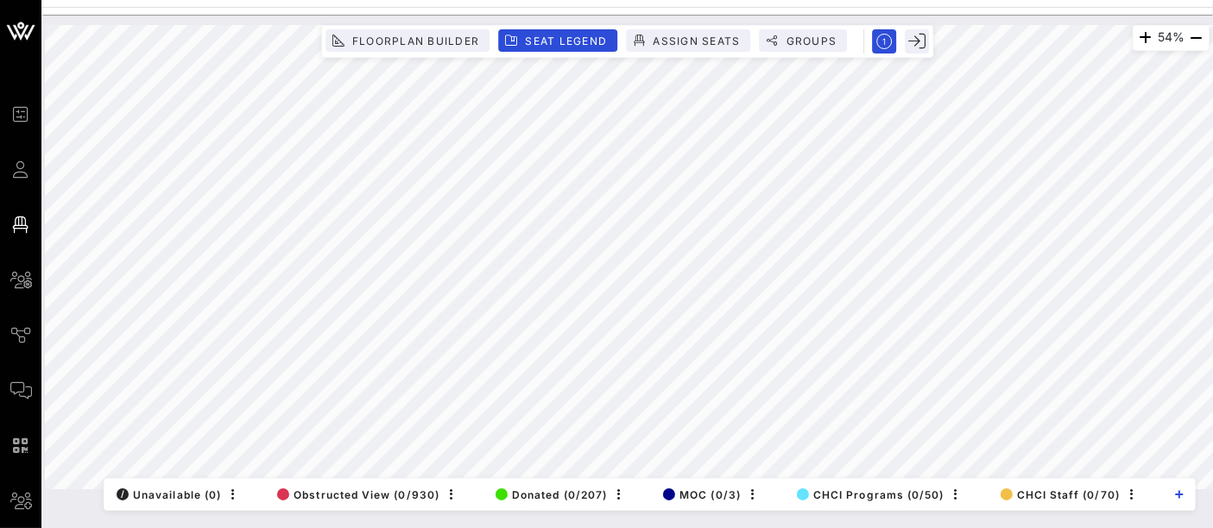
click at [436, 28] on div "Floorplan Builder Seat Legend Assign Seats Groups Exit" at bounding box center [627, 41] width 612 height 33
click at [444, 44] on span "Floorplan Builder" at bounding box center [415, 41] width 128 height 13
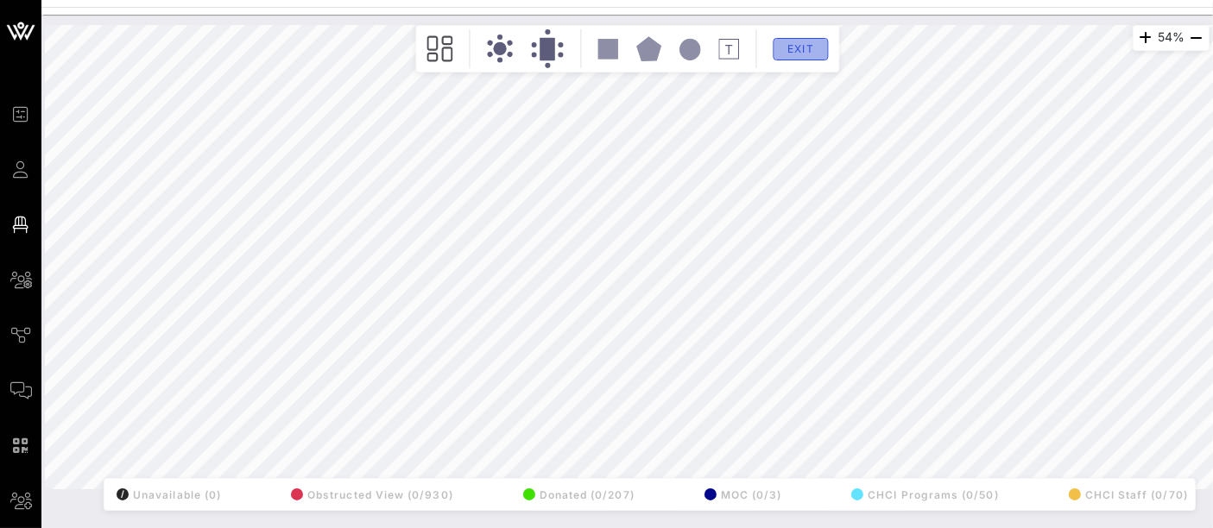
click at [807, 49] on span "Exit" at bounding box center [800, 48] width 33 height 13
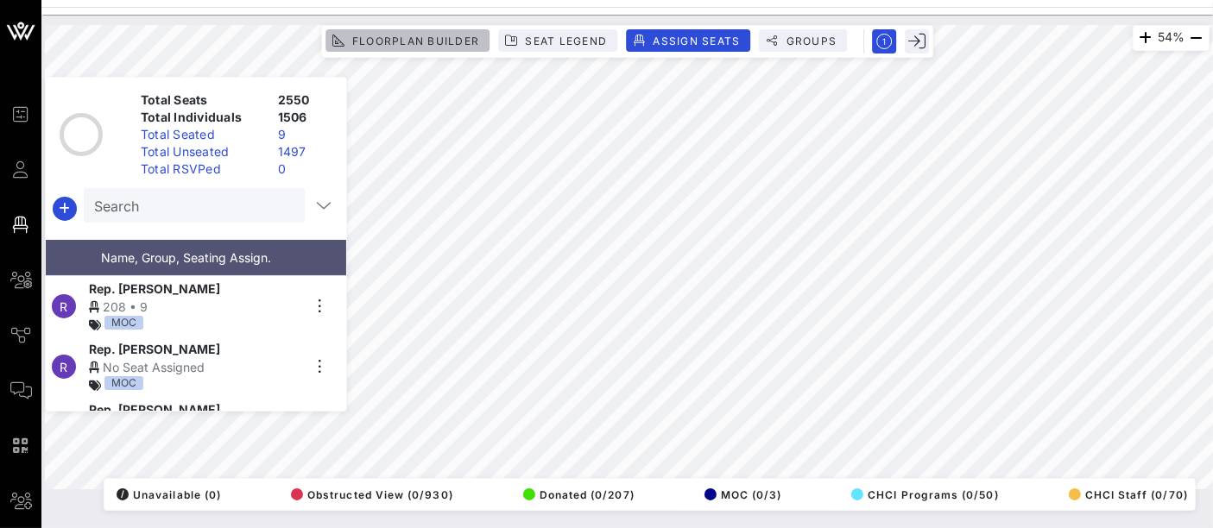
click at [438, 35] on span "Floorplan Builder" at bounding box center [415, 41] width 128 height 13
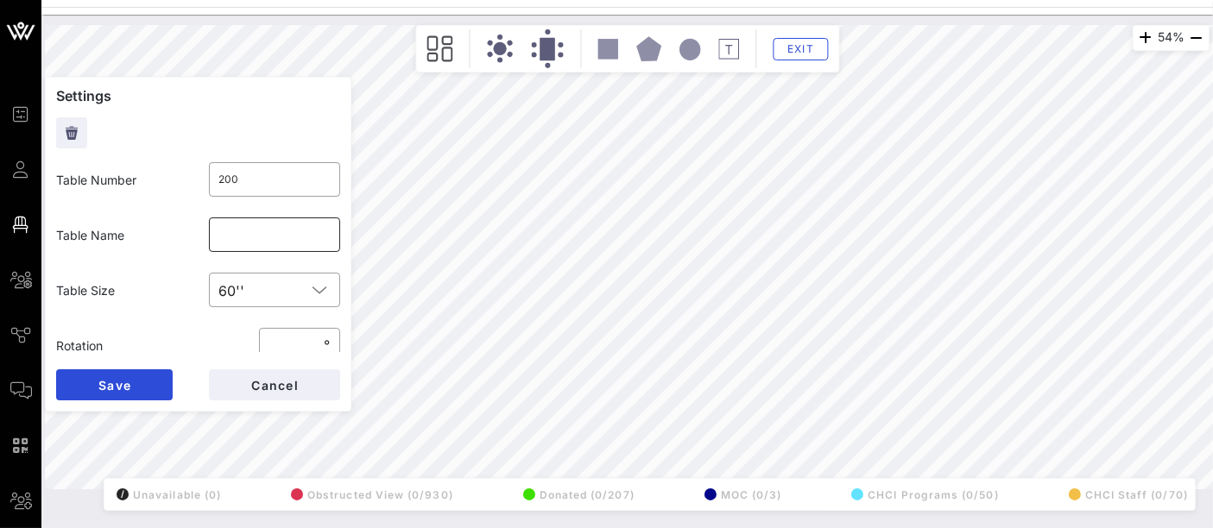
click at [258, 237] on input "text" at bounding box center [274, 235] width 111 height 28
type input "VIP 1"
click at [141, 377] on button "Save" at bounding box center [114, 384] width 117 height 31
click at [243, 238] on input "text" at bounding box center [274, 235] width 111 height 28
type input "VIP 2"
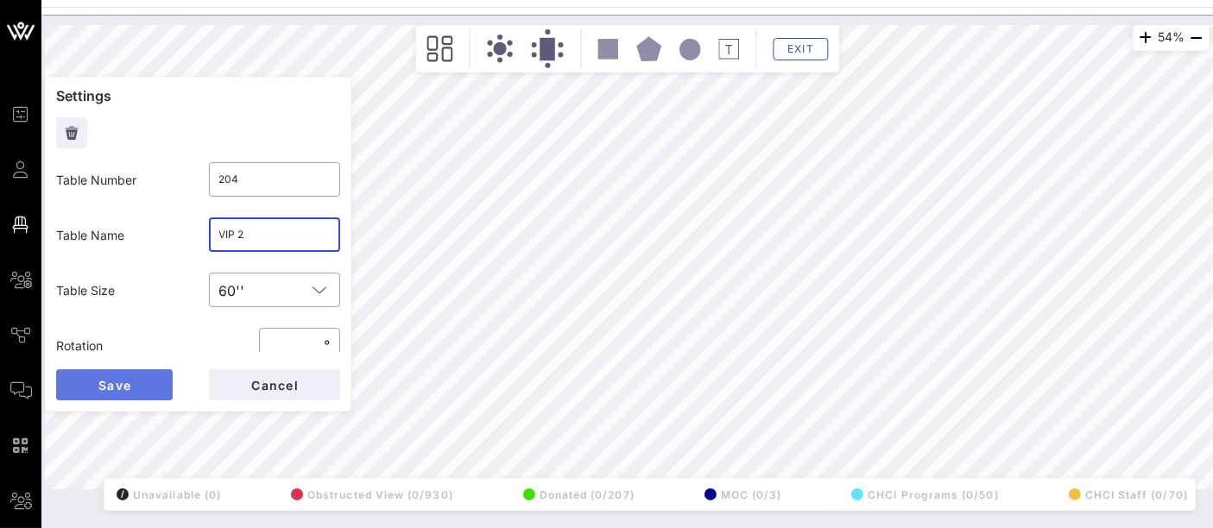
click at [134, 381] on button "Save" at bounding box center [114, 384] width 117 height 31
click at [302, 230] on input "text" at bounding box center [274, 235] width 111 height 28
type input "VIP 4"
click at [116, 392] on span "Save" at bounding box center [115, 385] width 34 height 15
click at [274, 226] on input "T-Mobile" at bounding box center [274, 235] width 111 height 28
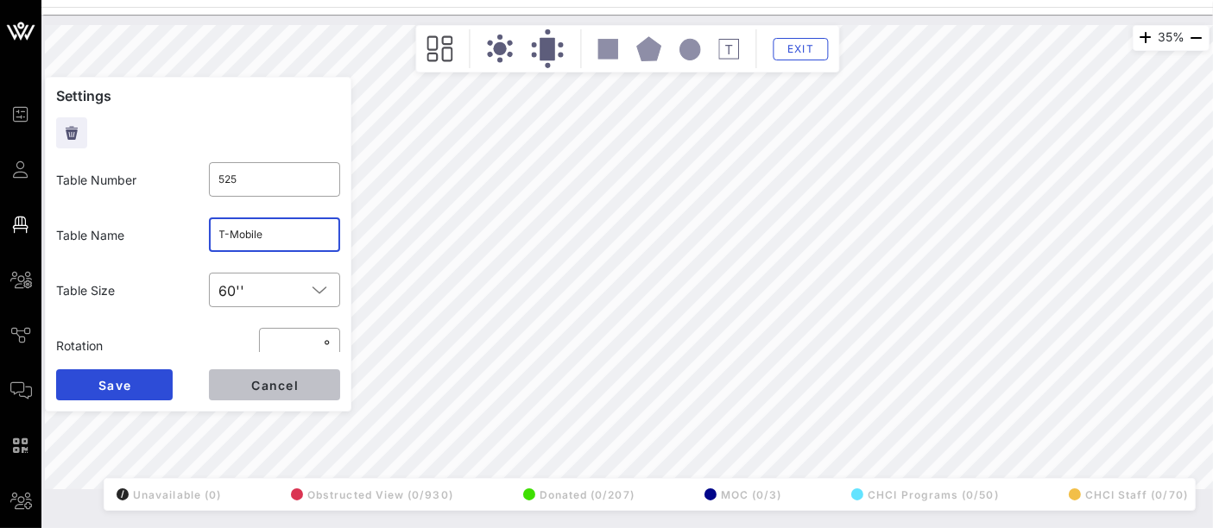
click at [300, 399] on button "Cancel" at bounding box center [274, 384] width 131 height 31
click at [223, 243] on input "text" at bounding box center [274, 235] width 111 height 28
type input "T-Mobile"
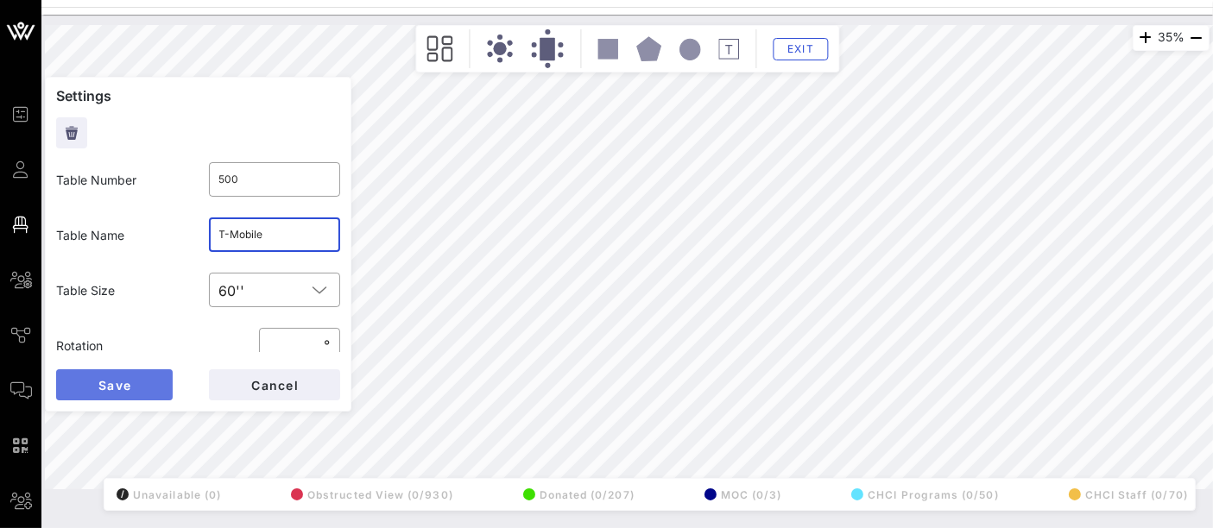
click at [109, 382] on span "Save" at bounding box center [115, 385] width 34 height 15
click at [243, 232] on input "T-Mobile" at bounding box center [274, 235] width 111 height 28
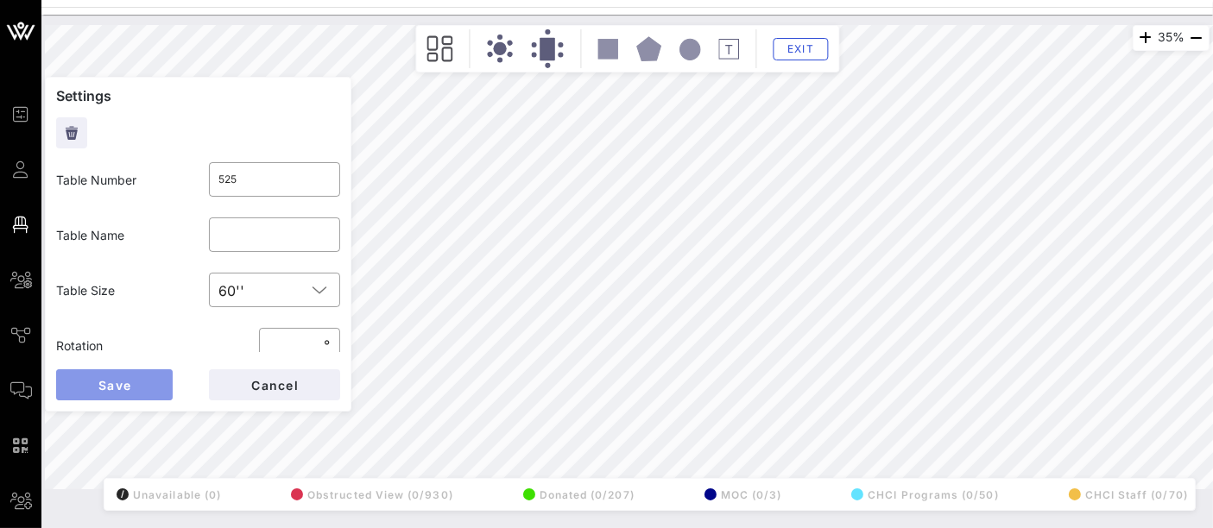
click at [129, 380] on span "Save" at bounding box center [115, 385] width 34 height 15
click at [781, 43] on button "Exit" at bounding box center [800, 49] width 55 height 22
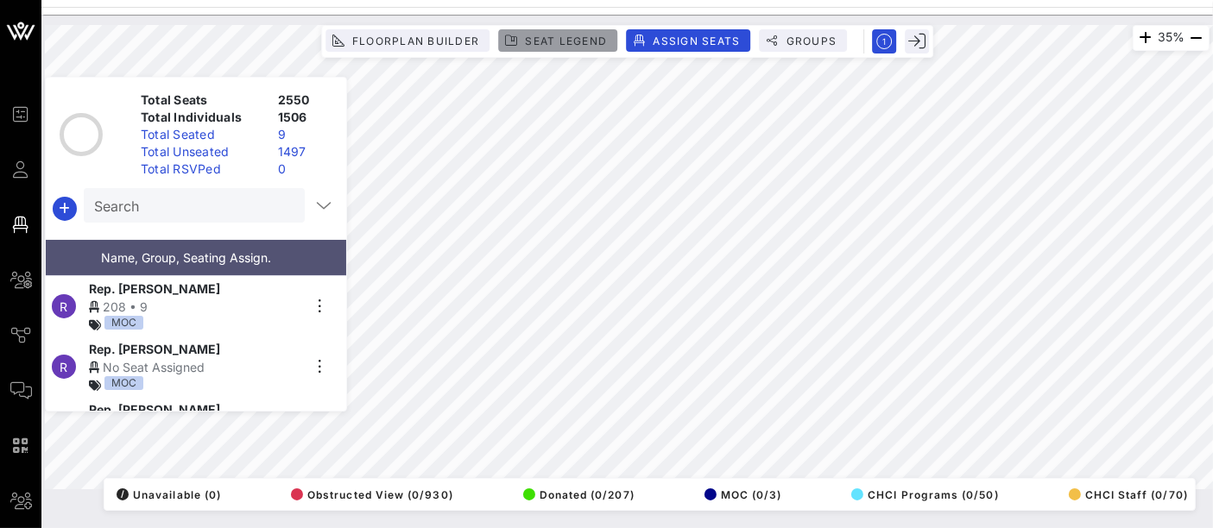
click at [561, 42] on span "Seat Legend" at bounding box center [565, 41] width 83 height 13
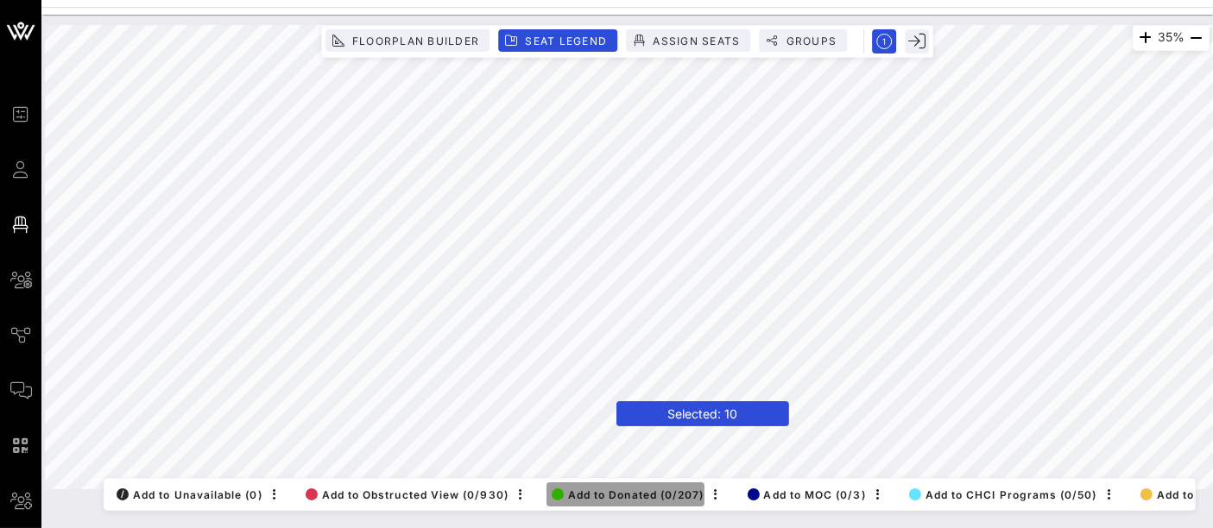
click at [591, 489] on span "Add to Donated (0/207)" at bounding box center [628, 495] width 153 height 13
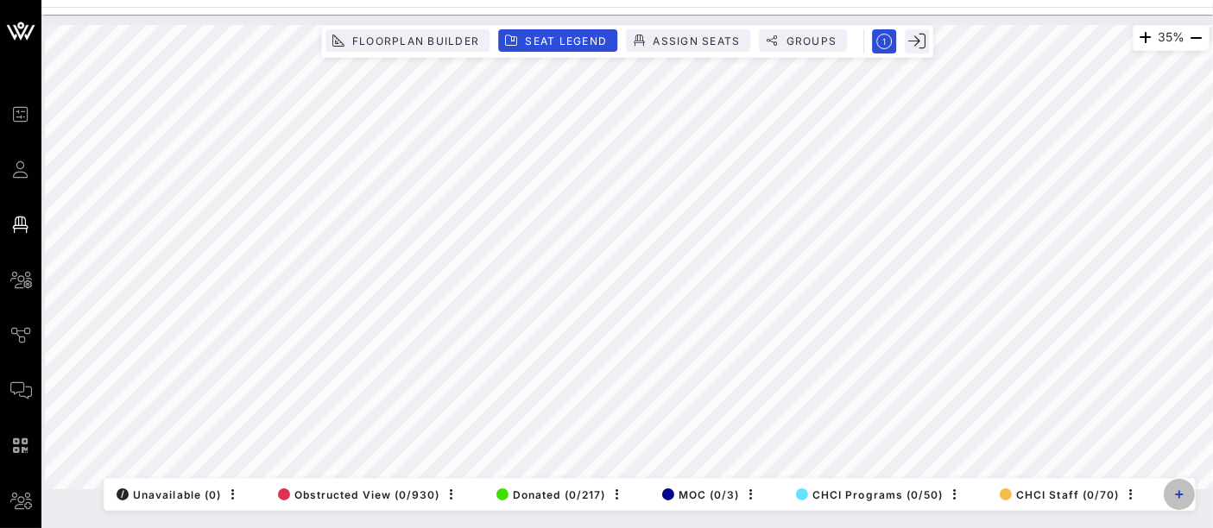
click at [1185, 503] on button "button" at bounding box center [1179, 494] width 31 height 31
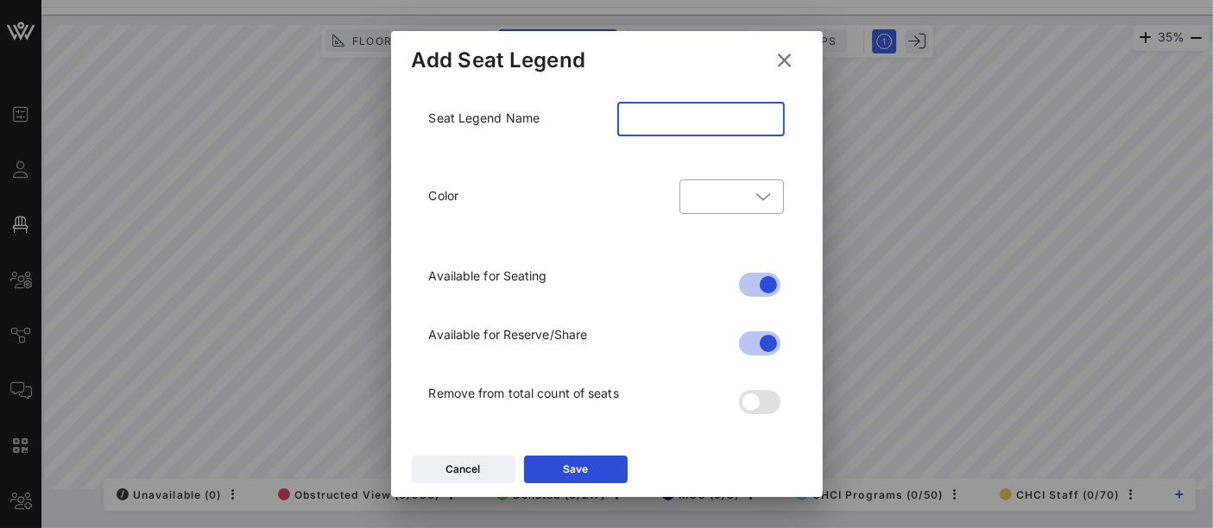
click at [658, 131] on input "text" at bounding box center [701, 119] width 147 height 28
click at [757, 192] on icon at bounding box center [763, 196] width 16 height 21
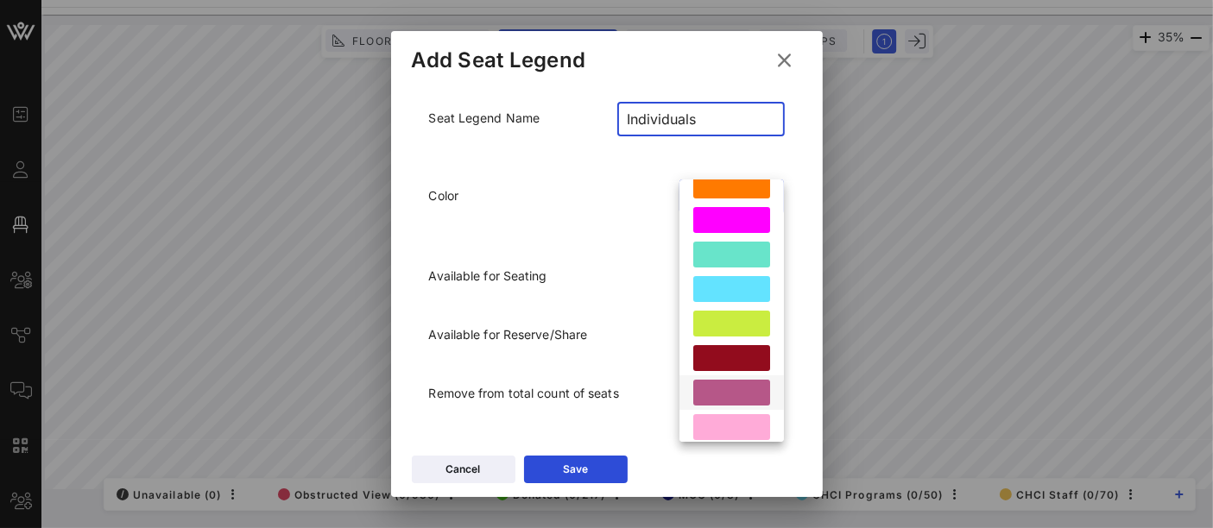
scroll to position [261, 0]
click at [732, 421] on div at bounding box center [731, 426] width 77 height 26
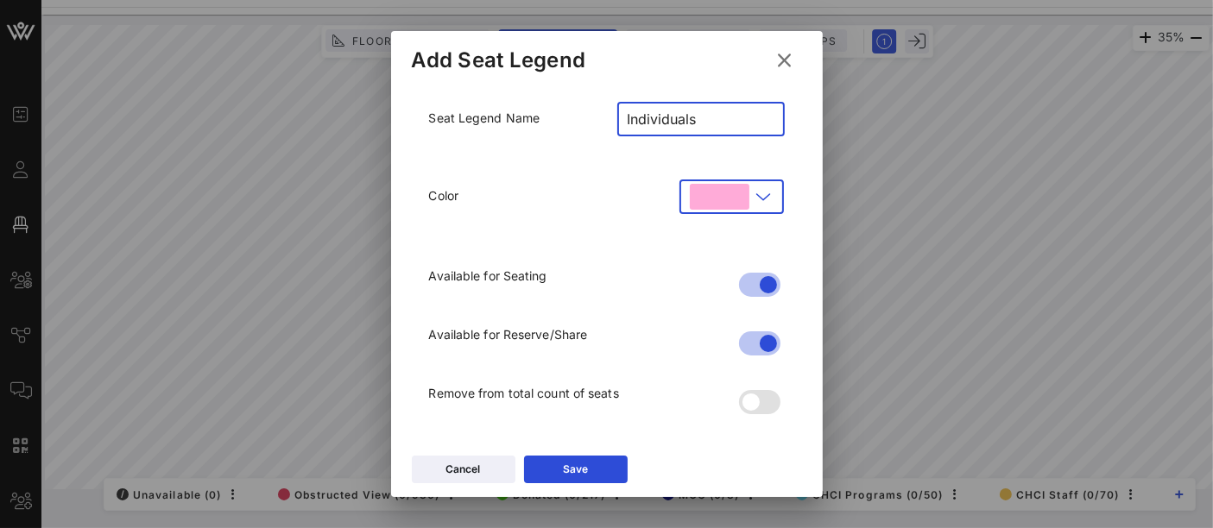
scroll to position [0, 0]
type input "Individuals"
click at [595, 475] on button "Save" at bounding box center [576, 470] width 104 height 28
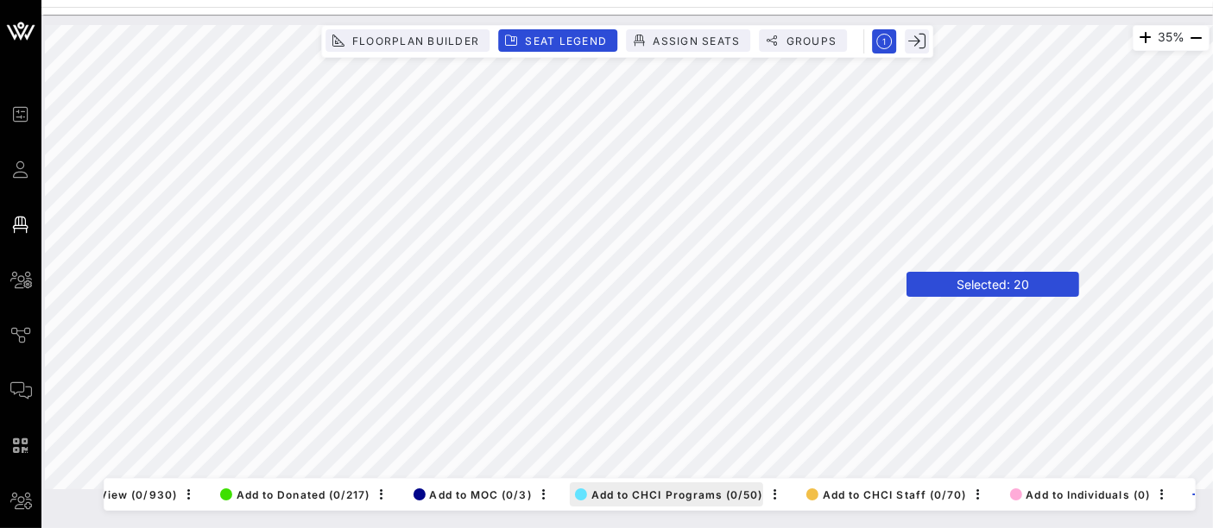
scroll to position [0, 357]
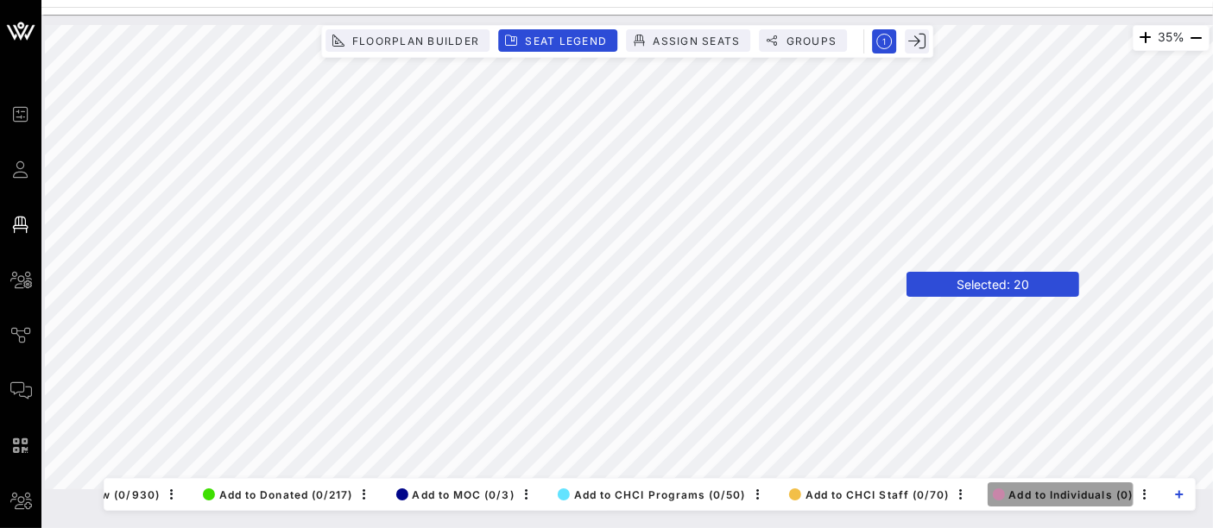
click at [1053, 489] on span "Add to Individuals (0)" at bounding box center [1063, 495] width 141 height 13
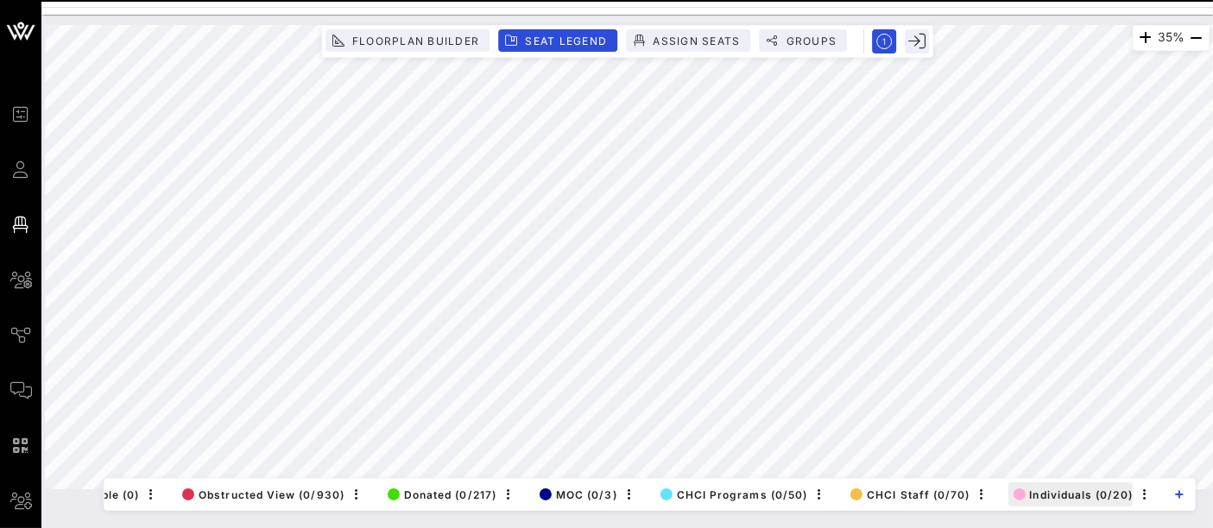
scroll to position [0, 85]
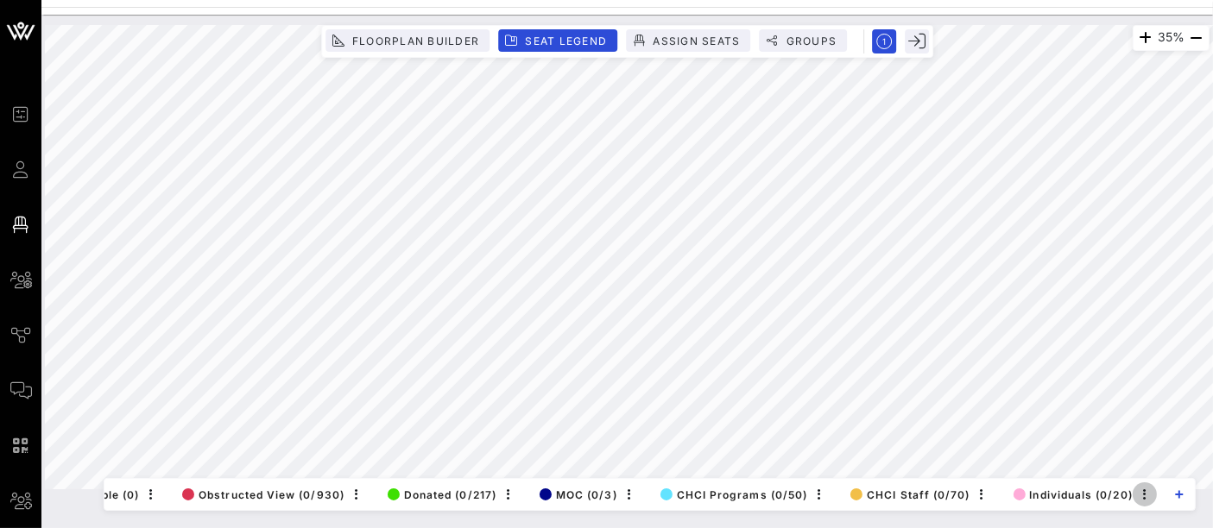
click at [1147, 484] on icon "button" at bounding box center [1144, 494] width 21 height 21
click at [1159, 470] on div "Edit" at bounding box center [1167, 466] width 35 height 14
type input "Individuals"
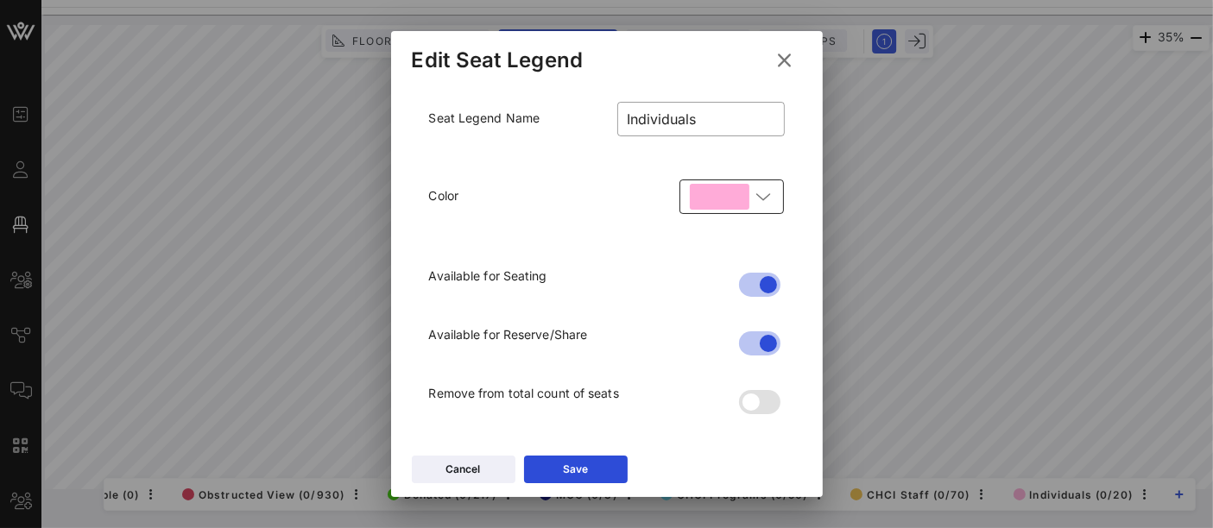
click at [761, 199] on icon at bounding box center [763, 196] width 16 height 21
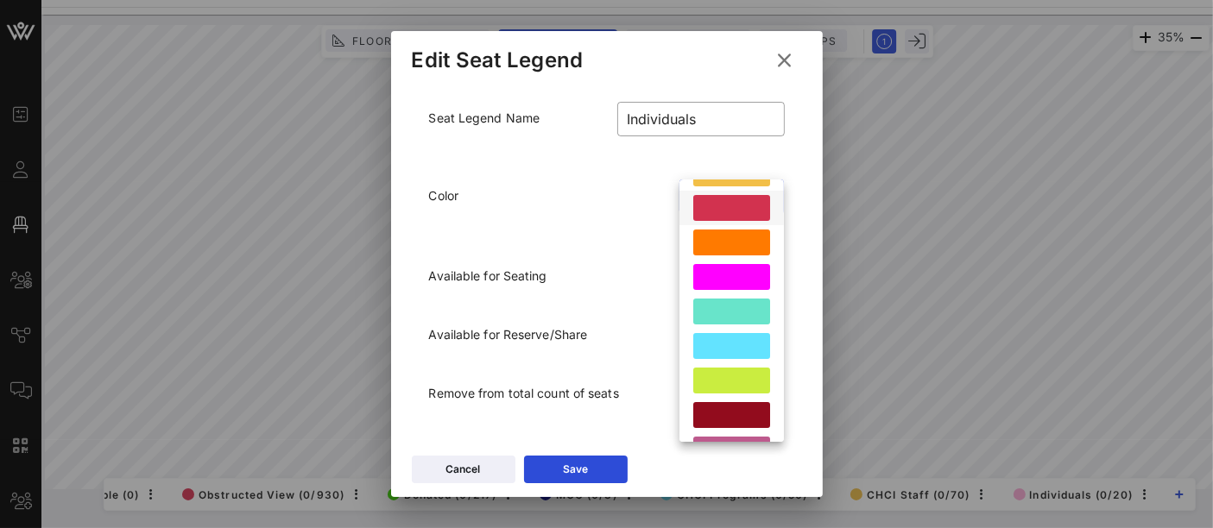
scroll to position [205, 0]
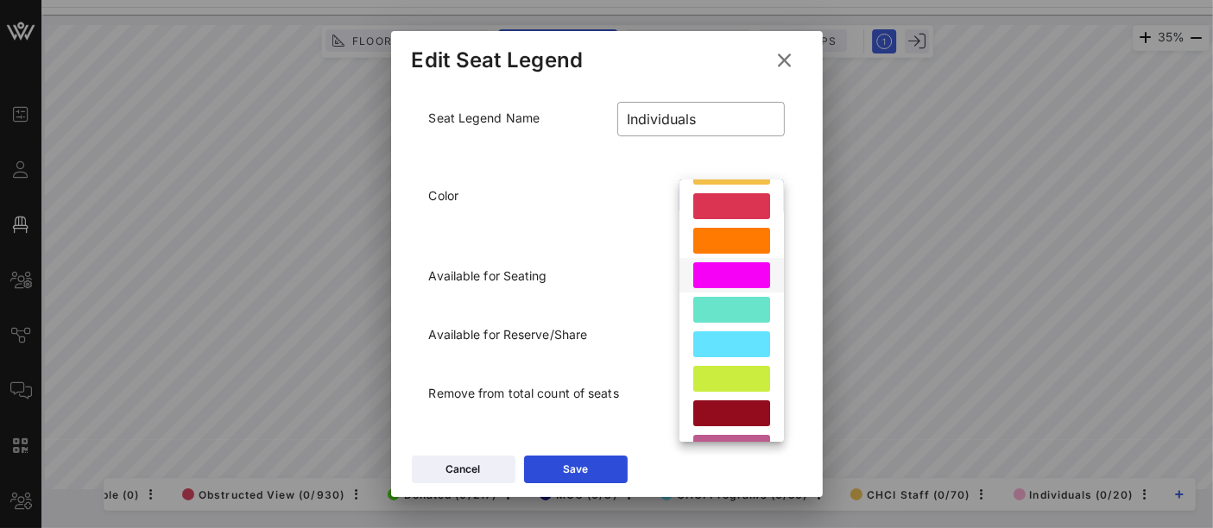
click at [734, 280] on div at bounding box center [731, 275] width 77 height 26
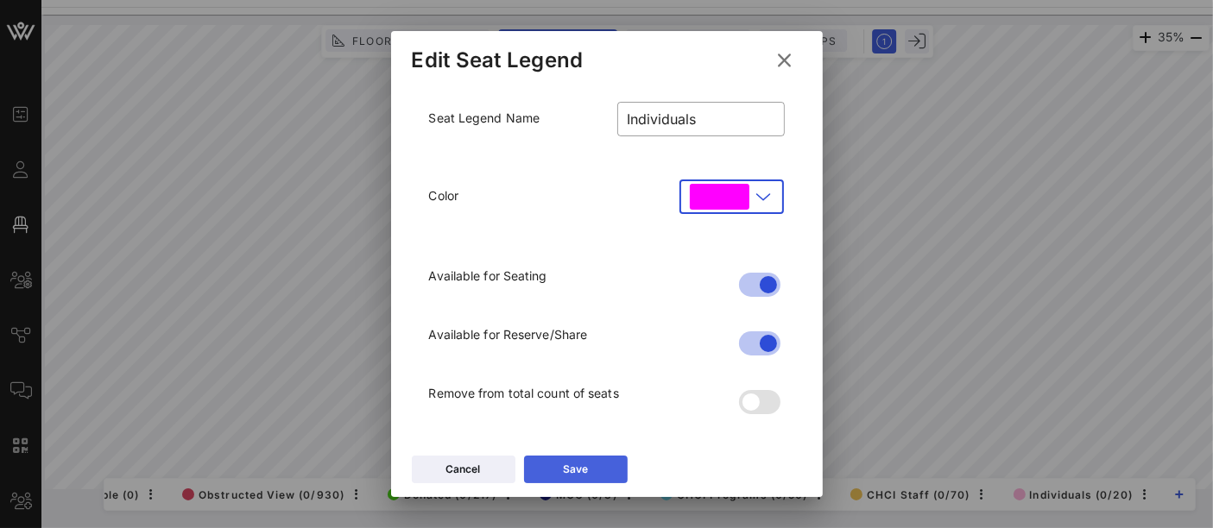
click at [603, 481] on button "Save" at bounding box center [576, 470] width 104 height 28
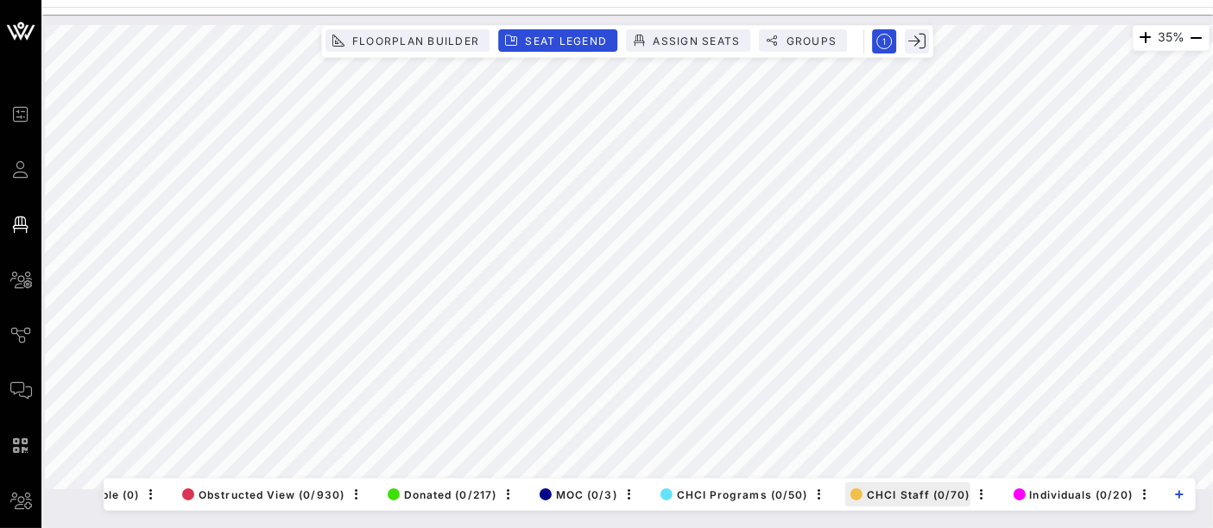
scroll to position [0, 0]
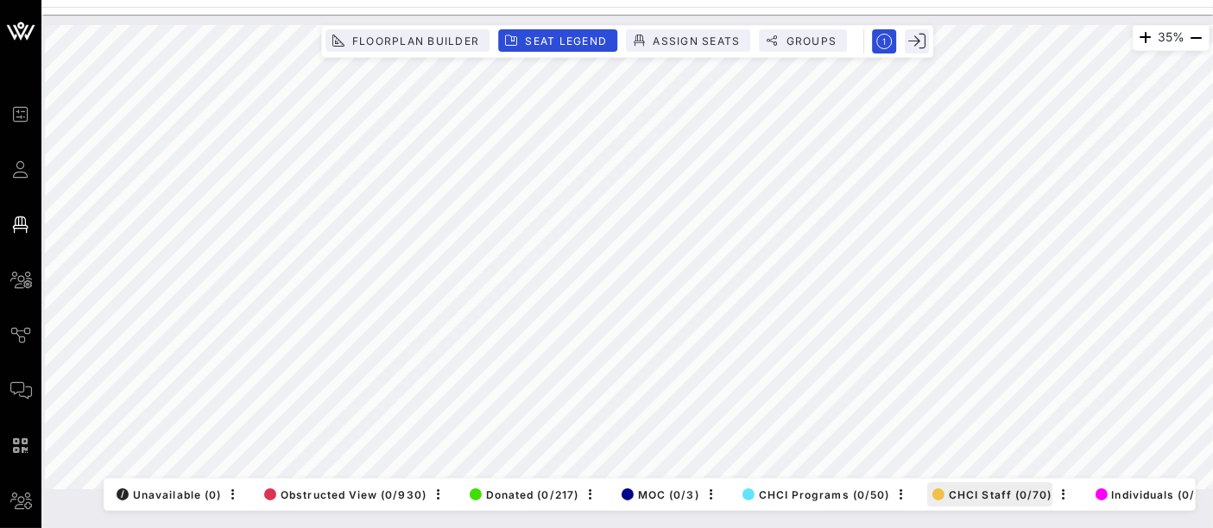
click at [936, 472] on div "35% Floorplan Builder Seat Legend Assign Seats Groups Exit All Reserved Shared …" at bounding box center [627, 257] width 1164 height 464
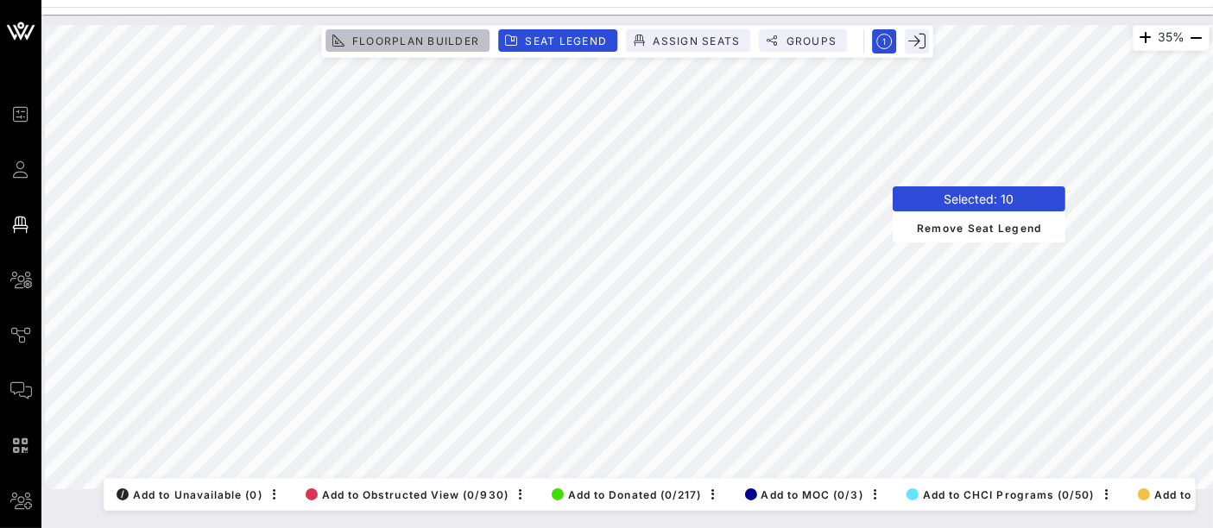
click at [394, 44] on span "Floorplan Builder" at bounding box center [415, 41] width 128 height 13
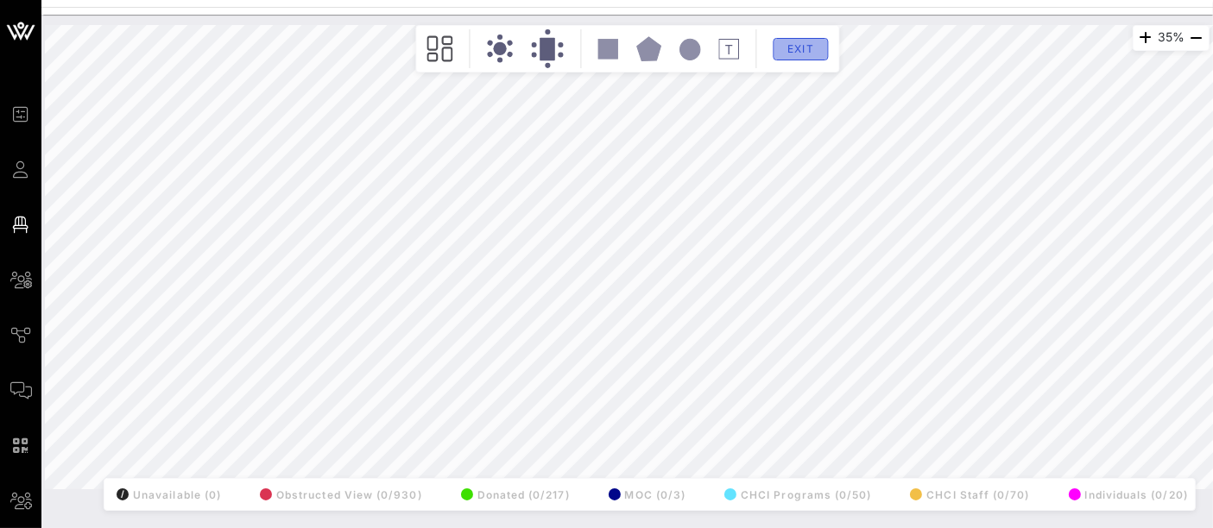
click at [812, 53] on span "Exit" at bounding box center [800, 48] width 33 height 13
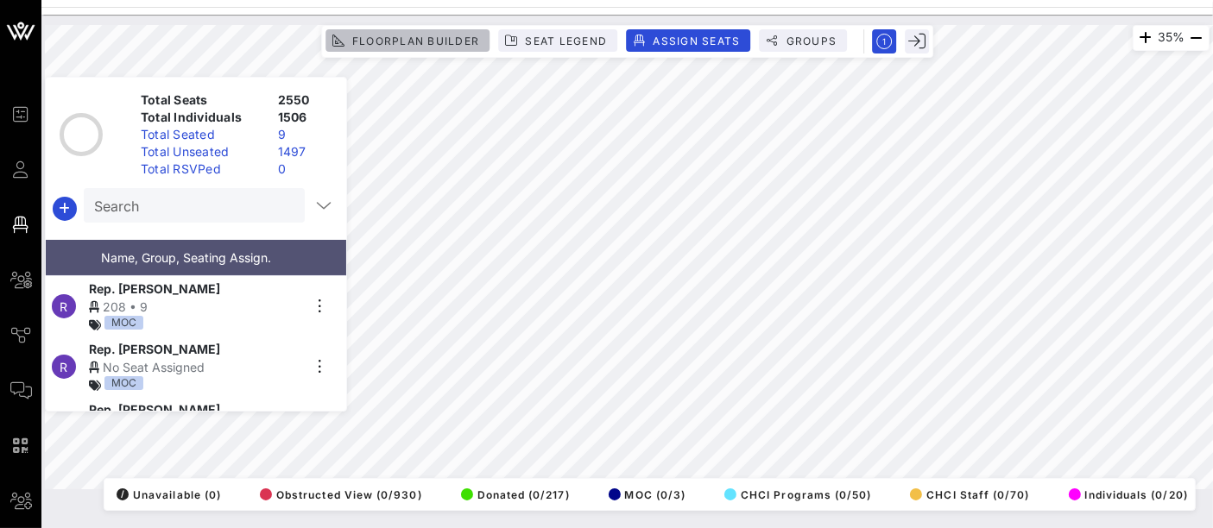
click at [404, 47] on button "Floorplan Builder" at bounding box center [407, 40] width 164 height 22
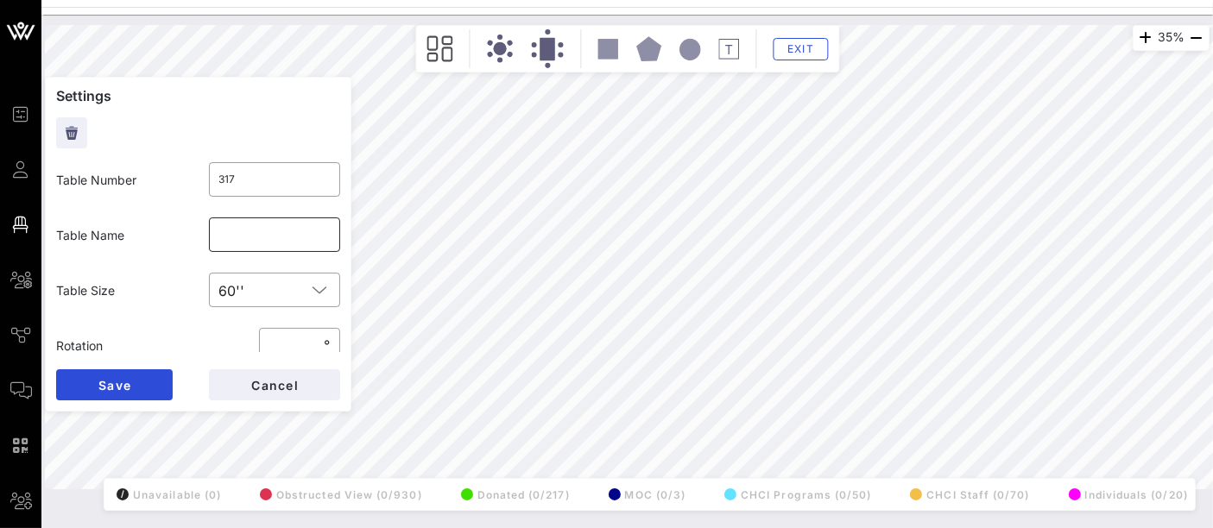
click at [271, 235] on input "text" at bounding box center [274, 235] width 111 height 28
type input "Individual 1"
click at [142, 395] on button "Save" at bounding box center [114, 384] width 117 height 31
click at [274, 241] on input "text" at bounding box center [274, 235] width 111 height 28
type input "Individual 2"
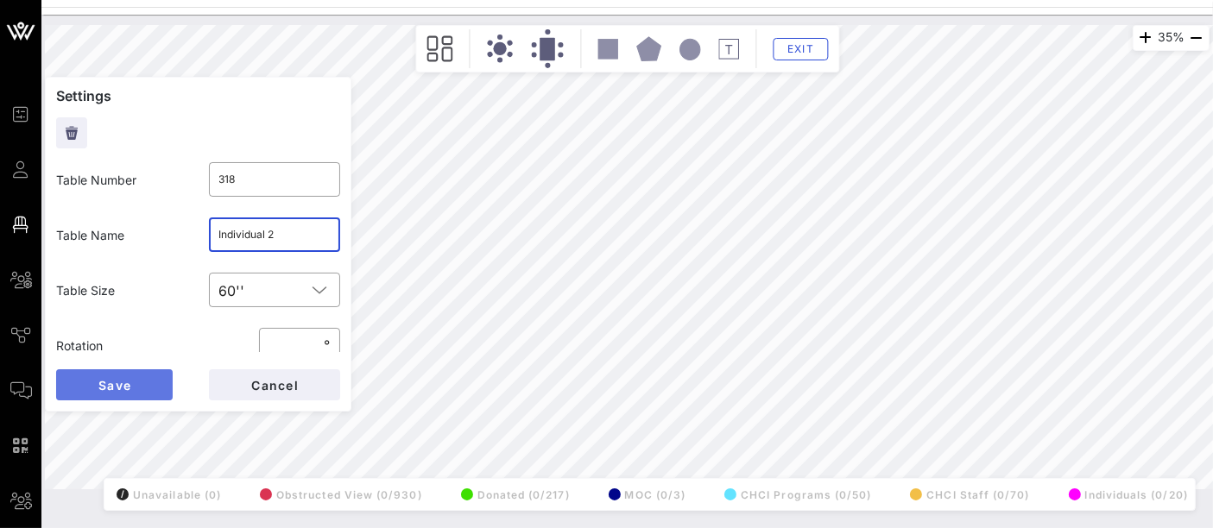
click at [140, 389] on button "Save" at bounding box center [114, 384] width 117 height 31
click at [281, 243] on input "text" at bounding box center [274, 235] width 111 height 28
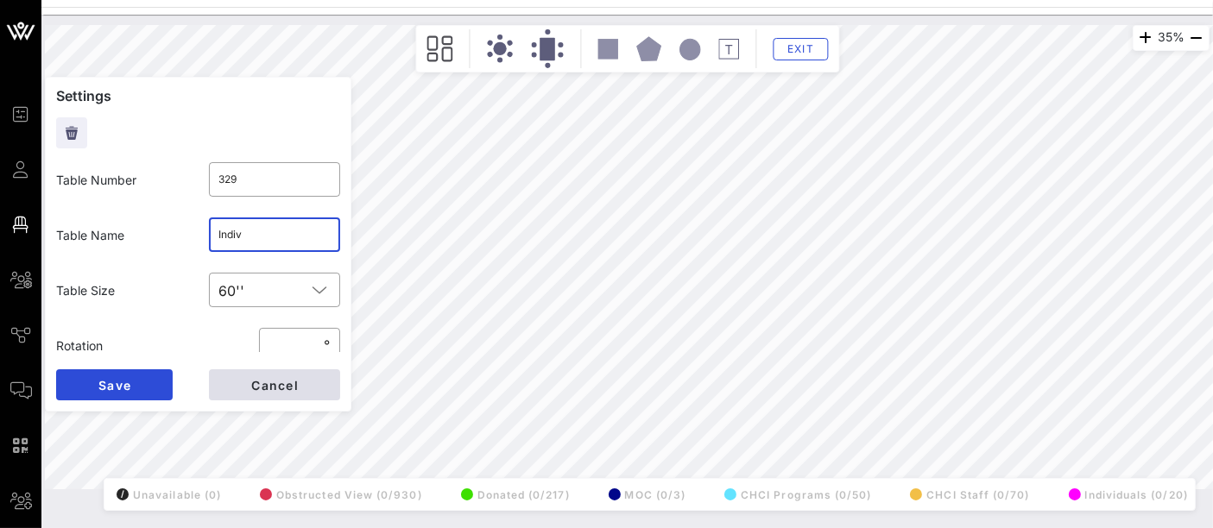
type input "Indiv"
click at [283, 388] on span "Cancel" at bounding box center [274, 385] width 48 height 15
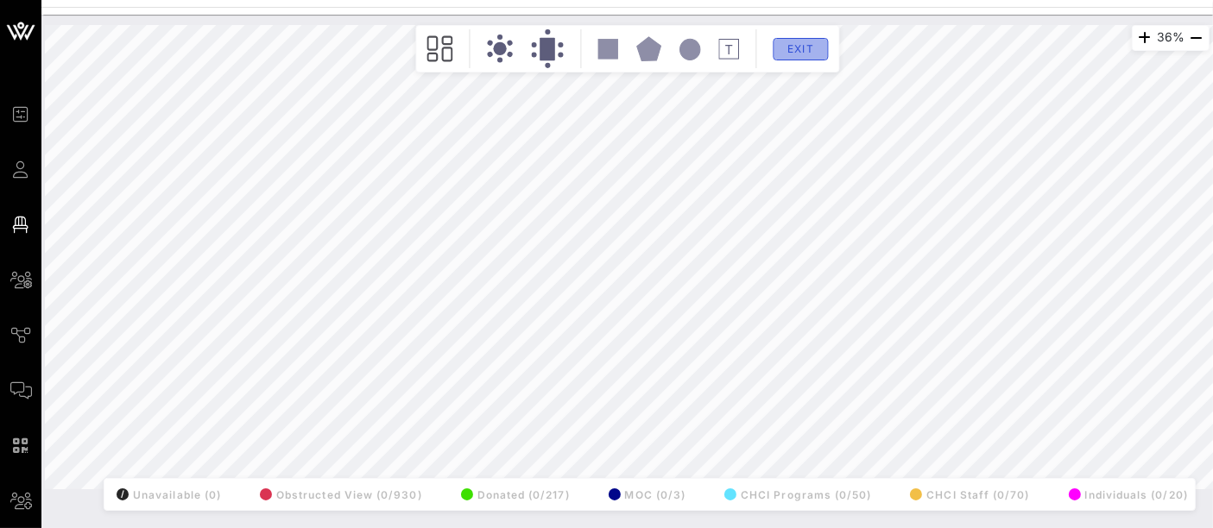
click at [802, 46] on span "Exit" at bounding box center [800, 48] width 33 height 13
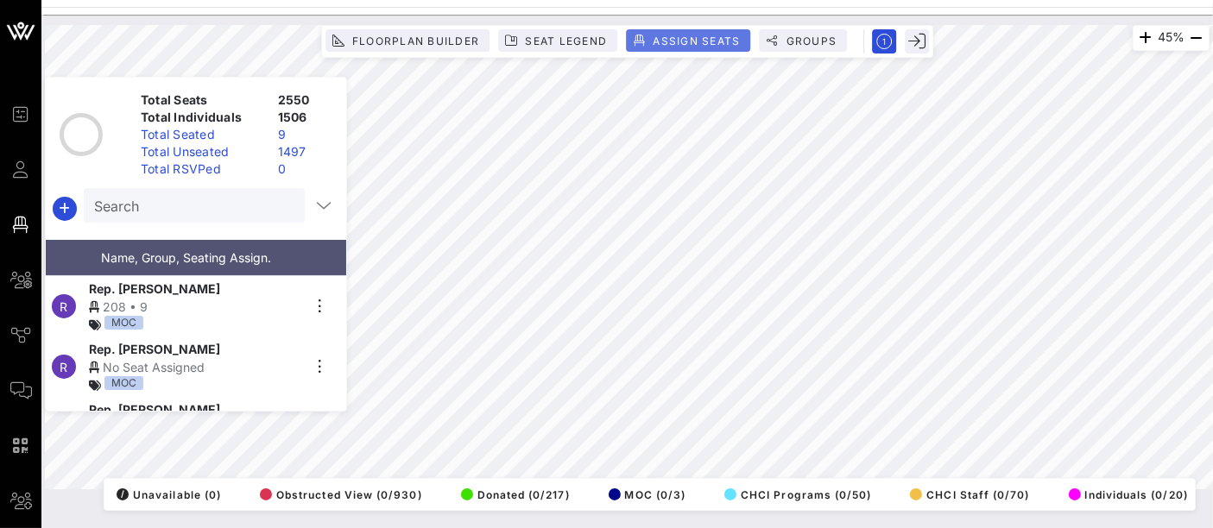
click at [694, 38] on span "Assign Seats" at bounding box center [696, 41] width 88 height 13
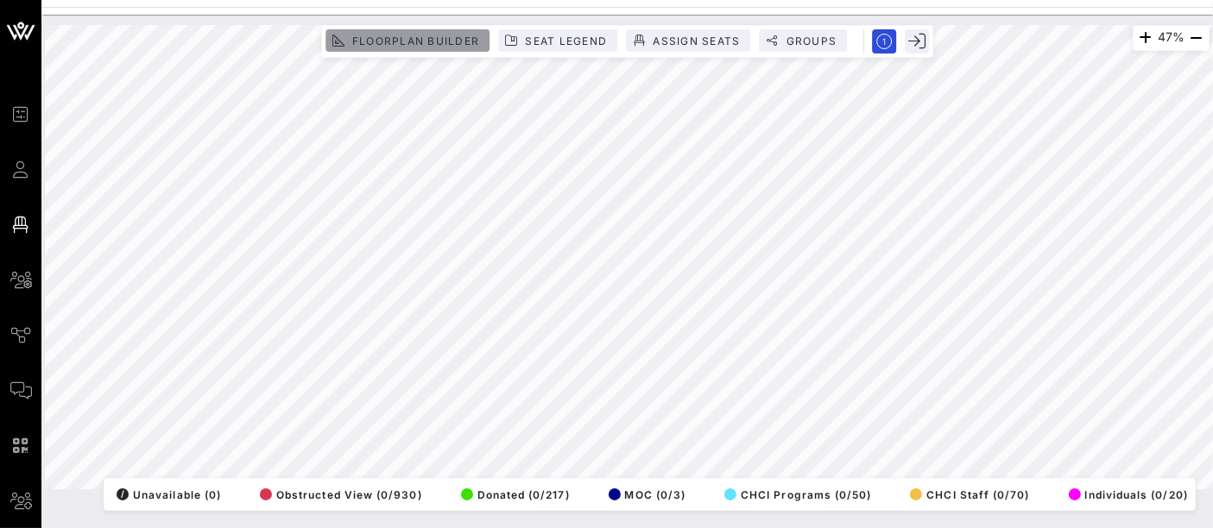
click at [438, 41] on span "Floorplan Builder" at bounding box center [415, 41] width 128 height 13
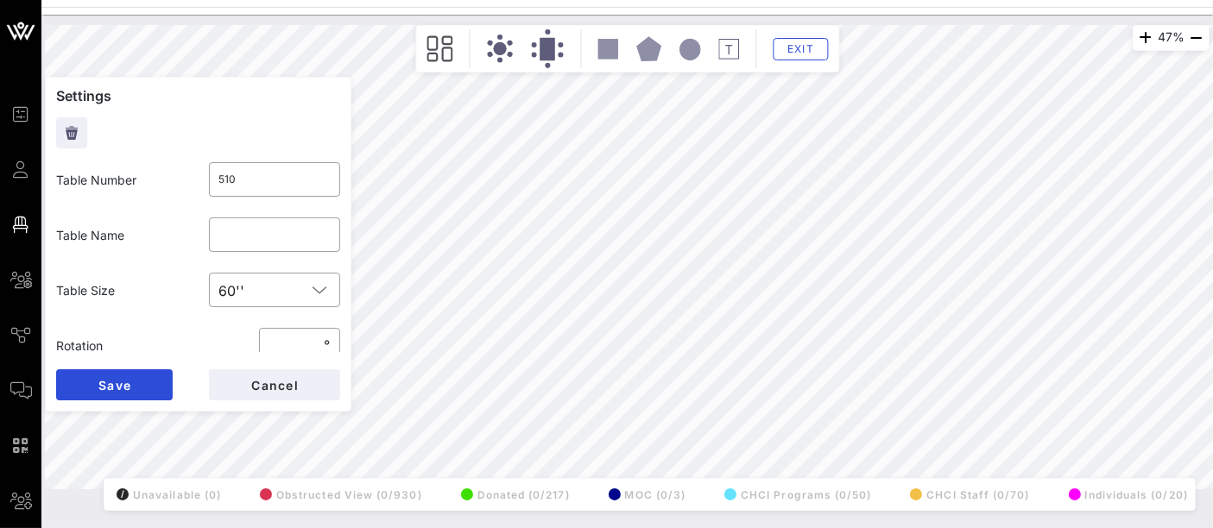
type input "523"
type input "BP"
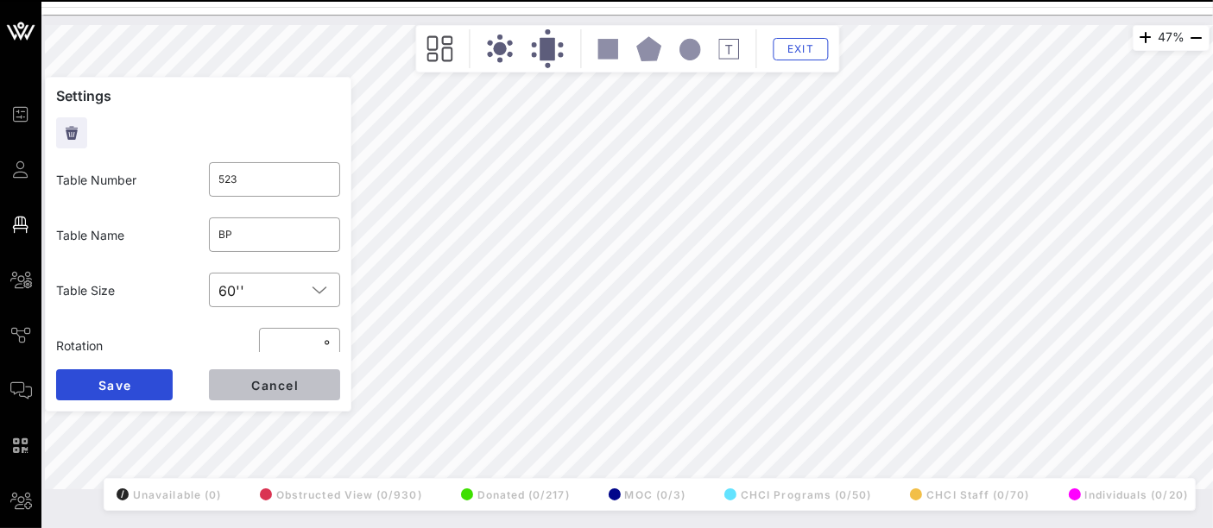
click at [259, 395] on button "Cancel" at bounding box center [274, 384] width 131 height 31
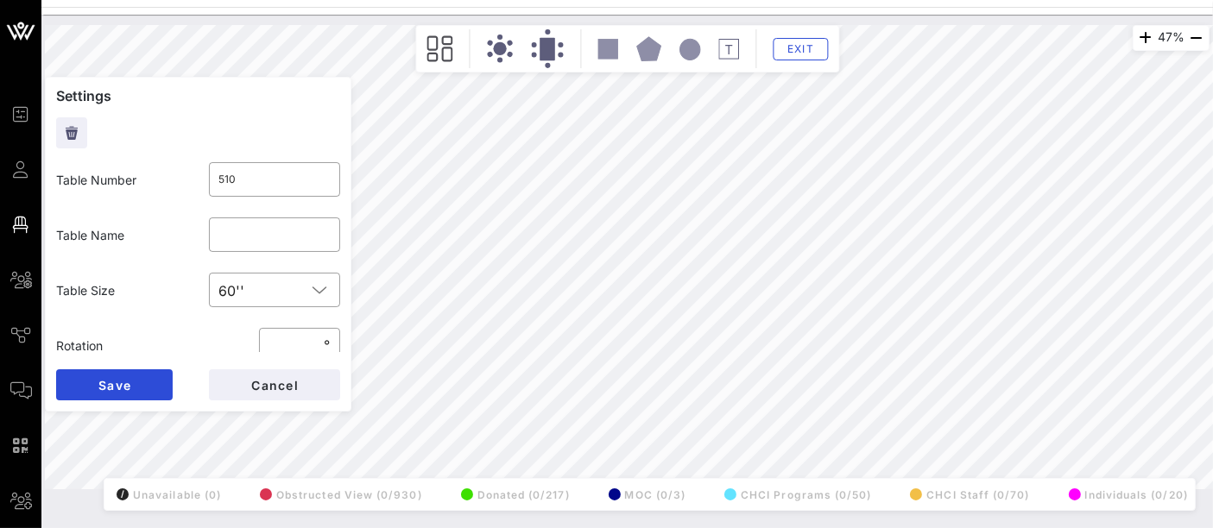
click at [342, 383] on div "47% Floorplan Builder Seat Legend Assign Seats Groups Exit Settings Table Numbe…" at bounding box center [627, 257] width 1164 height 464
click at [307, 385] on button "Cancel" at bounding box center [274, 384] width 131 height 31
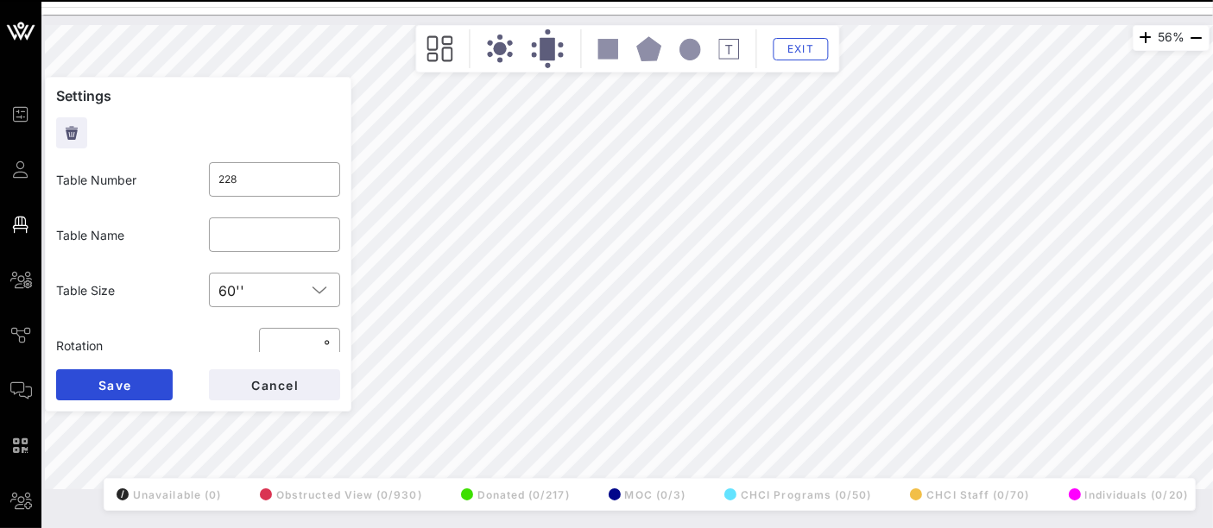
type input "504"
type input "UPS"
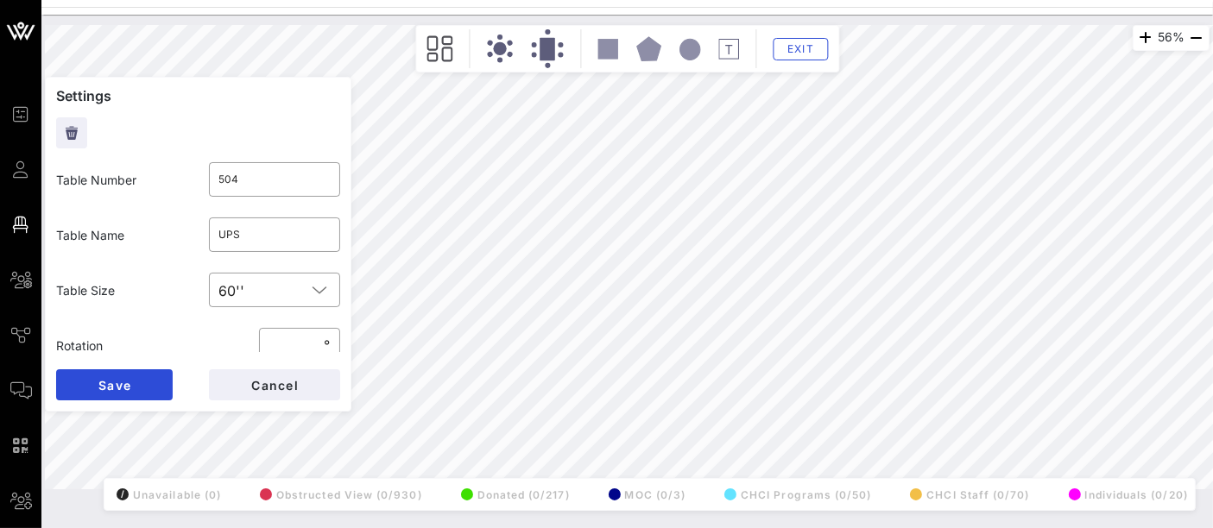
type input "228"
click at [298, 388] on span "Cancel" at bounding box center [274, 385] width 48 height 15
type input "523"
type input "BP"
type input "518"
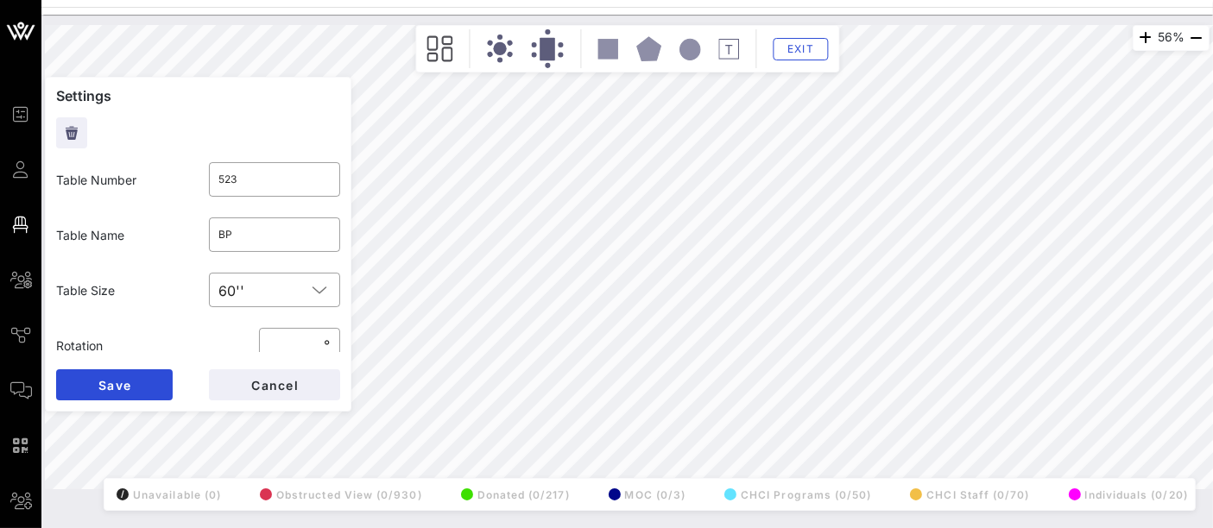
type input "[PERSON_NAME]"
type input "228"
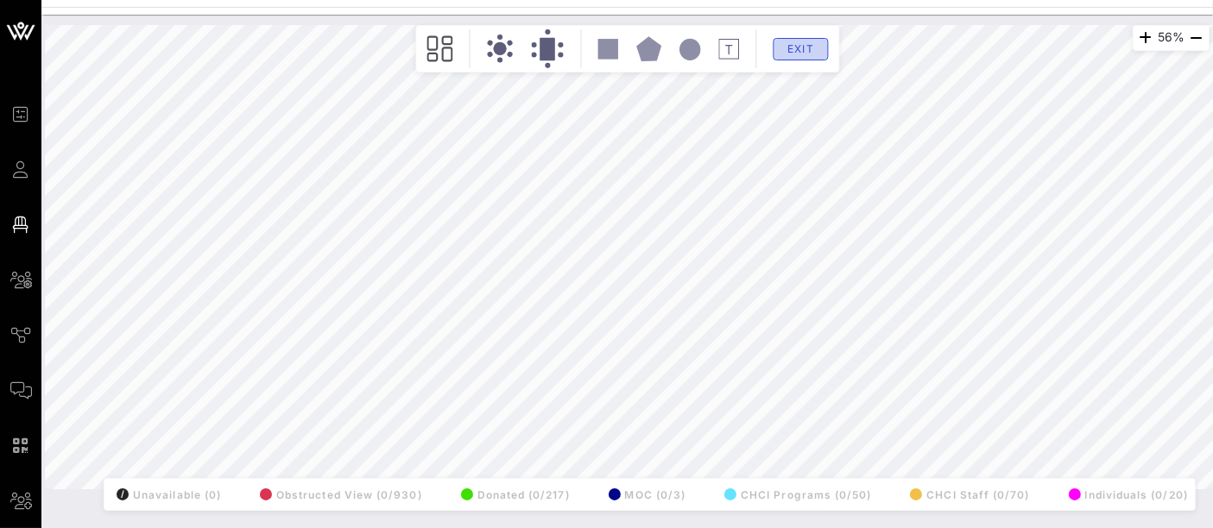
click at [814, 48] on span "Exit" at bounding box center [800, 48] width 33 height 13
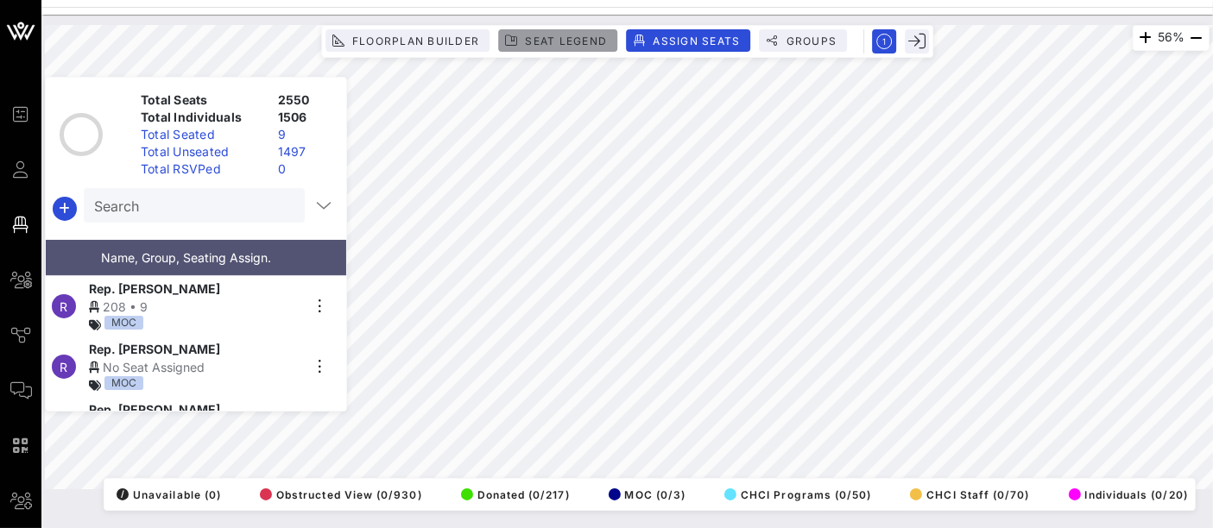
click at [544, 41] on span "Seat Legend" at bounding box center [565, 41] width 83 height 13
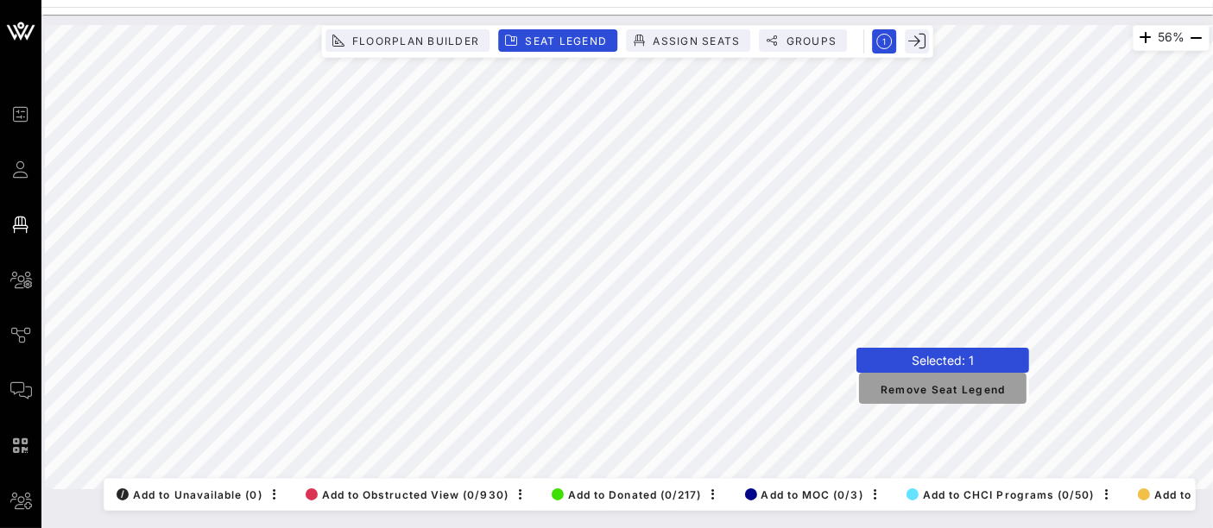
click at [952, 386] on span "Remove Seat Legend" at bounding box center [943, 389] width 140 height 16
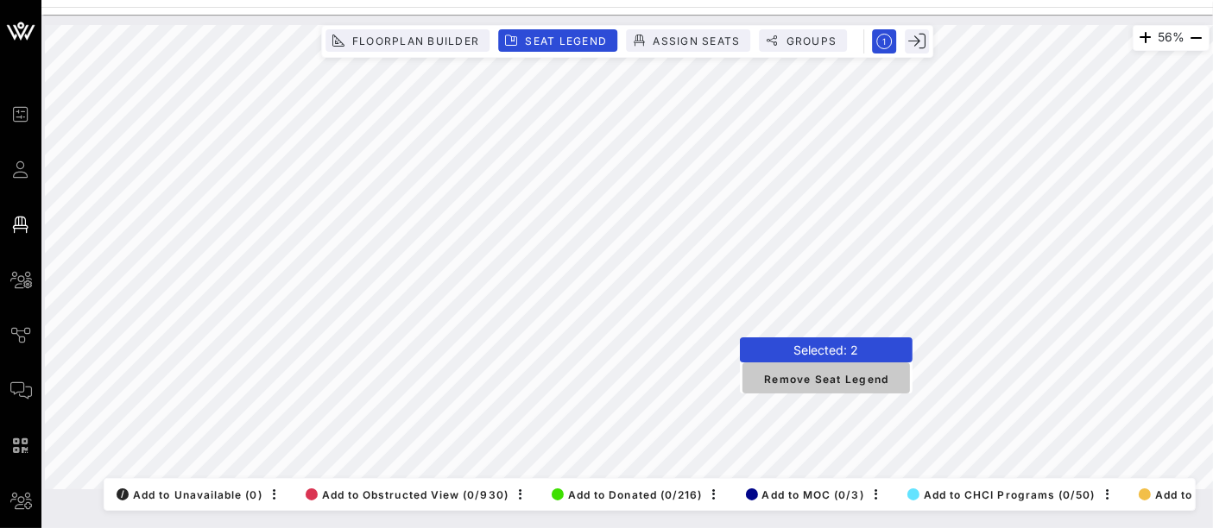
click at [833, 381] on span "Remove Seat Legend" at bounding box center [826, 378] width 140 height 16
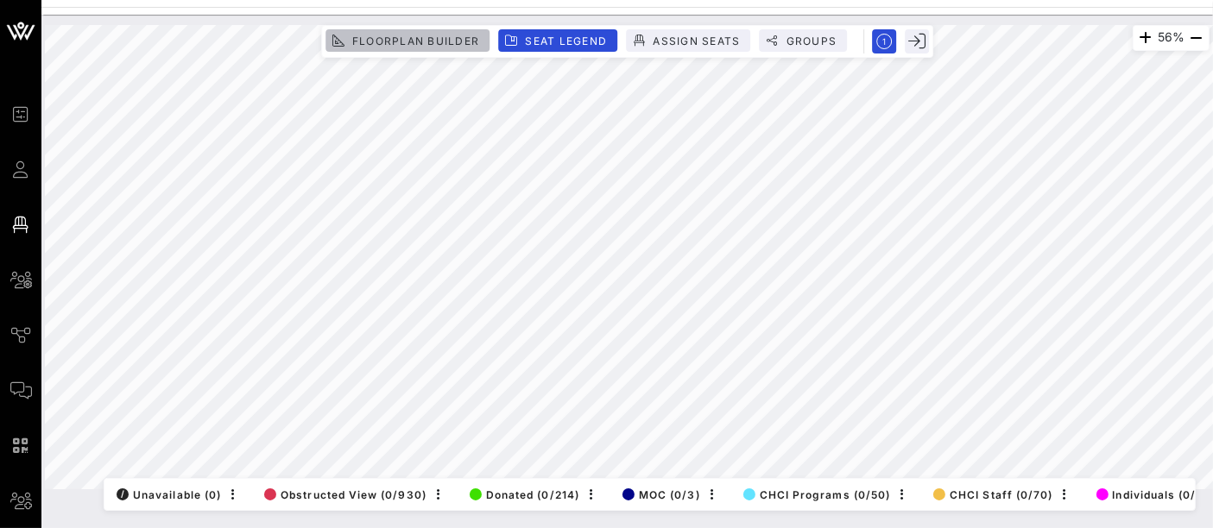
click at [453, 42] on span "Floorplan Builder" at bounding box center [415, 41] width 128 height 13
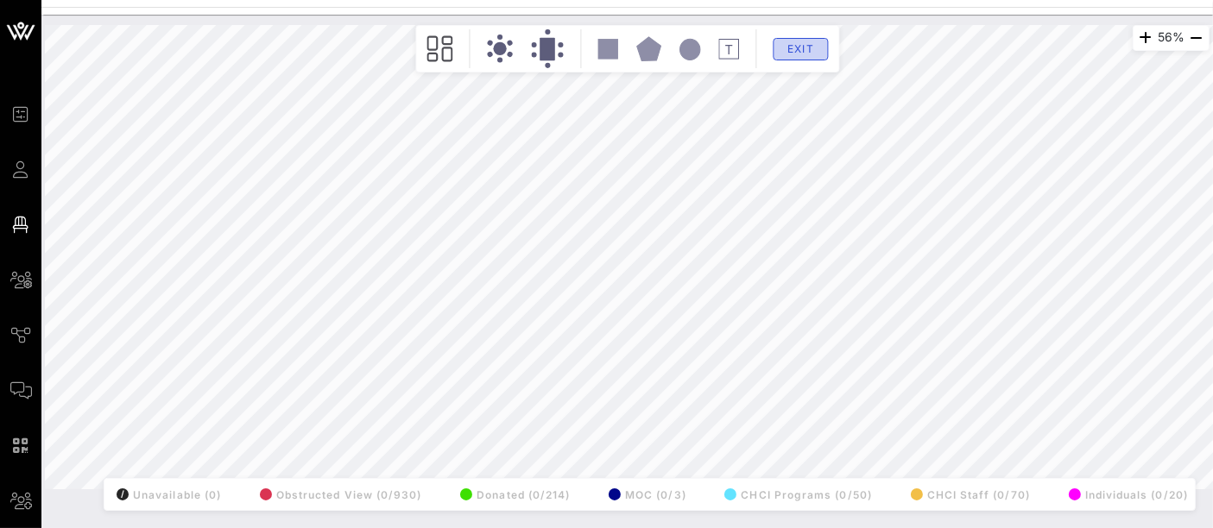
click at [809, 50] on span "Exit" at bounding box center [800, 48] width 33 height 13
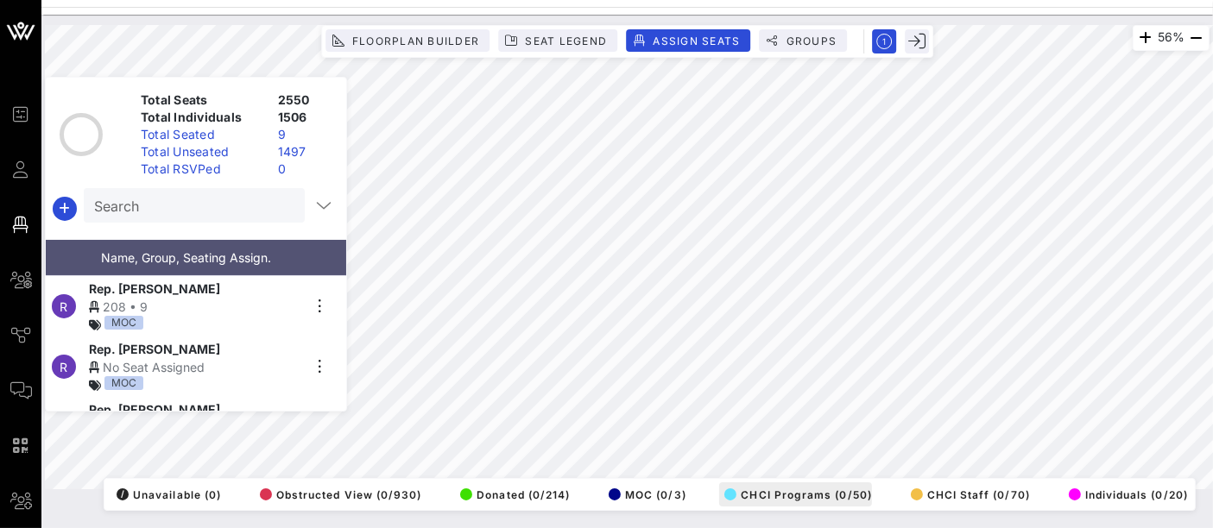
click at [810, 489] on div "56% Floorplan Builder Seat Legend Assign Seats Groups Exit Total Seats 2550 Tot…" at bounding box center [627, 257] width 1164 height 464
click at [554, 40] on span "Seat Legend" at bounding box center [565, 41] width 83 height 13
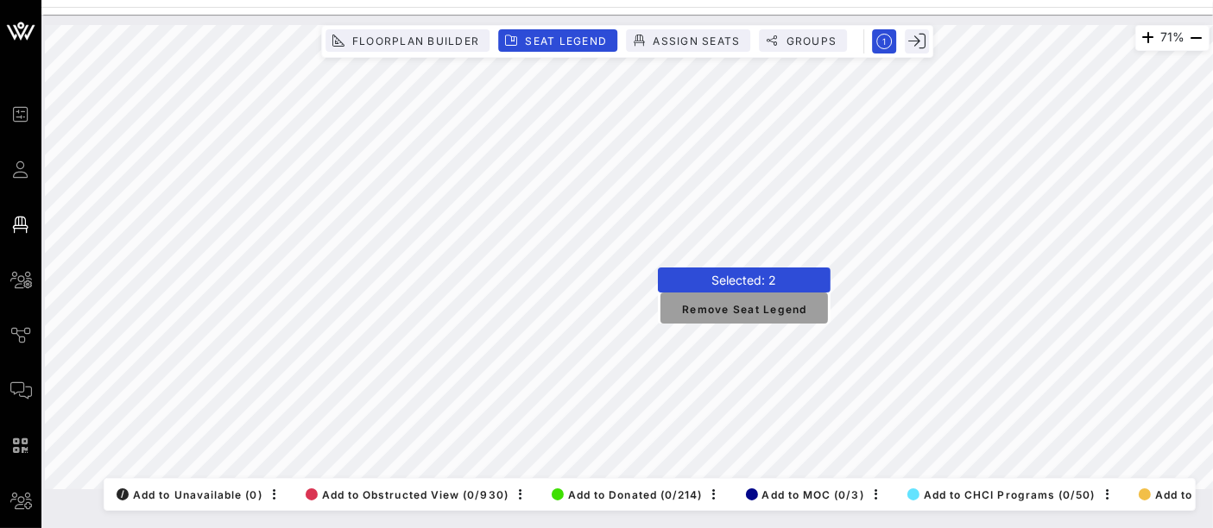
click at [723, 309] on span "Remove Seat Legend" at bounding box center [744, 308] width 140 height 16
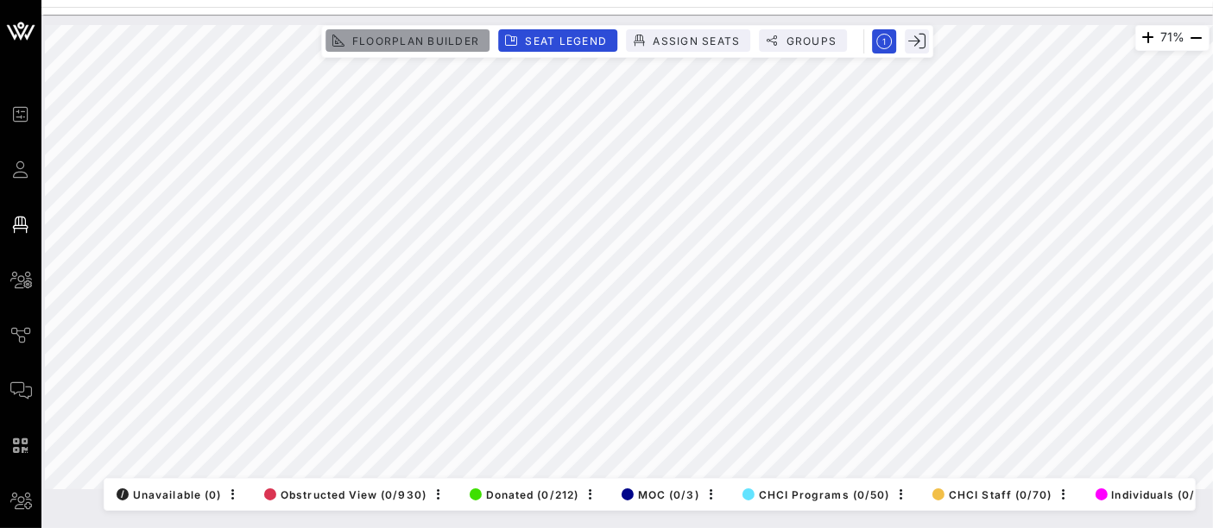
click at [438, 50] on button "Floorplan Builder" at bounding box center [407, 40] width 164 height 22
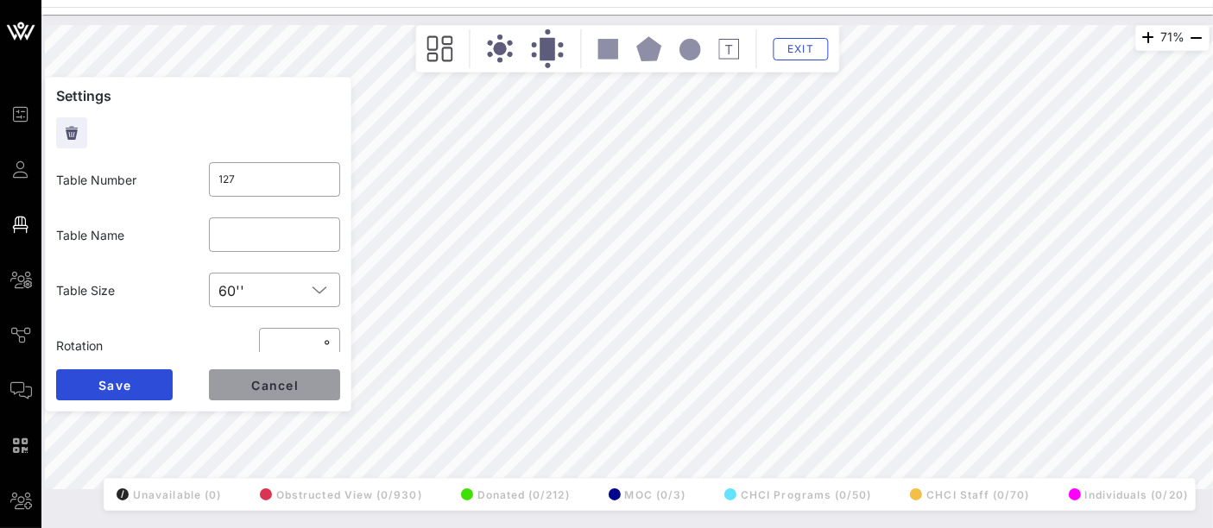
click at [300, 384] on button "Cancel" at bounding box center [274, 384] width 131 height 31
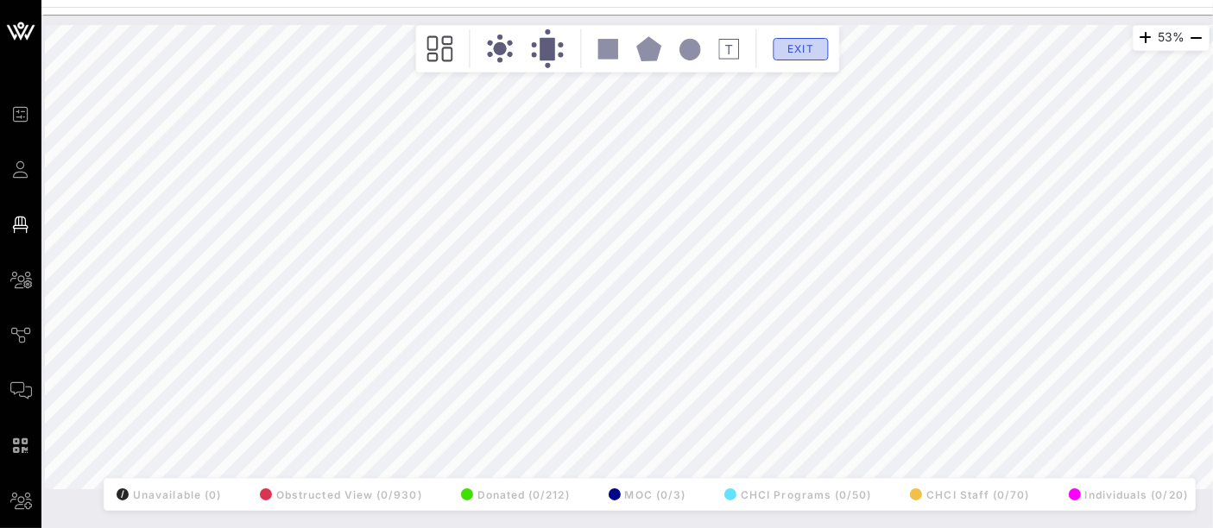
click at [806, 53] on span "Exit" at bounding box center [800, 48] width 33 height 13
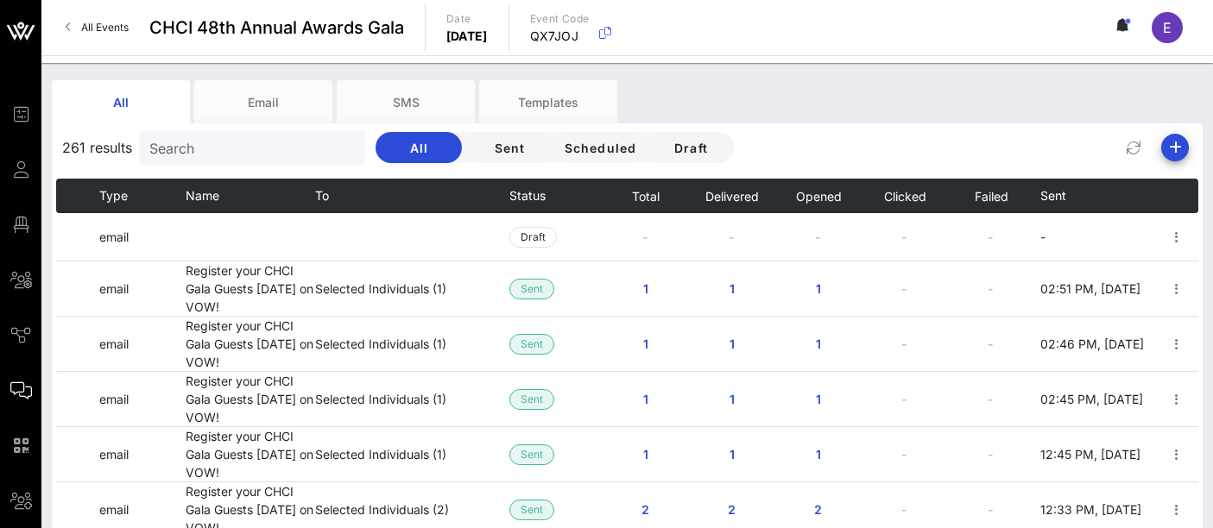
scroll to position [36, 0]
